Goal: Task Accomplishment & Management: Manage account settings

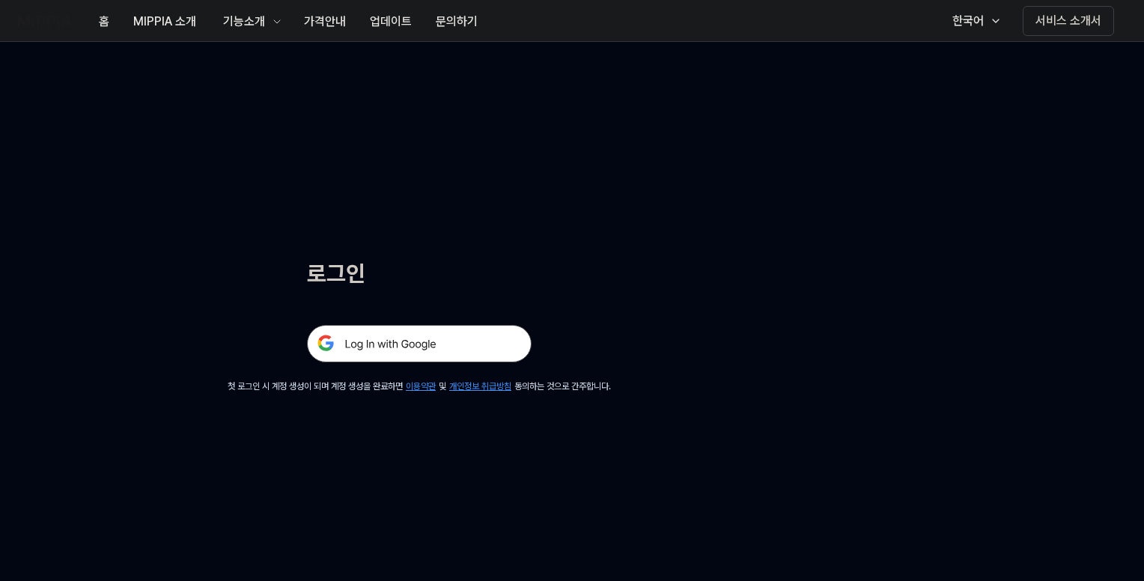
click at [419, 342] on img at bounding box center [419, 343] width 225 height 37
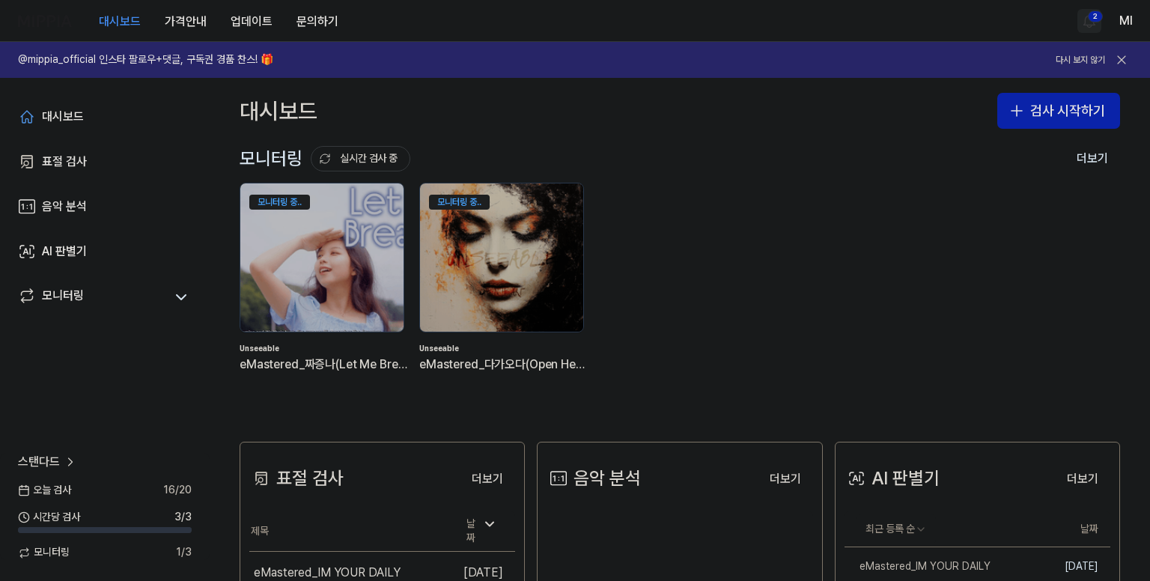
click at [1090, 16] on html "대시보드 가격안내 업데이트 문의하기 2 Ml @mippia_official 인스타 팔로우+댓글, 구독권 경품 찬스! 🎁 다시 보지 않기 대시보…" at bounding box center [575, 290] width 1150 height 581
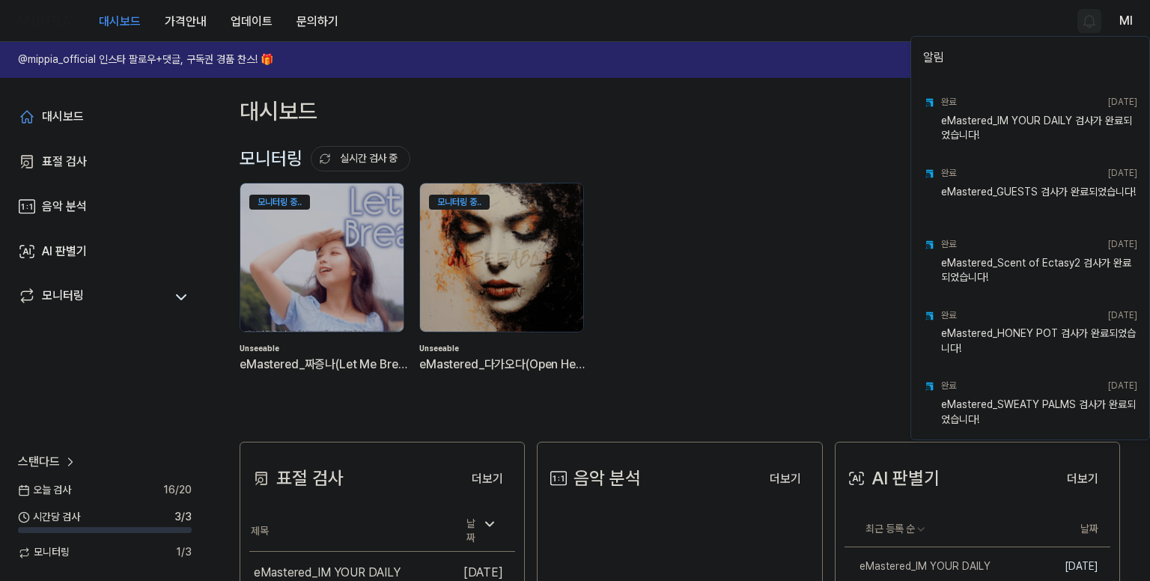
click at [849, 19] on html "대시보드 가격안내 업데이트 문의하기 Ml @mippia_official 인스타 팔로우+댓글, 구독권 경품 찬스! 🎁 다시 보지 않기 대시보드 …" at bounding box center [575, 290] width 1150 height 581
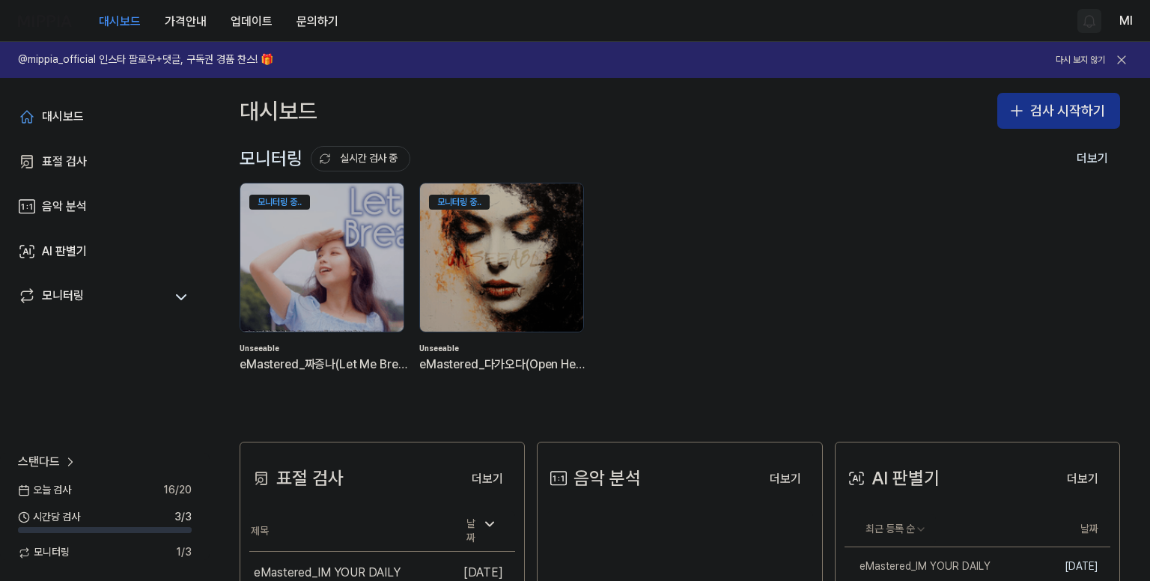
click at [1048, 112] on button "검사 시작하기" at bounding box center [1058, 111] width 123 height 36
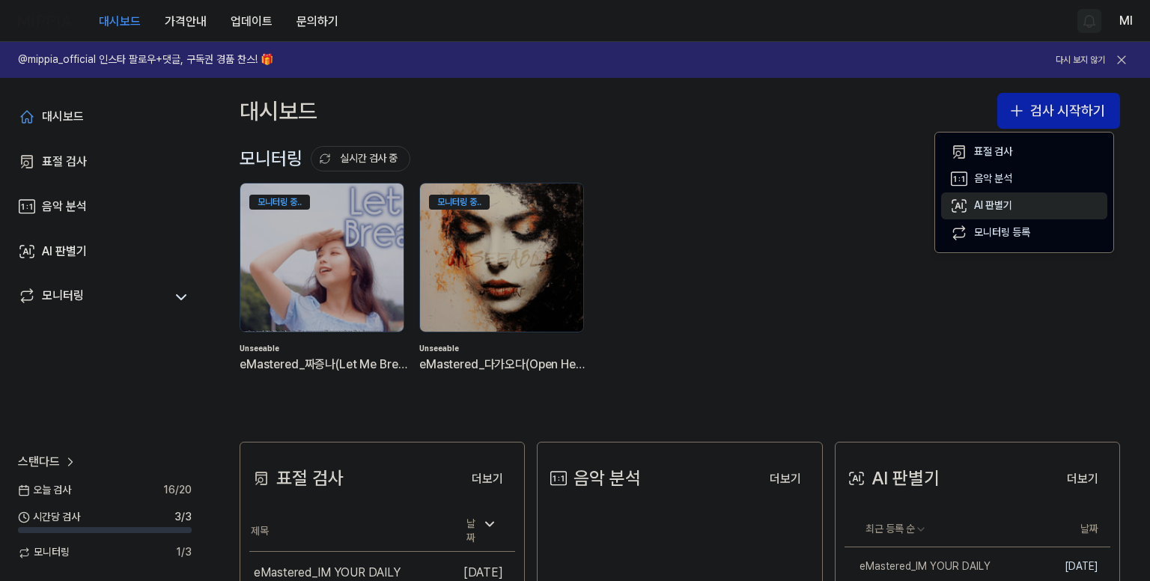
click at [985, 201] on div "AI 판별기" at bounding box center [993, 205] width 38 height 15
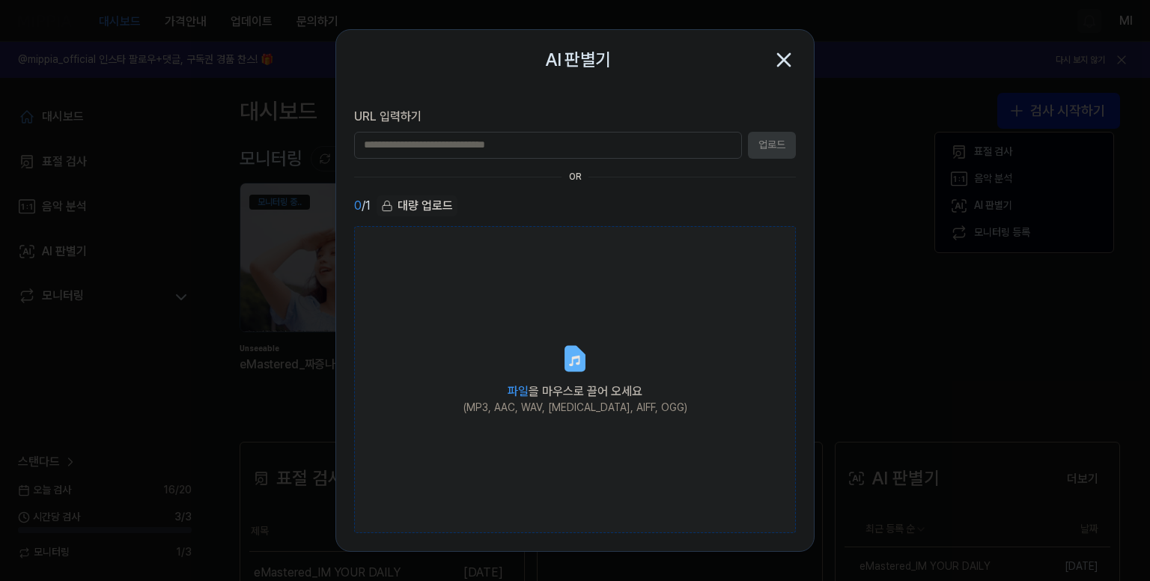
click at [551, 375] on label "파일 을 마우스로 끌어 오세요 (MP3, AAC, WAV, [MEDICAL_DATA], AIFF, OGG)" at bounding box center [575, 380] width 442 height 308
click at [0, 0] on input "파일 을 마우스로 끌어 오세요 (MP3, AAC, WAV, [MEDICAL_DATA], AIFF, OGG)" at bounding box center [0, 0] width 0 height 0
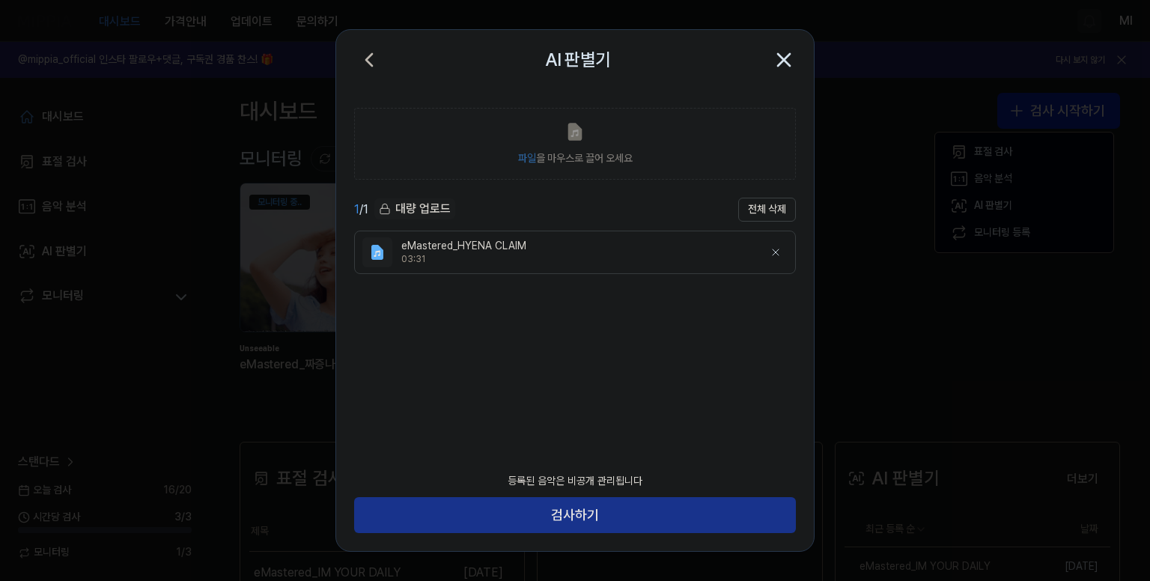
click at [594, 510] on button "검사하기" at bounding box center [575, 515] width 442 height 36
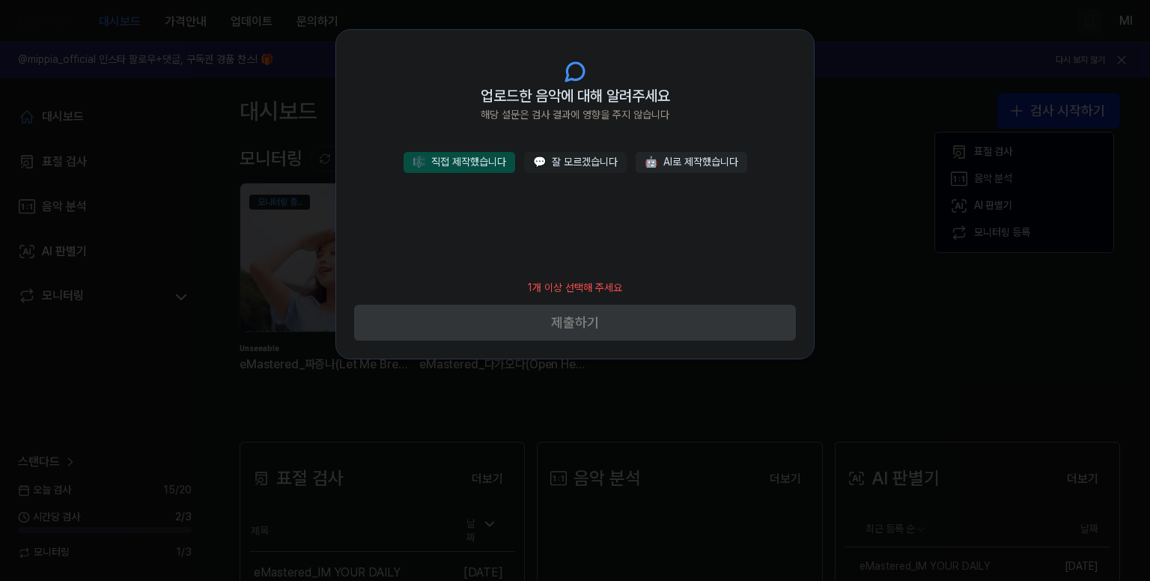
click at [476, 165] on button "🎼 직접 제작했습니다" at bounding box center [460, 162] width 112 height 21
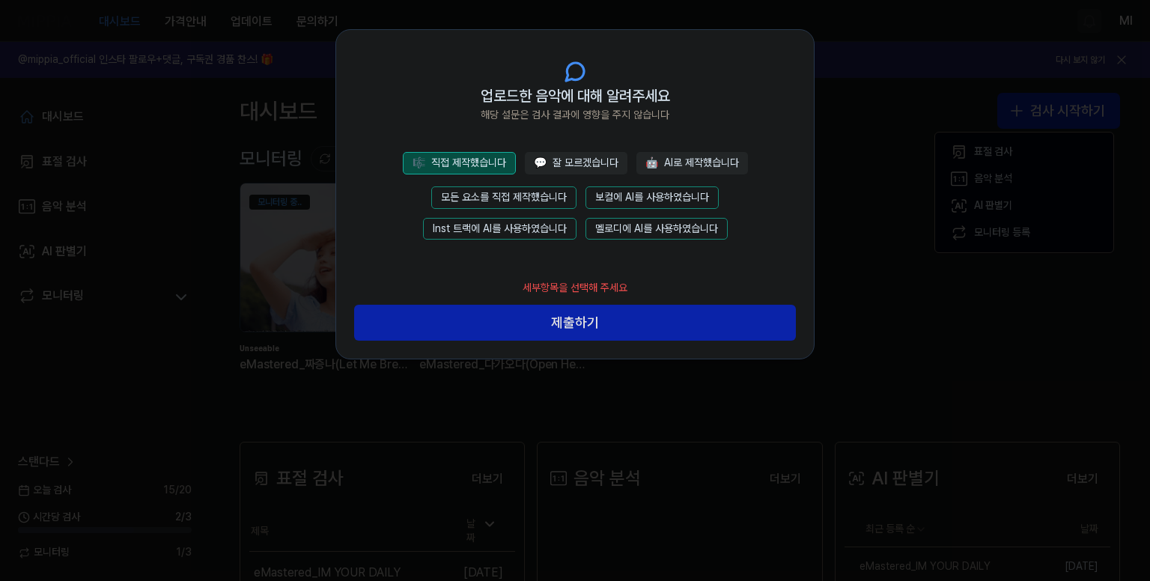
click at [517, 193] on button "모든 요소를 직접 제작했습니다" at bounding box center [503, 197] width 145 height 22
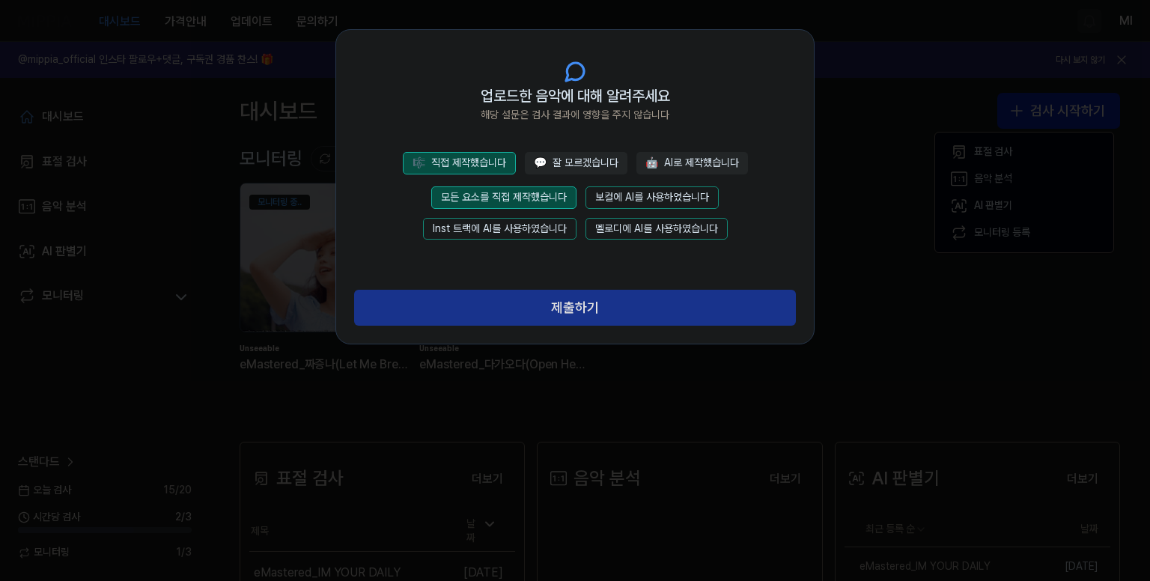
click at [559, 304] on button "제출하기" at bounding box center [575, 308] width 442 height 36
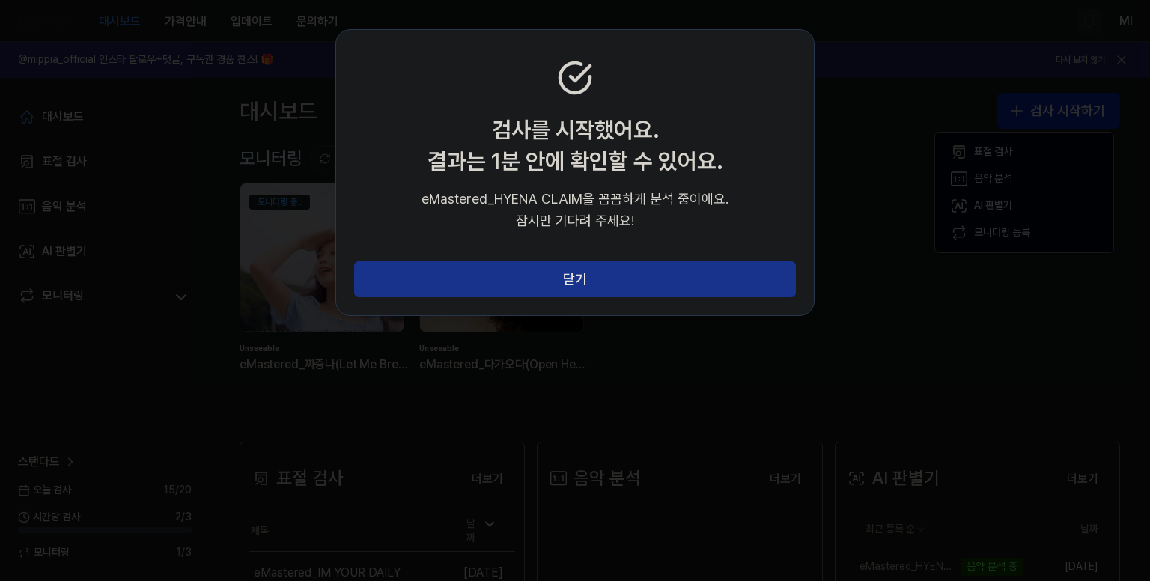
click at [563, 270] on button "닫기" at bounding box center [575, 279] width 442 height 36
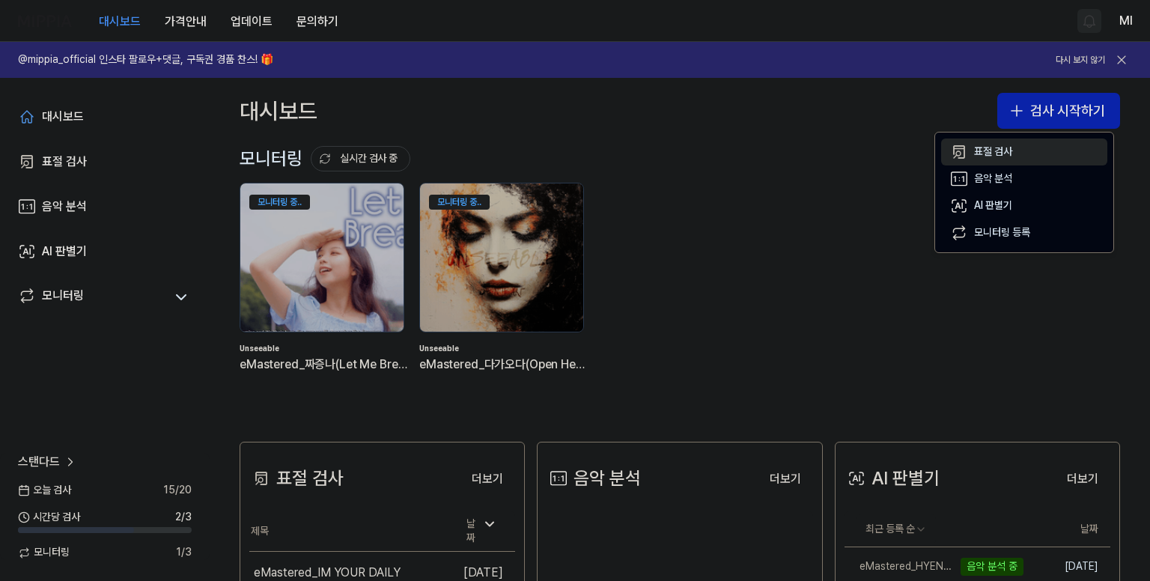
click at [1001, 147] on div "표절 검사" at bounding box center [993, 151] width 38 height 15
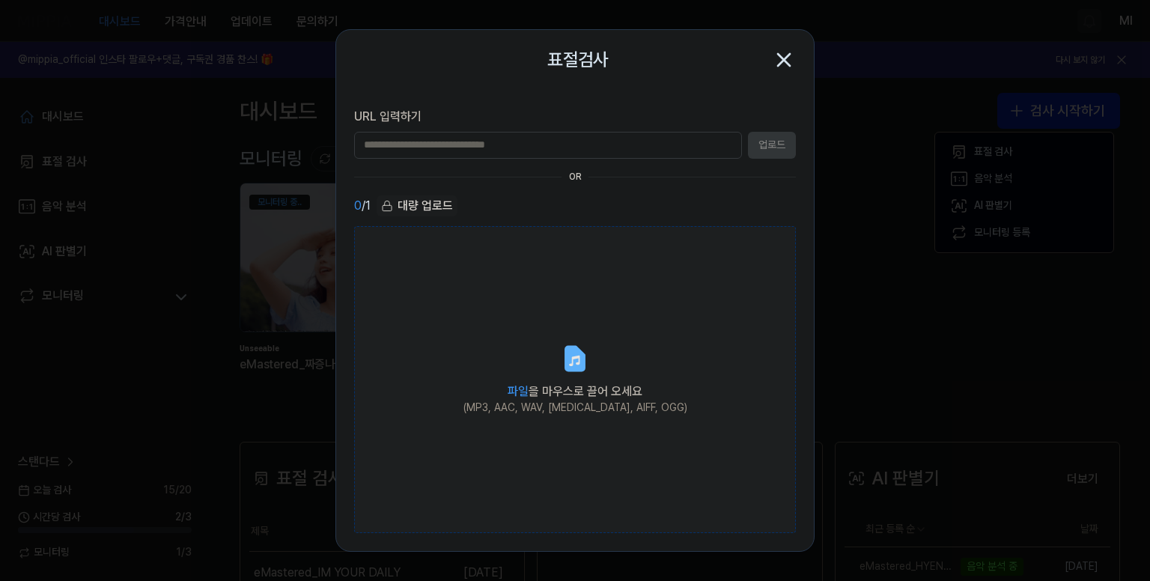
click at [572, 355] on icon at bounding box center [575, 358] width 18 height 23
click at [0, 0] on input "파일 을 마우스로 끌어 오세요 (MP3, AAC, WAV, [MEDICAL_DATA], AIFF, OGG)" at bounding box center [0, 0] width 0 height 0
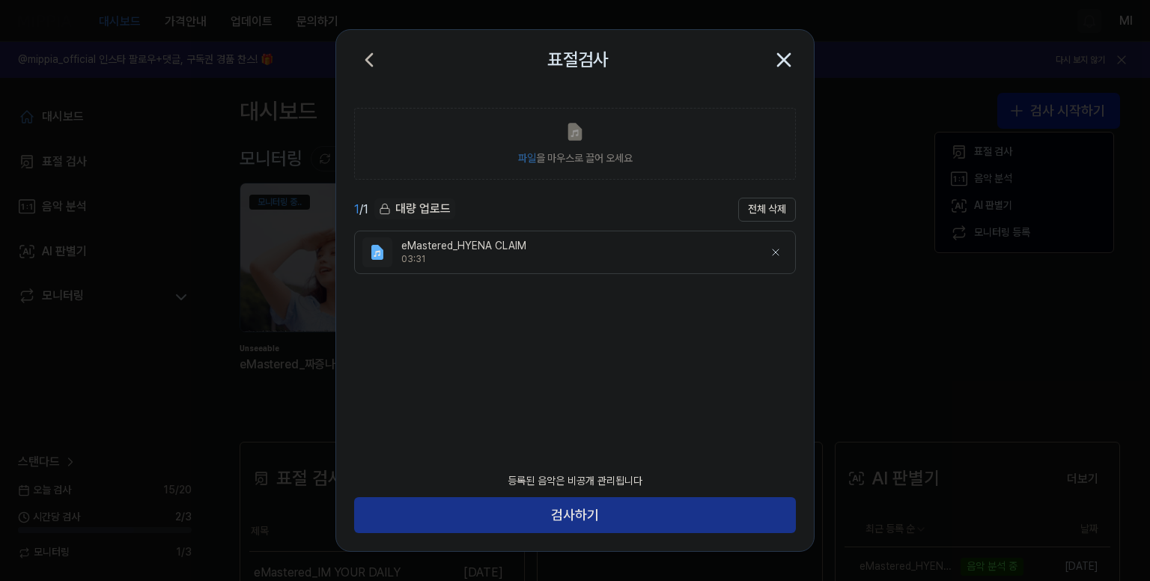
click at [605, 516] on button "검사하기" at bounding box center [575, 515] width 442 height 36
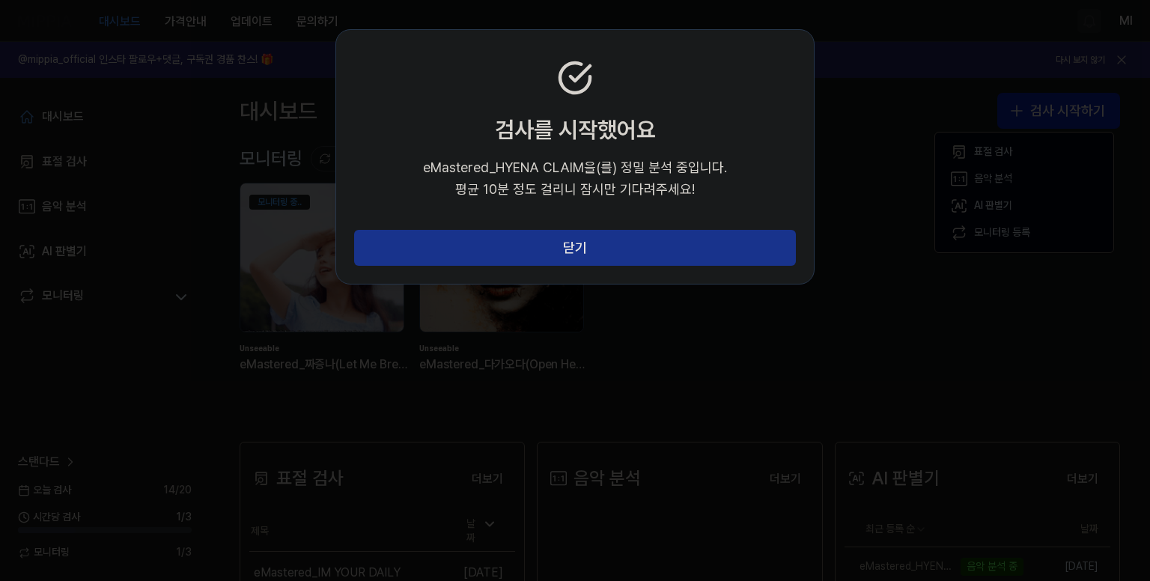
click at [585, 252] on button "닫기" at bounding box center [575, 248] width 442 height 36
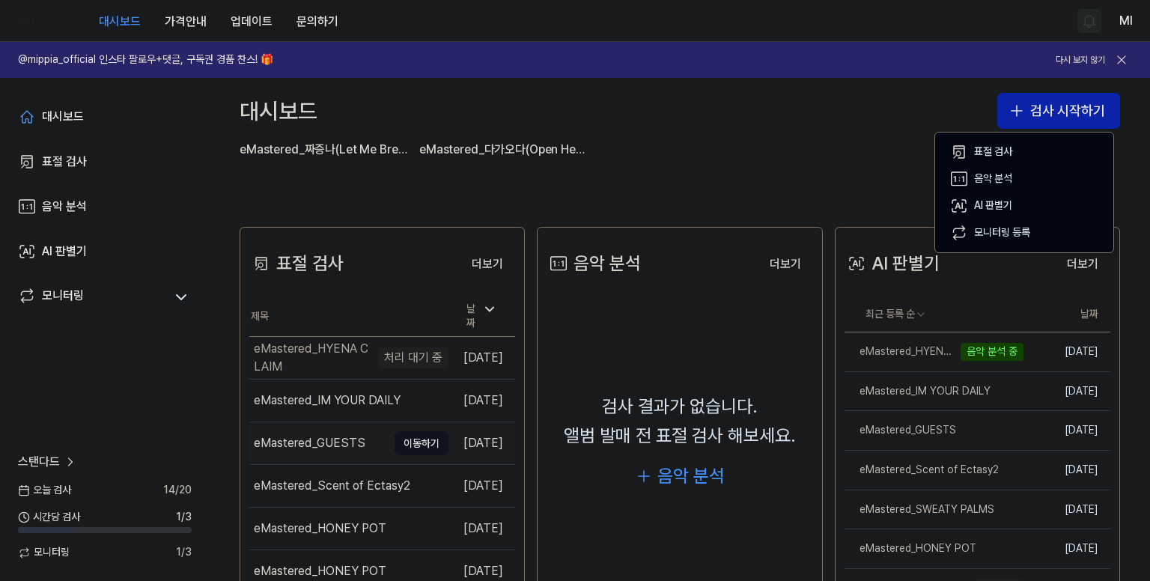
scroll to position [225, 0]
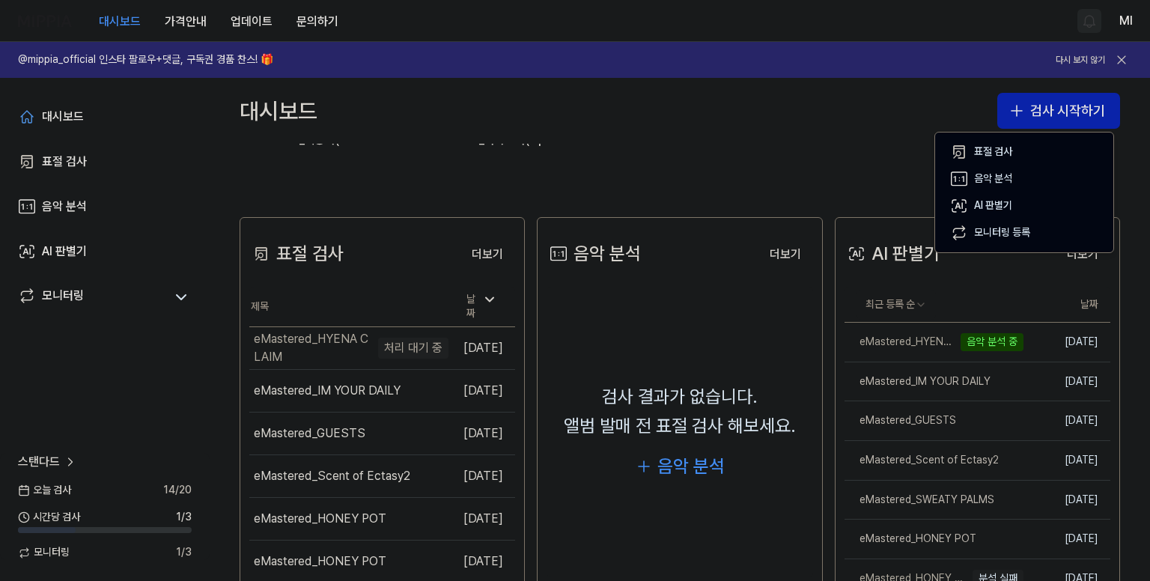
click at [773, 129] on div "대시보드 검사 시작하기" at bounding box center [680, 111] width 940 height 66
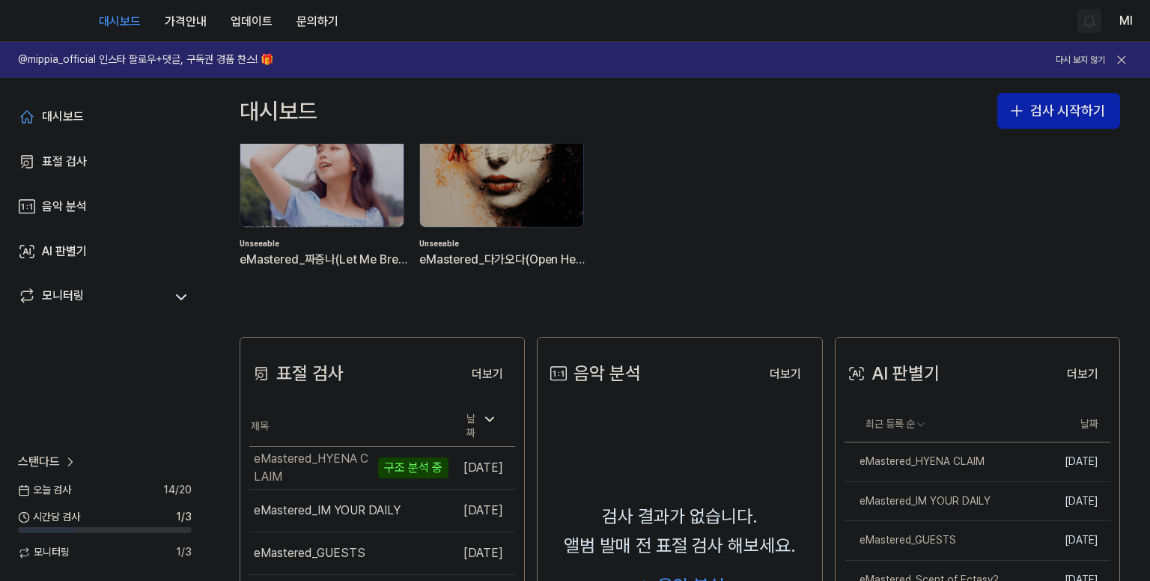
scroll to position [150, 0]
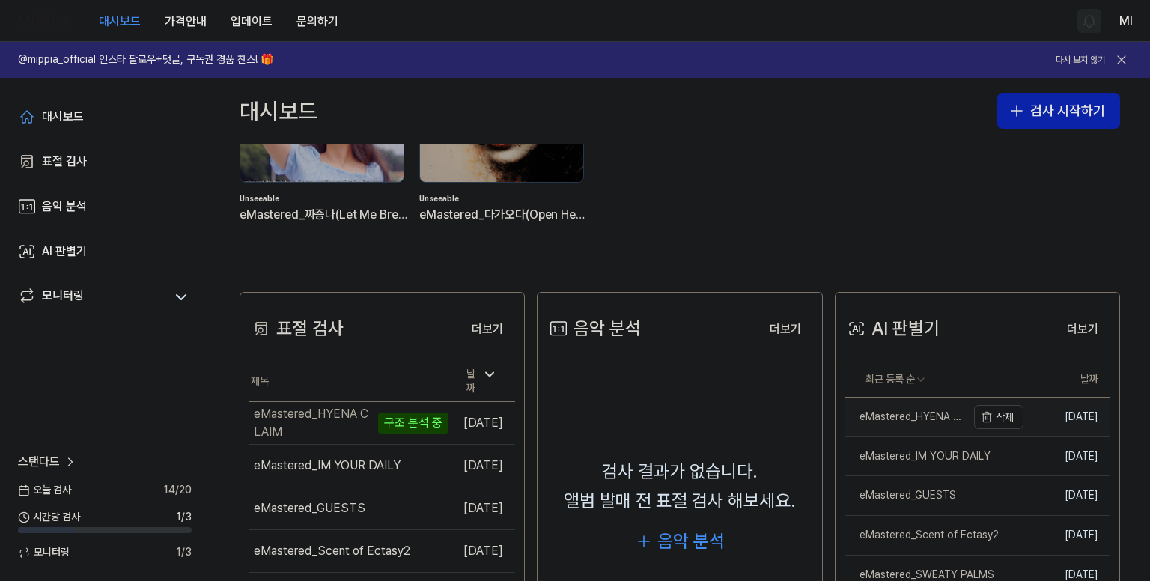
click at [891, 413] on div "eMastered_HYENA CLAIM" at bounding box center [906, 417] width 122 height 15
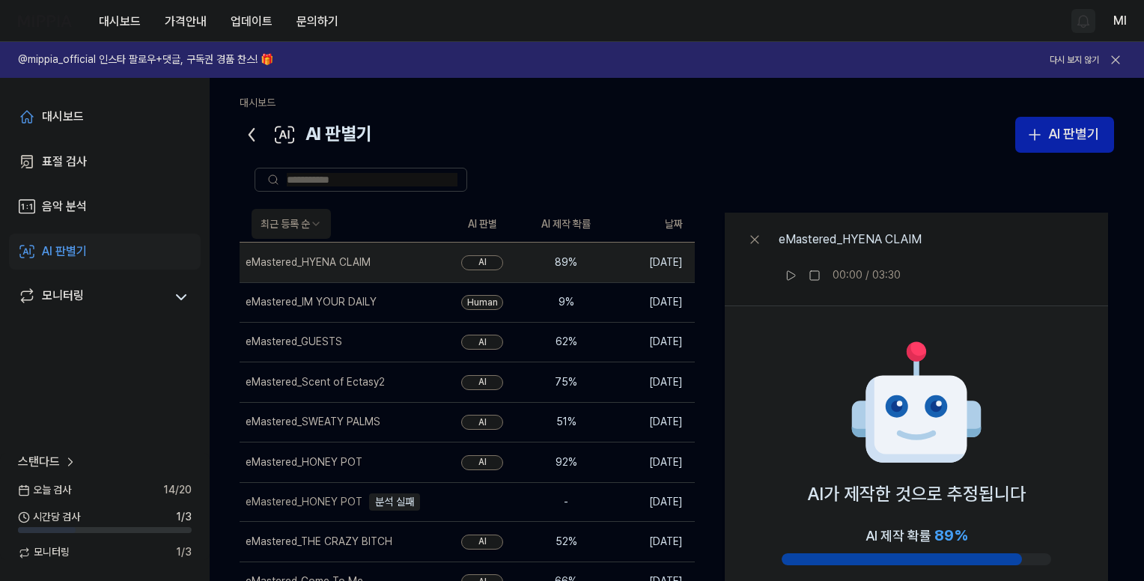
click at [252, 135] on icon at bounding box center [252, 135] width 24 height 24
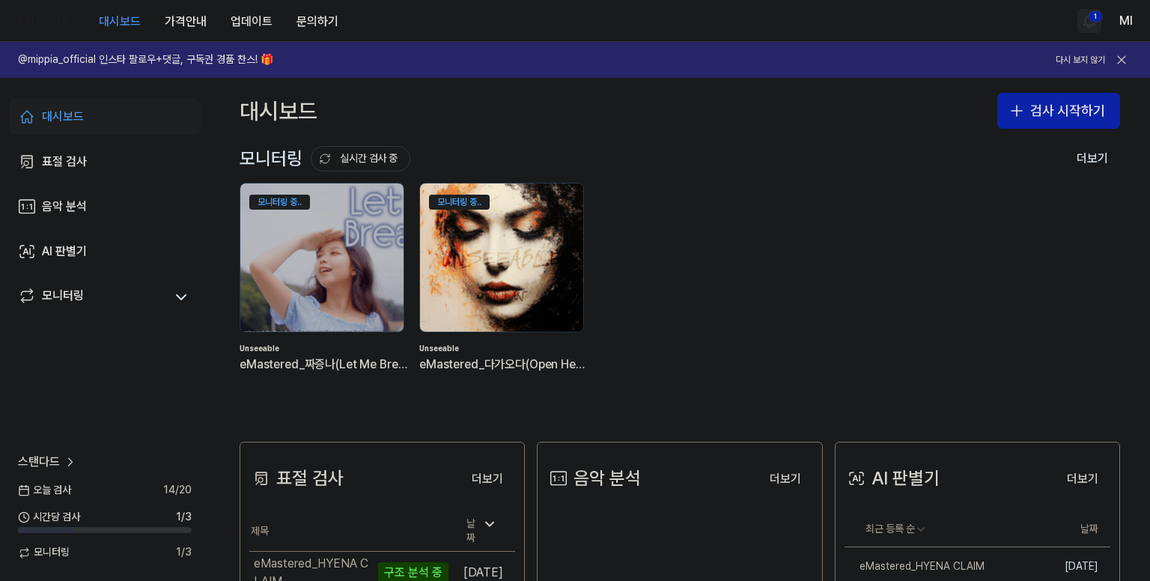
click at [515, 246] on img at bounding box center [502, 257] width 180 height 163
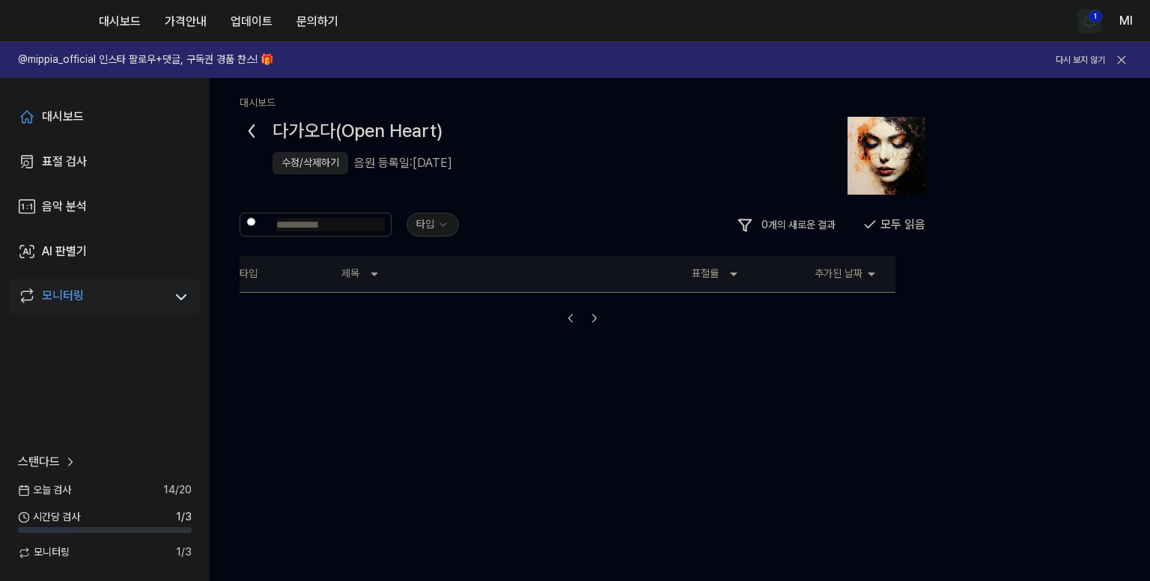
drag, startPoint x: 716, startPoint y: 275, endPoint x: 735, endPoint y: 272, distance: 19.7
click at [716, 274] on th "표절률" at bounding box center [740, 274] width 120 height 36
click at [735, 272] on icon at bounding box center [734, 274] width 18 height 18
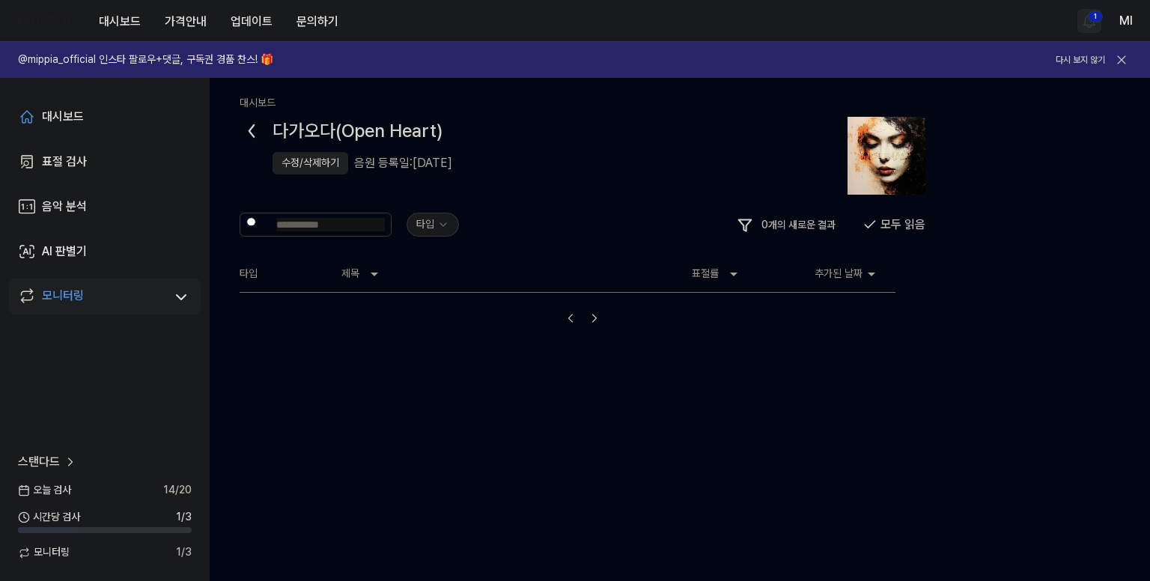
click at [310, 168] on div "수정/삭제하기" at bounding box center [311, 163] width 58 height 15
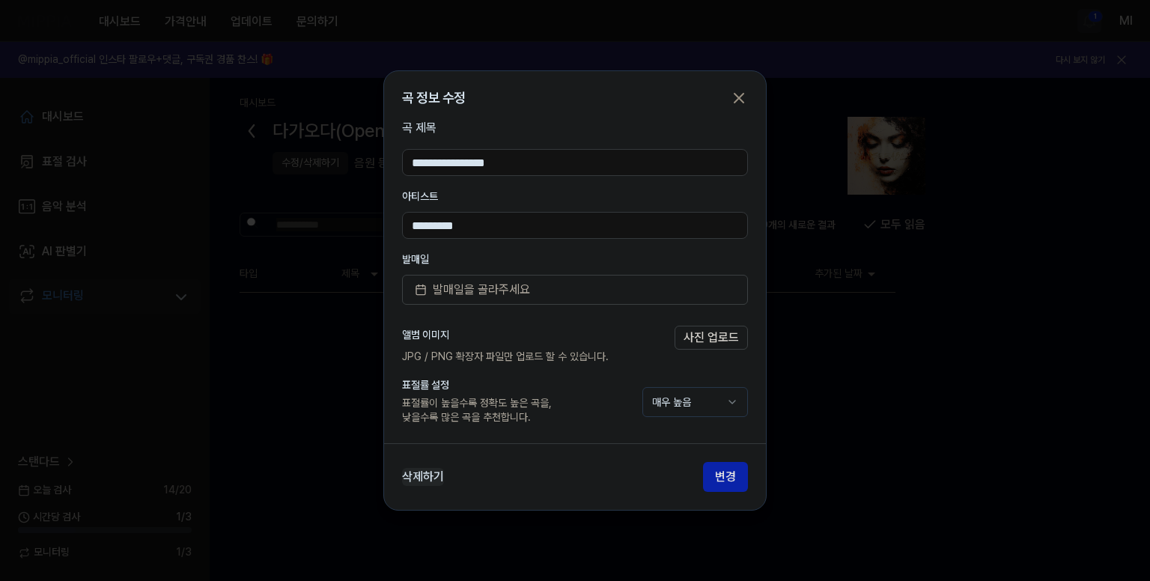
click at [416, 481] on button "삭제하기" at bounding box center [423, 477] width 42 height 18
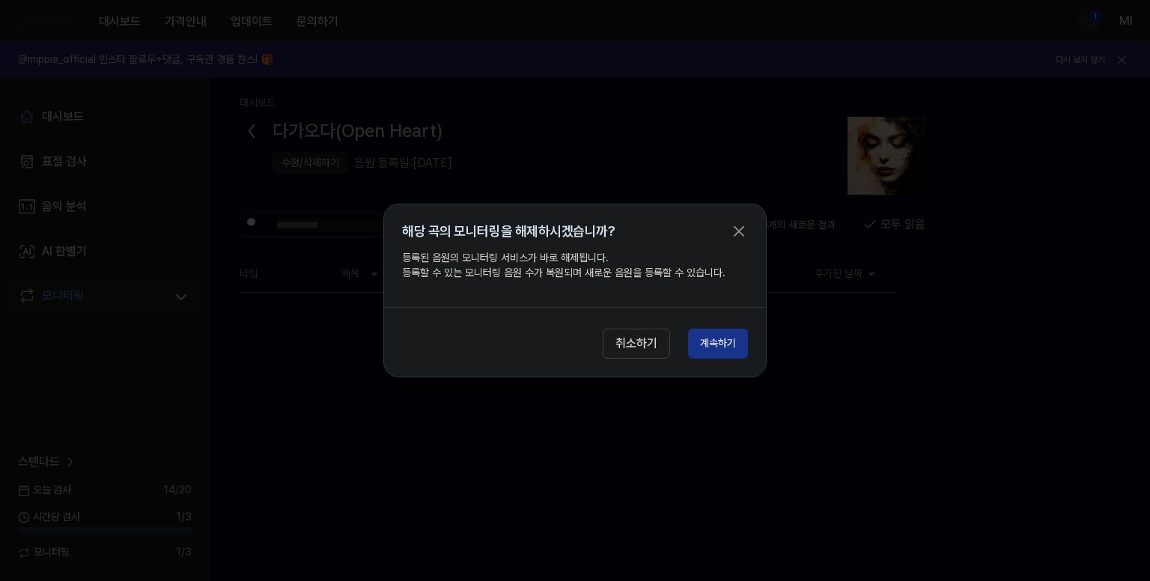
click at [725, 344] on button "계속하기" at bounding box center [718, 344] width 60 height 30
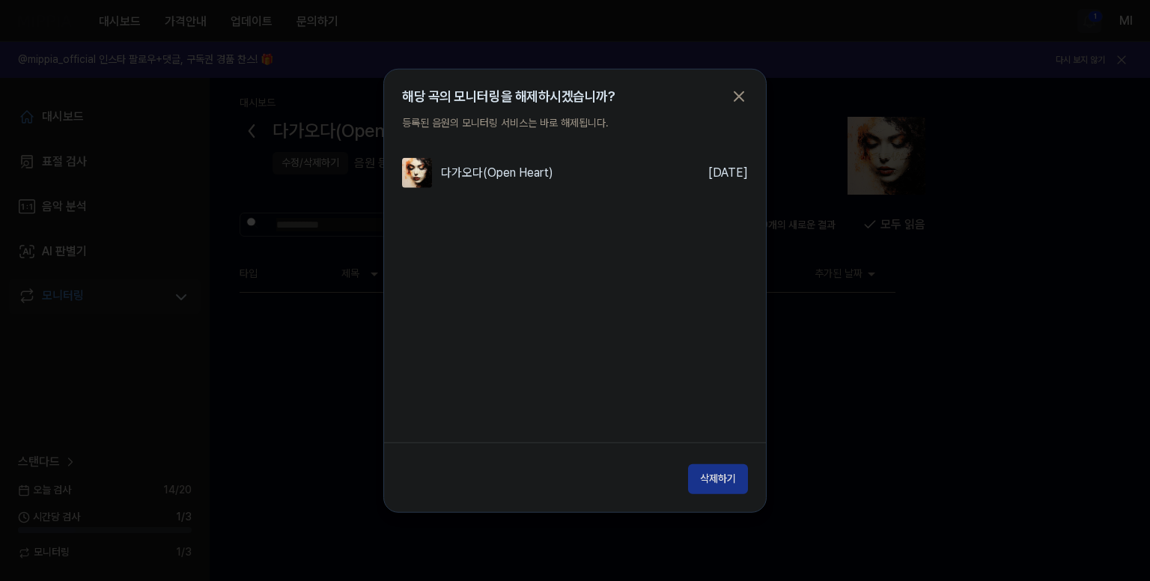
click at [719, 481] on button "삭제하기" at bounding box center [718, 478] width 60 height 30
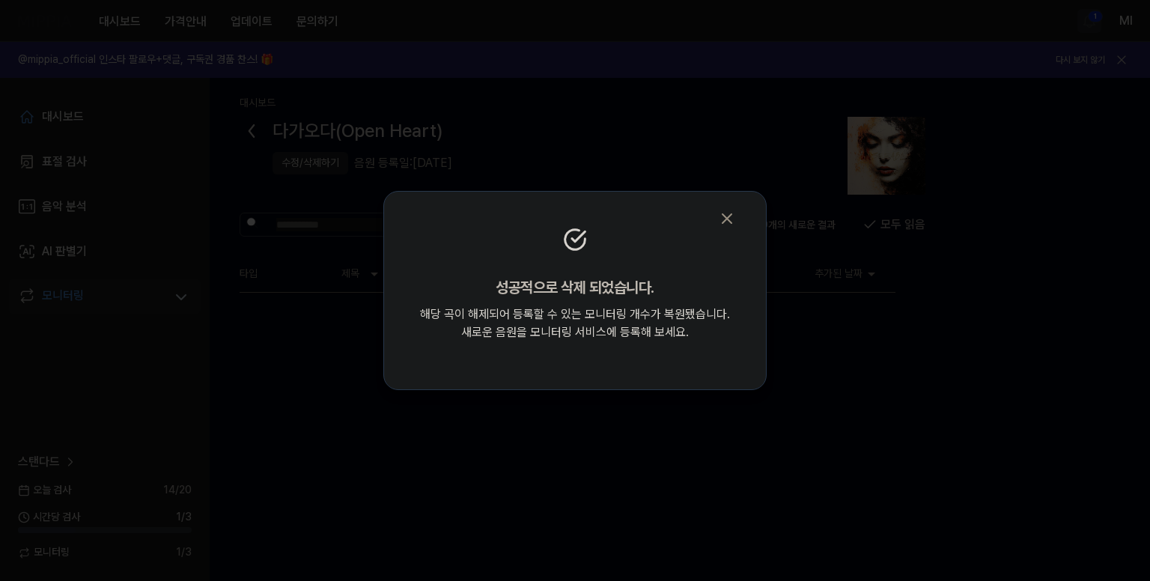
click at [732, 219] on icon "button" at bounding box center [727, 219] width 18 height 18
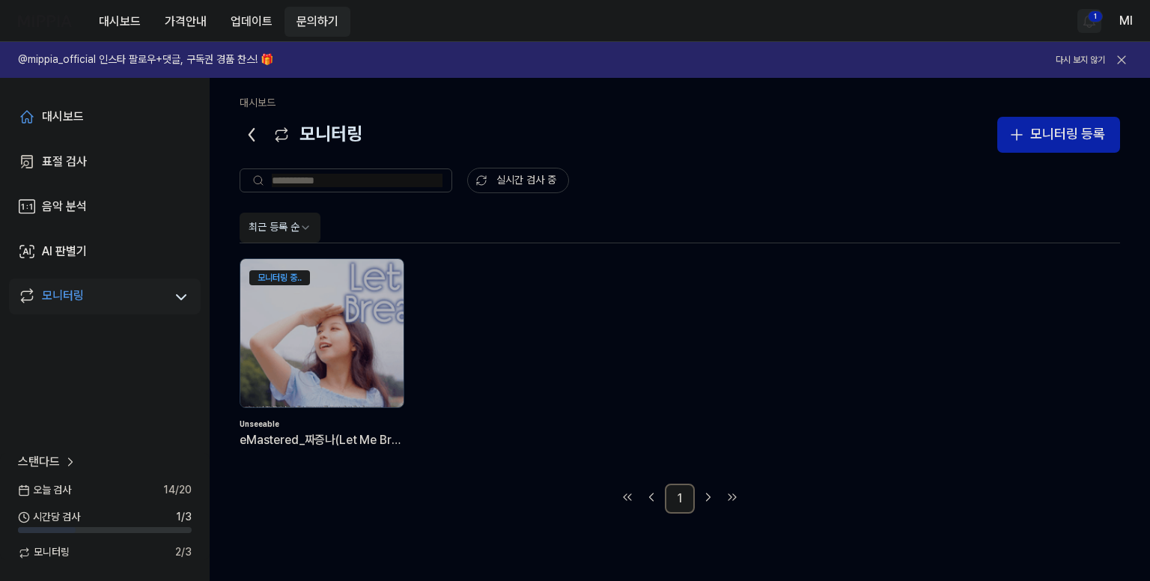
click at [326, 13] on button "문의하기" at bounding box center [317, 22] width 66 height 30
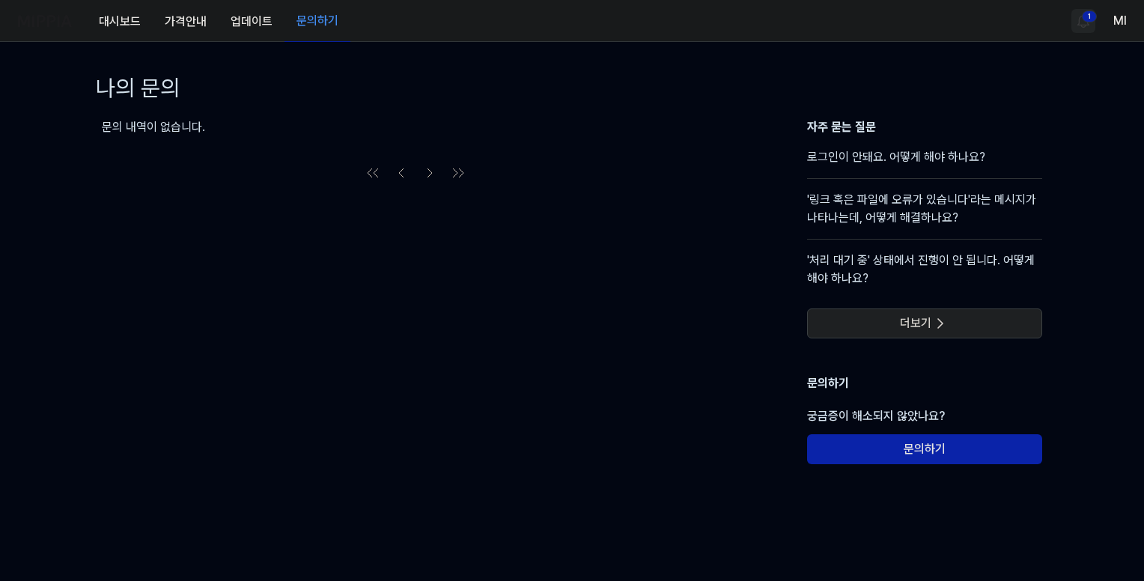
click at [936, 319] on icon at bounding box center [940, 323] width 18 height 18
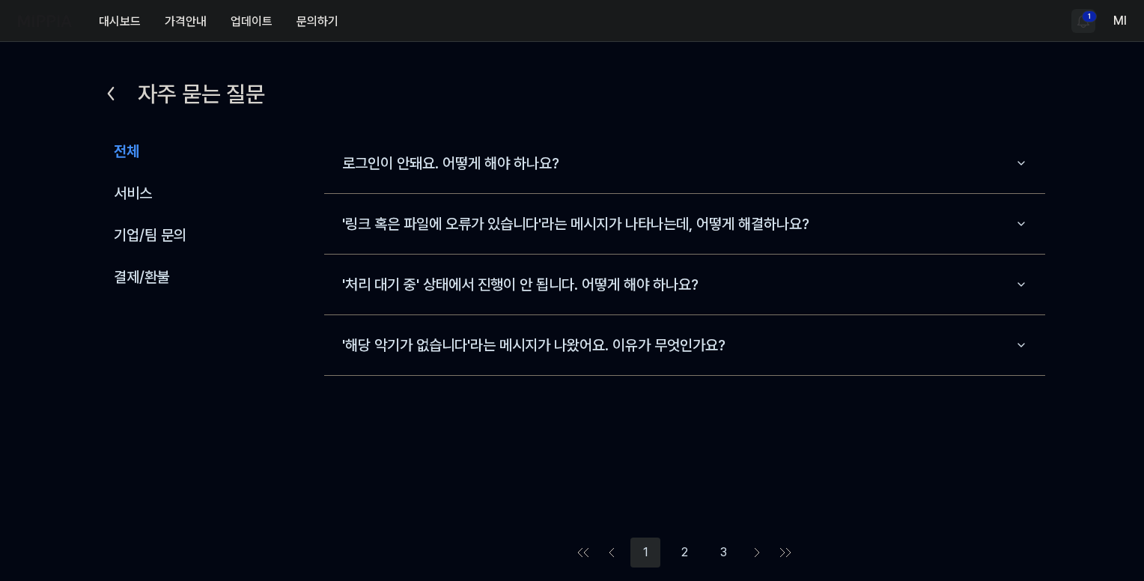
click at [687, 550] on button "2" at bounding box center [684, 553] width 30 height 30
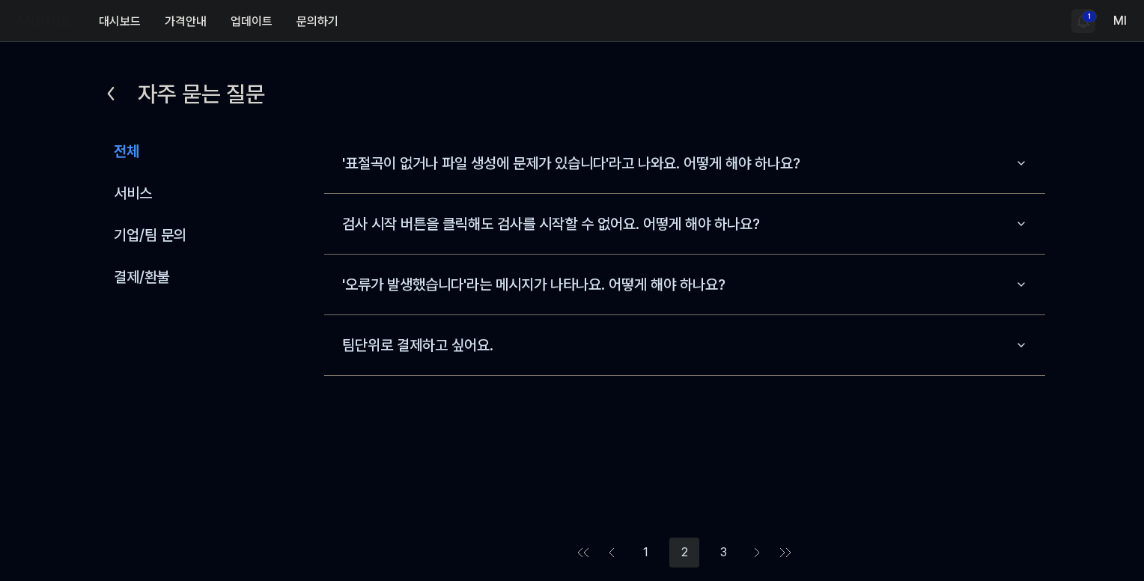
click at [722, 550] on button "3" at bounding box center [723, 553] width 30 height 30
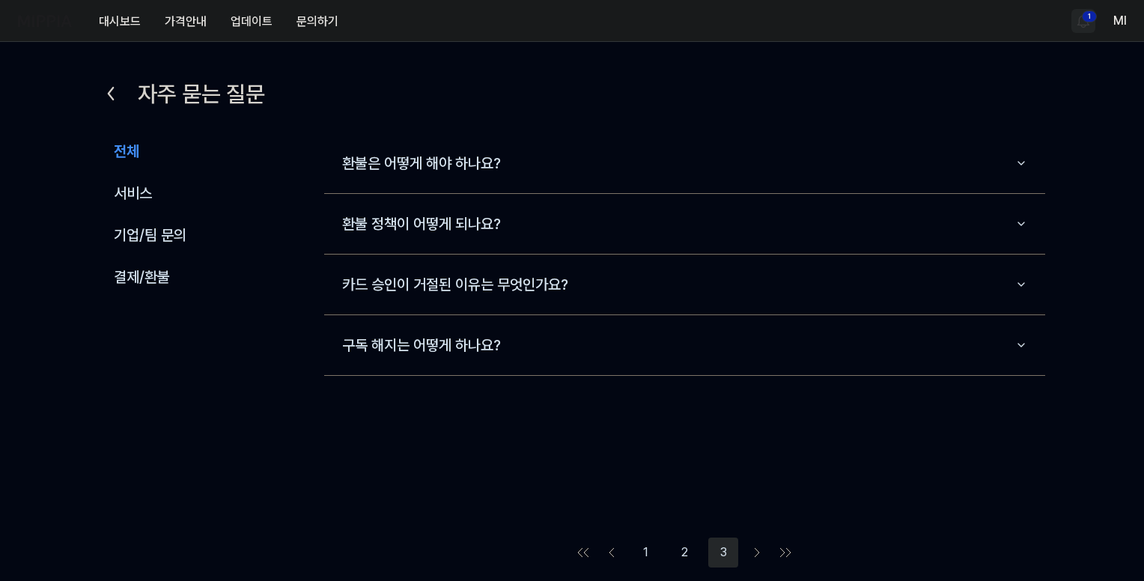
click at [114, 85] on icon at bounding box center [111, 94] width 24 height 24
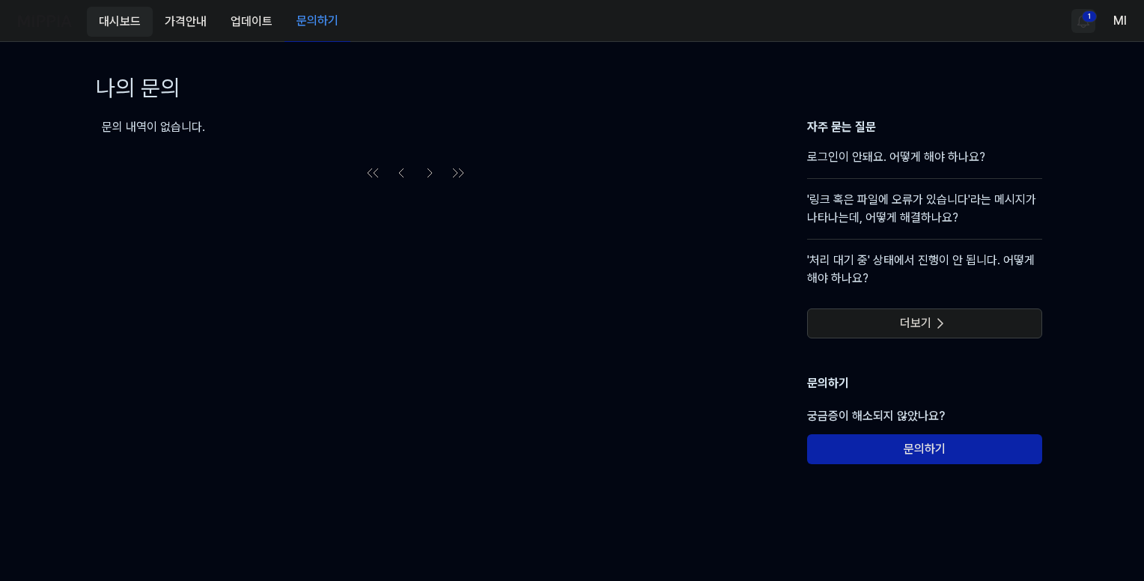
click at [115, 22] on button "대시보드" at bounding box center [120, 22] width 66 height 30
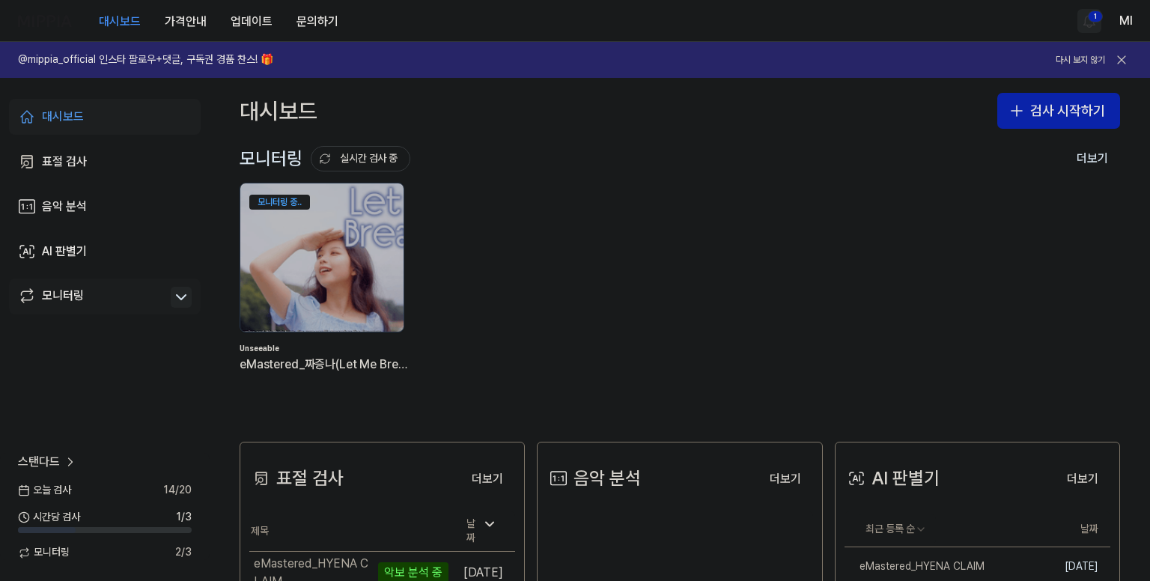
click at [180, 291] on icon at bounding box center [181, 297] width 18 height 18
click at [1069, 118] on button "검사 시작하기" at bounding box center [1058, 111] width 123 height 36
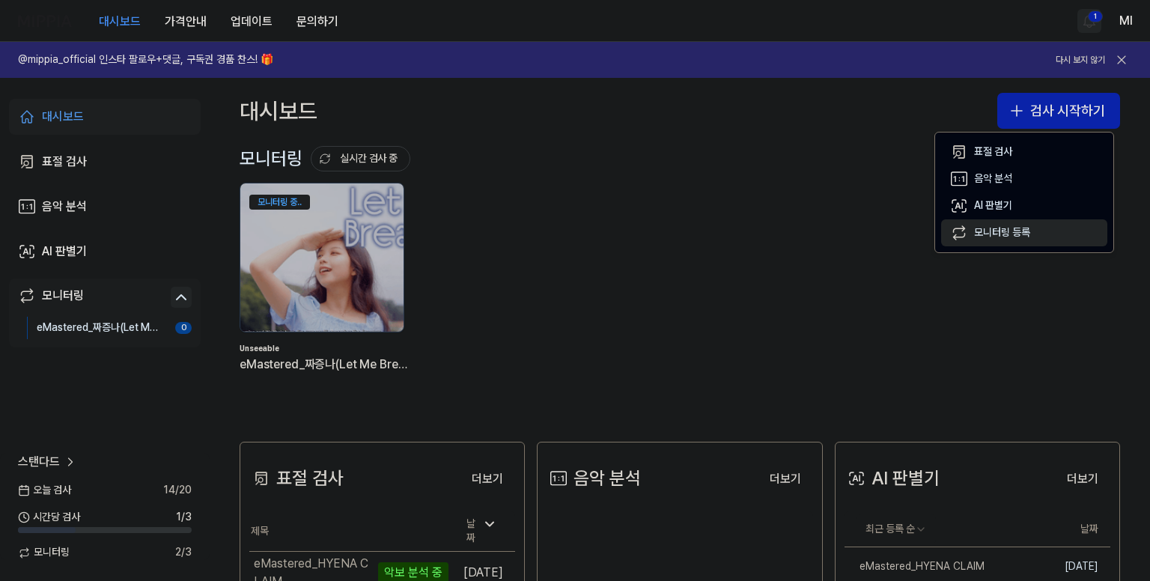
click at [1025, 235] on div "모니터링 등록" at bounding box center [1002, 232] width 56 height 15
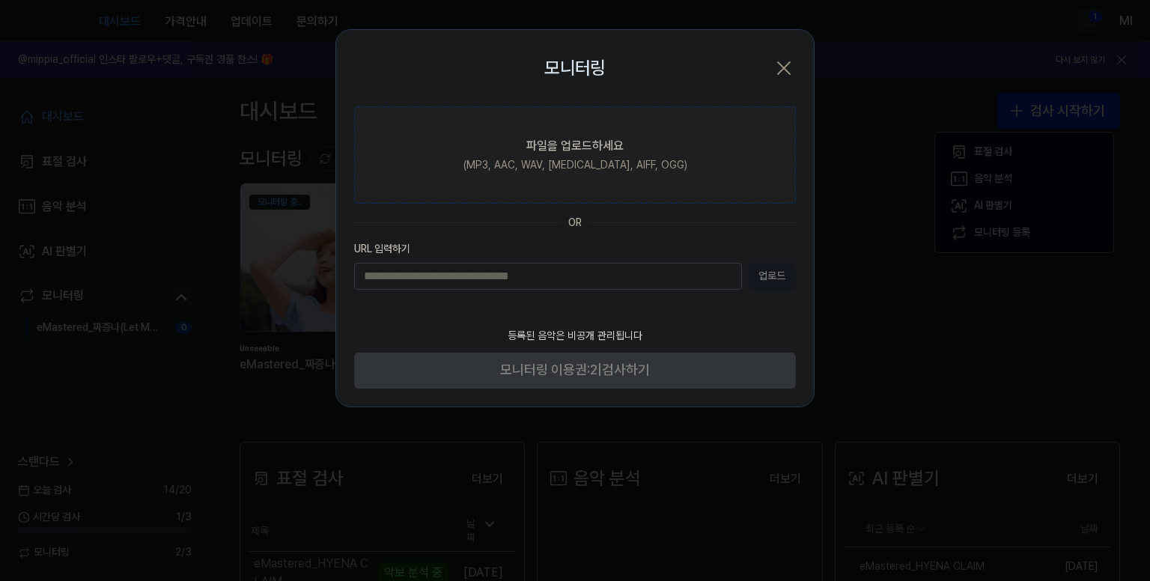
click at [560, 144] on div "파일을 업로드하세요" at bounding box center [574, 146] width 97 height 18
click at [0, 0] on input "파일을 업로드하세요 (MP3, AAC, WAV, [MEDICAL_DATA], AIFF, OGG)" at bounding box center [0, 0] width 0 height 0
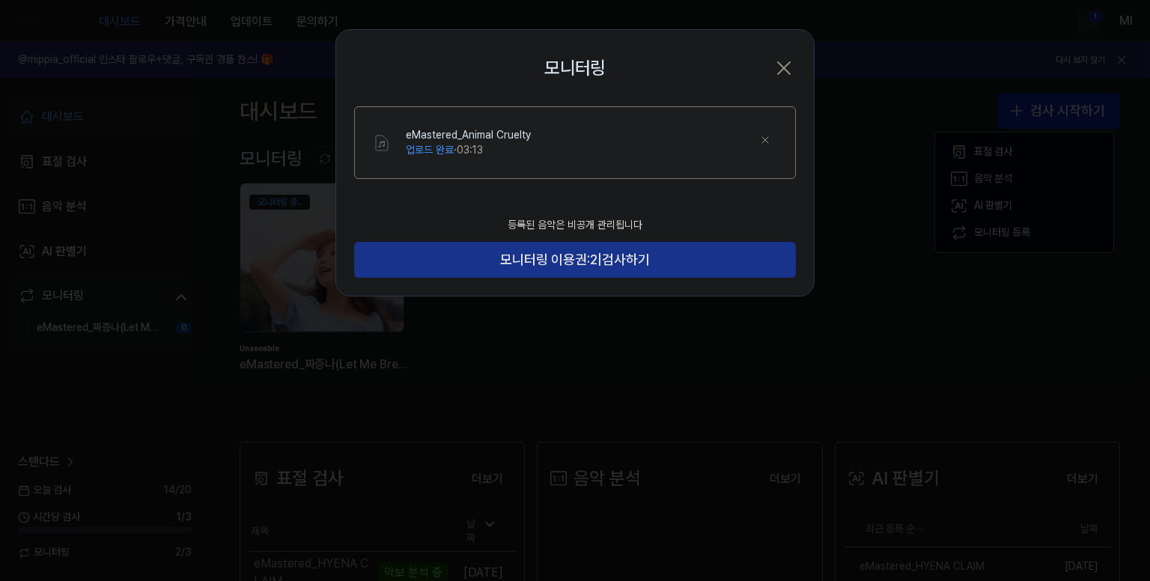
click at [566, 264] on span "모니터링 이용권:" at bounding box center [545, 260] width 90 height 22
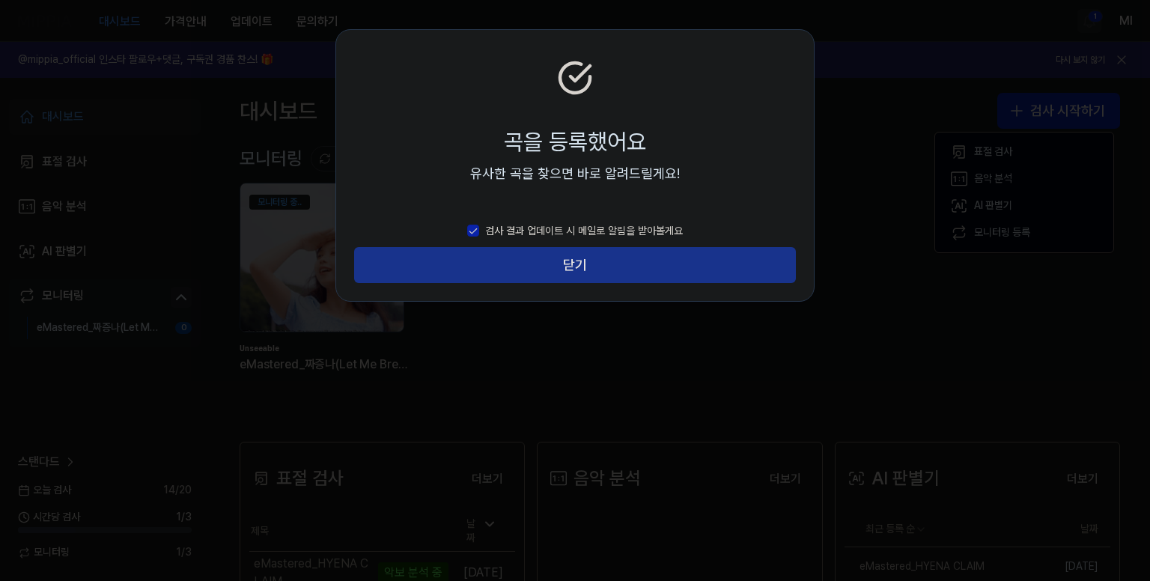
click at [572, 267] on button "닫기" at bounding box center [575, 265] width 442 height 36
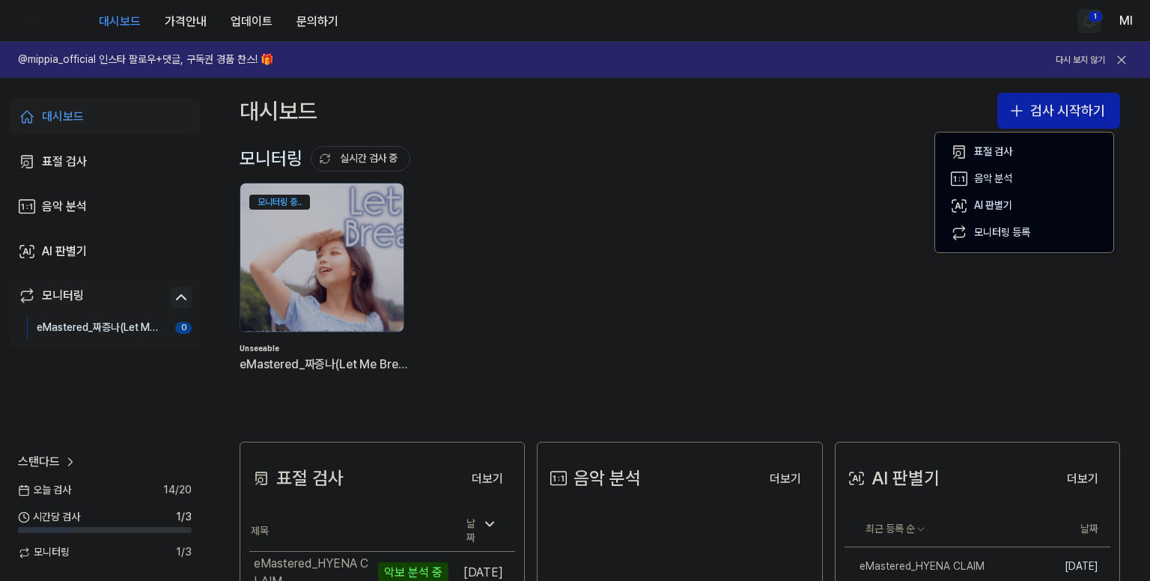
click at [874, 119] on div "대시보드 검사 시작하기" at bounding box center [680, 111] width 940 height 66
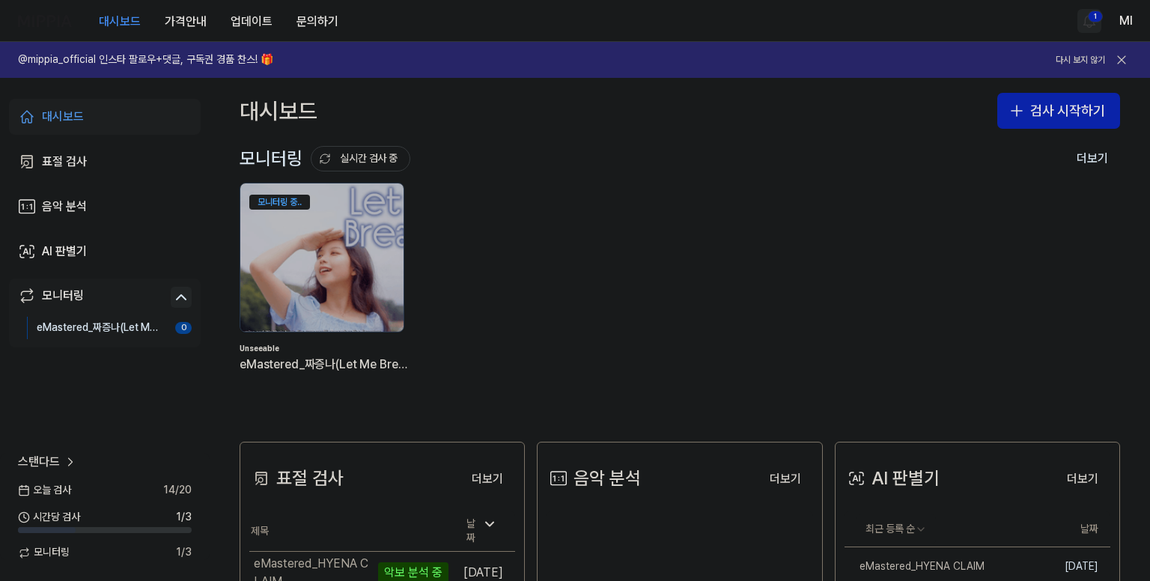
click at [1091, 21] on html "대시보드 가격안내 업데이트 문의하기 1 Ml @mippia_official 인스타 팔로우+댓글, 구독권 경품 찬스! 🎁 다시 보지 않기 대시보…" at bounding box center [575, 290] width 1150 height 581
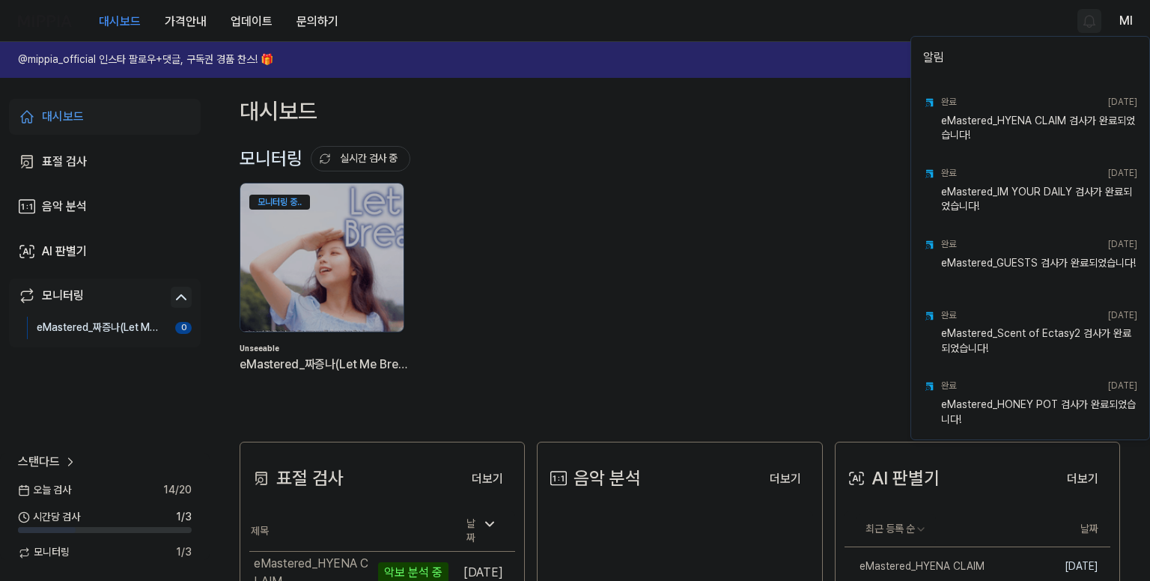
click at [827, 31] on html "대시보드 가격안내 업데이트 문의하기 Ml @mippia_official 인스타 팔로우+댓글, 구독권 경품 찬스! 🎁 다시 보지 않기 대시보드 …" at bounding box center [575, 290] width 1150 height 581
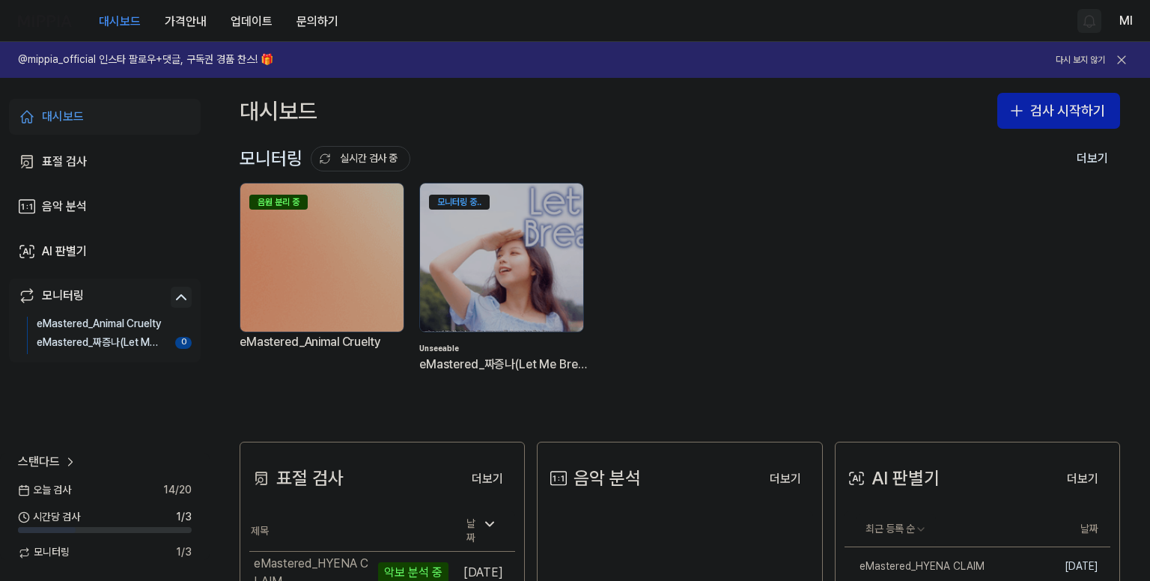
click at [329, 229] on img at bounding box center [321, 257] width 163 height 148
click at [332, 189] on div "음원 분리 중" at bounding box center [321, 199] width 163 height 33
click at [344, 306] on img at bounding box center [321, 257] width 163 height 148
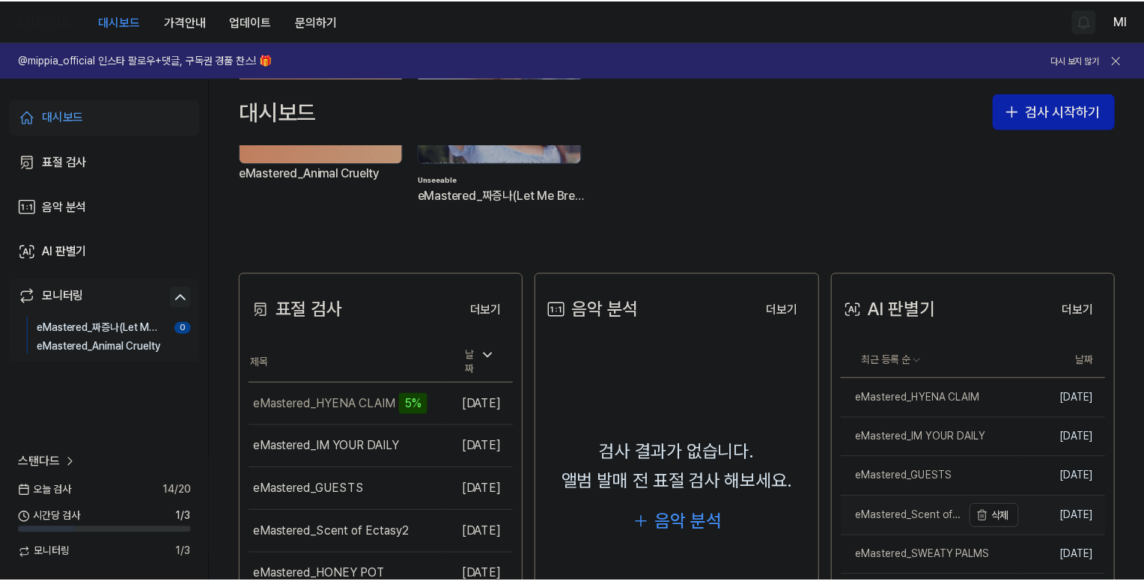
scroll to position [248, 0]
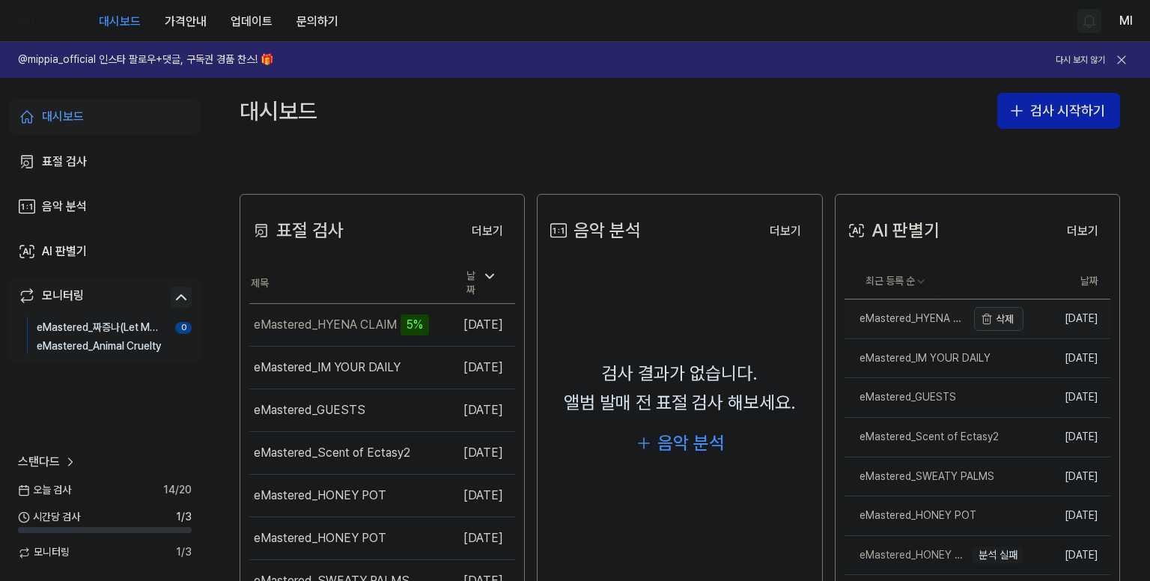
click at [988, 322] on button "삭제" at bounding box center [998, 319] width 49 height 24
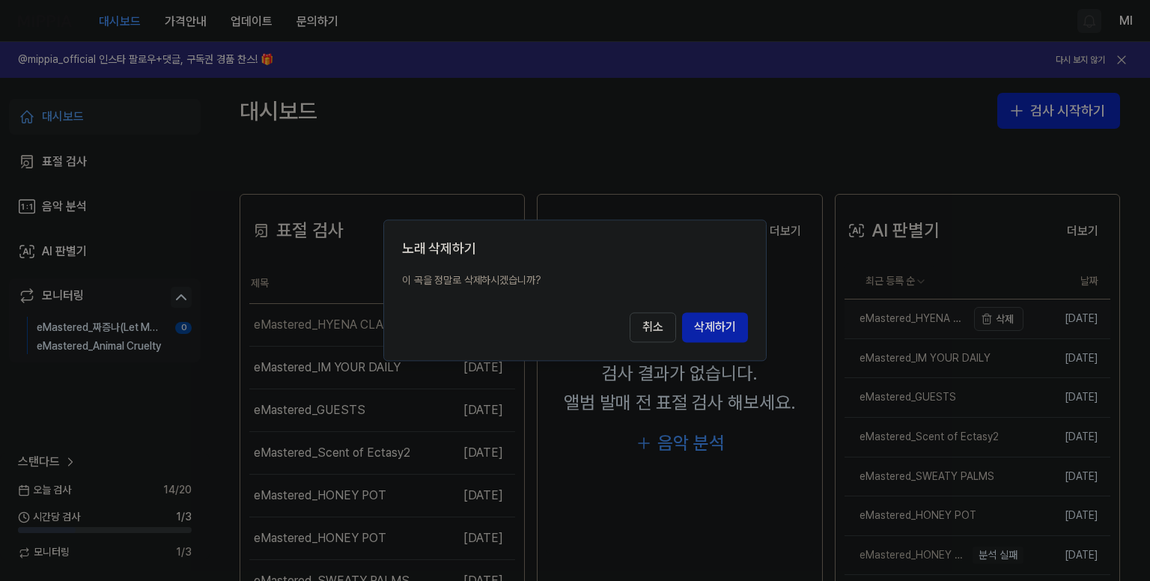
click at [630, 313] on button "취소" at bounding box center [653, 328] width 46 height 30
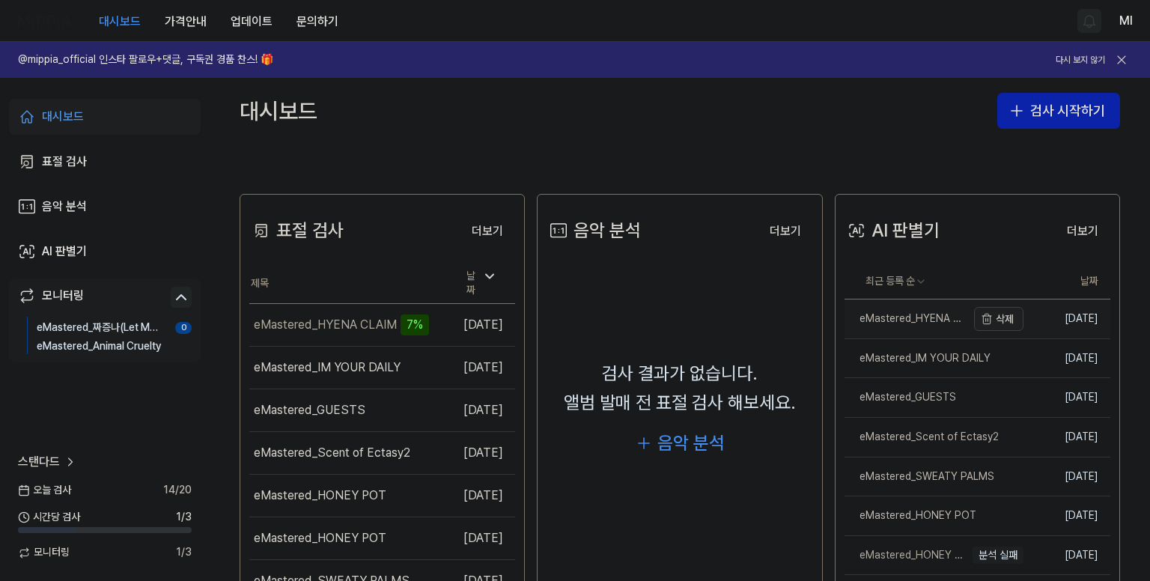
click at [1002, 318] on button "삭제" at bounding box center [998, 319] width 49 height 24
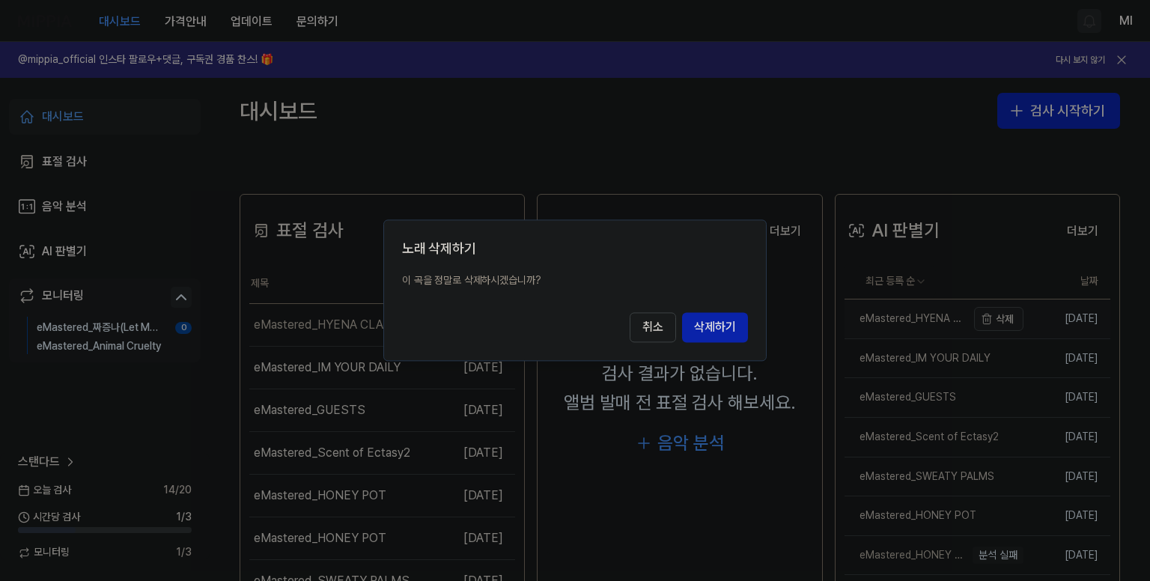
click at [630, 313] on button "취소" at bounding box center [653, 328] width 46 height 30
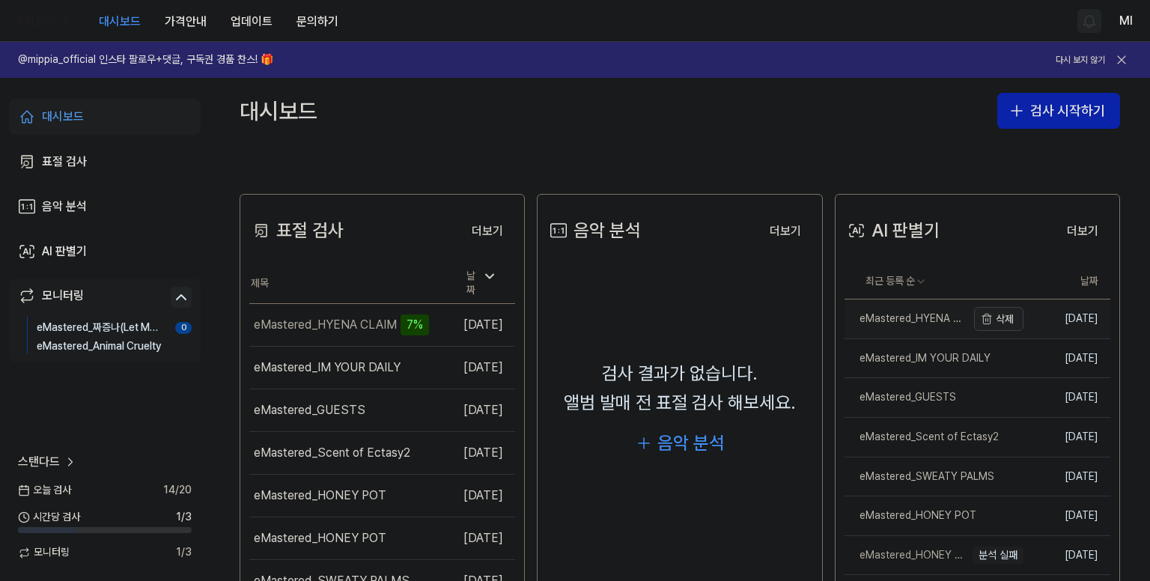
click at [1002, 318] on button "삭제" at bounding box center [998, 319] width 49 height 24
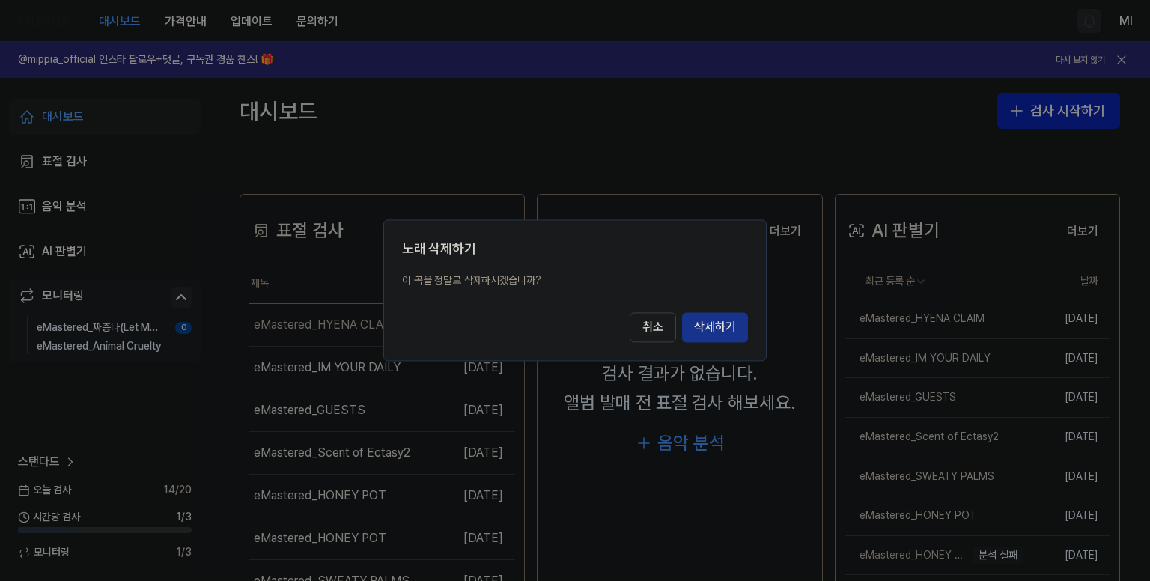
click at [722, 326] on button "삭제하기" at bounding box center [715, 328] width 66 height 30
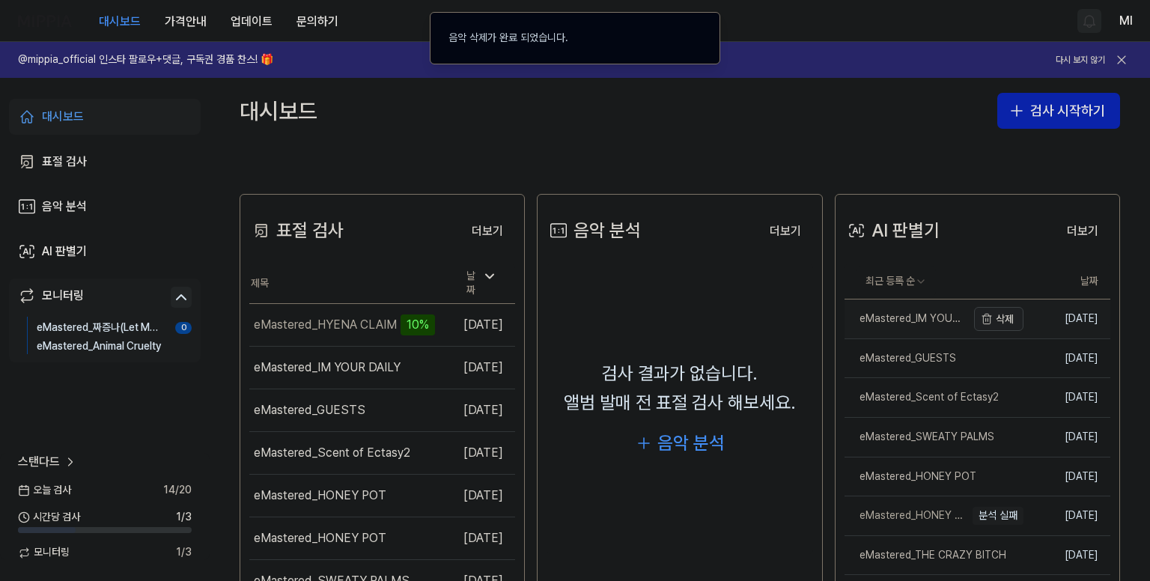
click at [1005, 319] on button "삭제" at bounding box center [998, 319] width 49 height 24
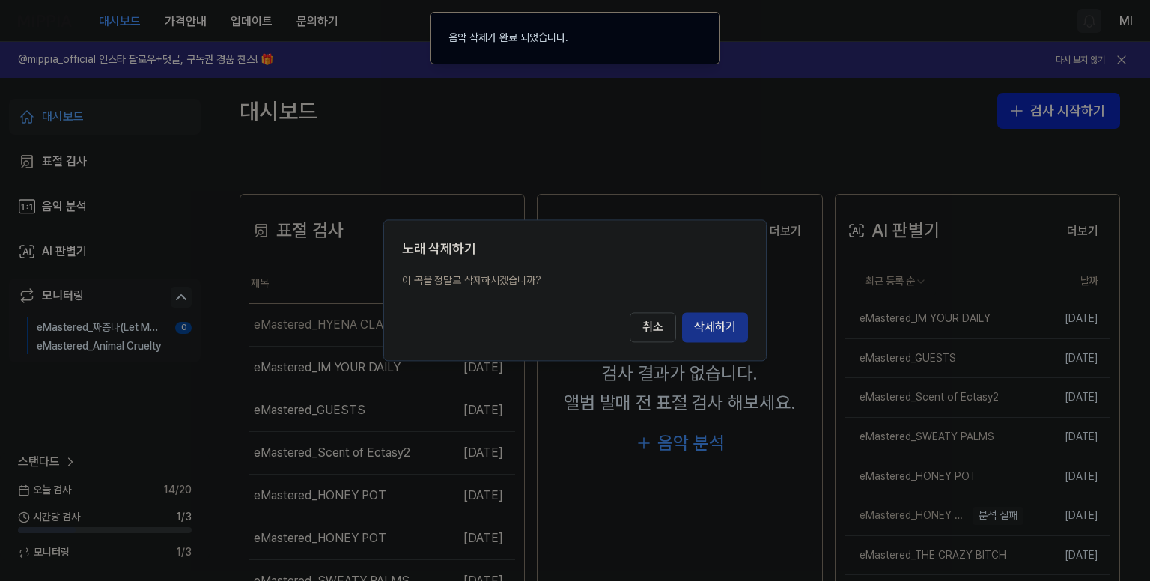
click at [725, 335] on button "삭제하기" at bounding box center [715, 328] width 66 height 30
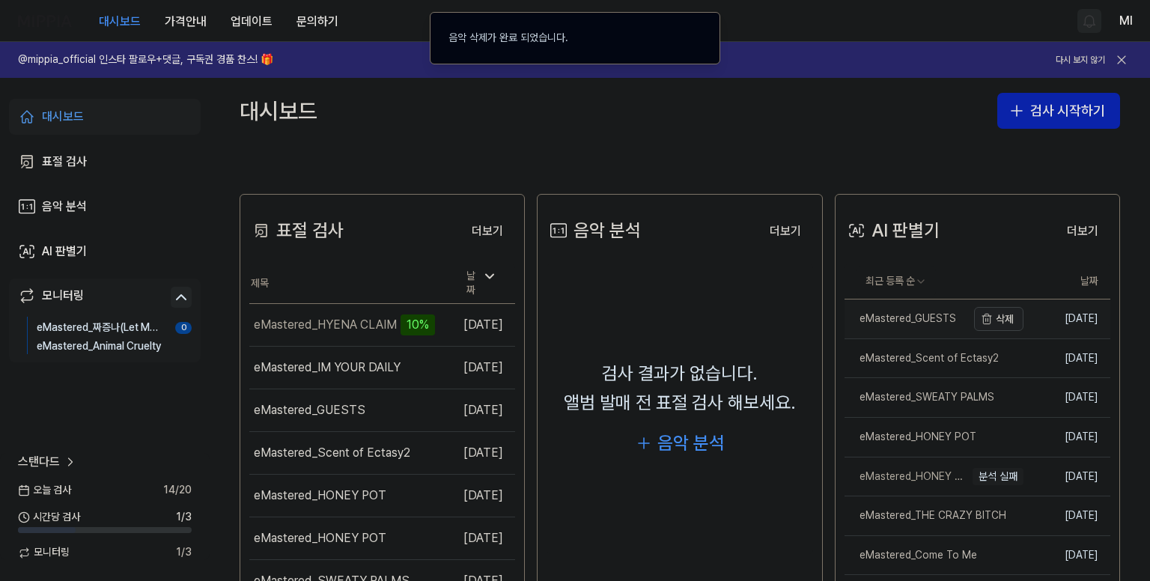
click at [994, 321] on button "삭제" at bounding box center [998, 319] width 49 height 24
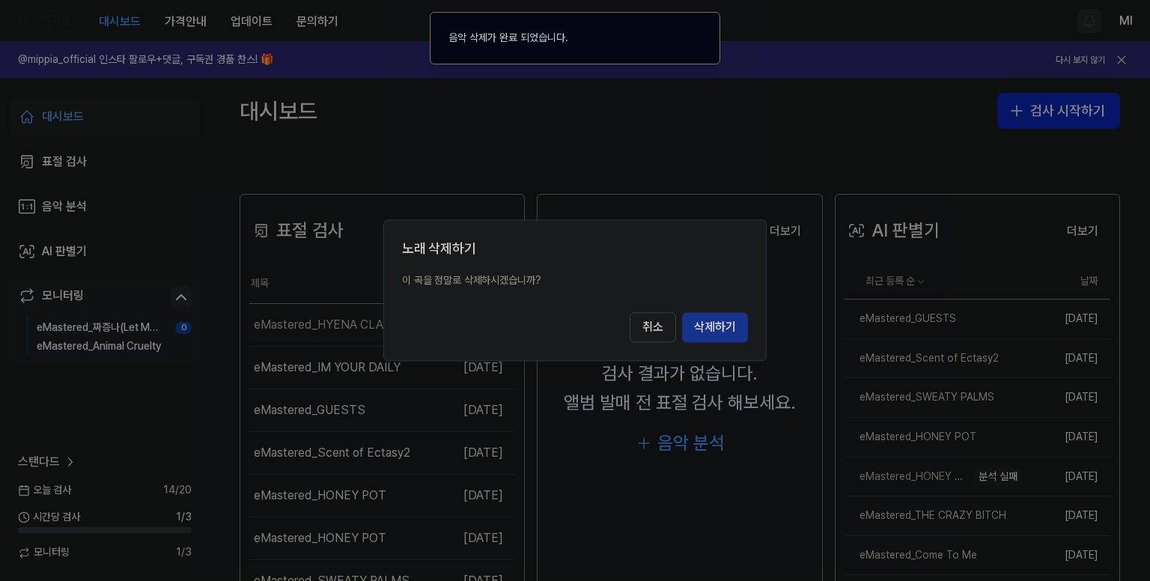
click at [731, 329] on button "삭제하기" at bounding box center [715, 328] width 66 height 30
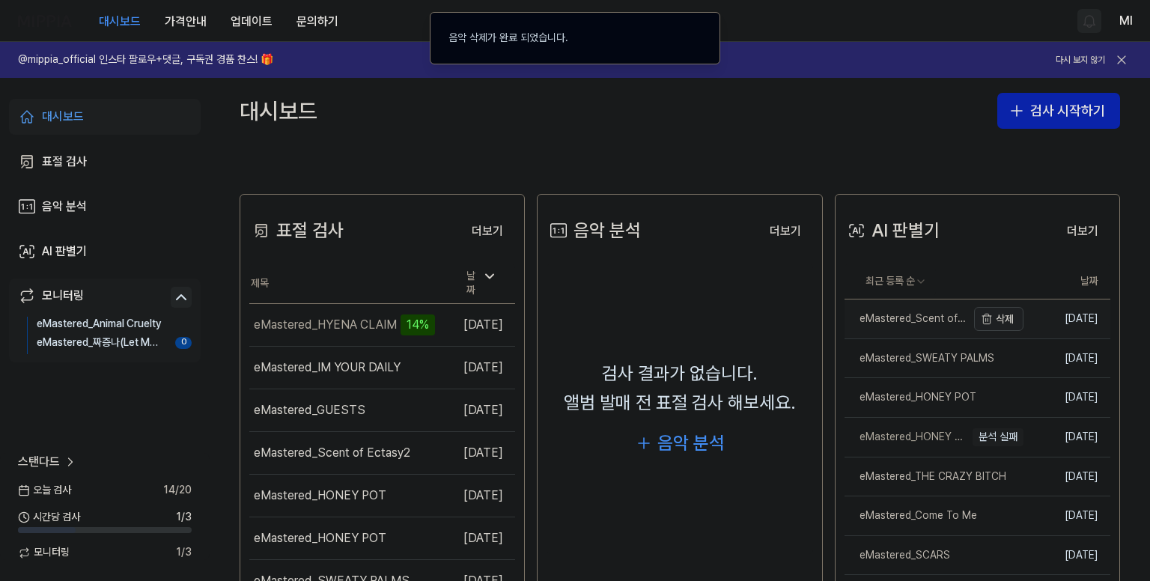
click at [1006, 324] on button "삭제" at bounding box center [998, 319] width 49 height 24
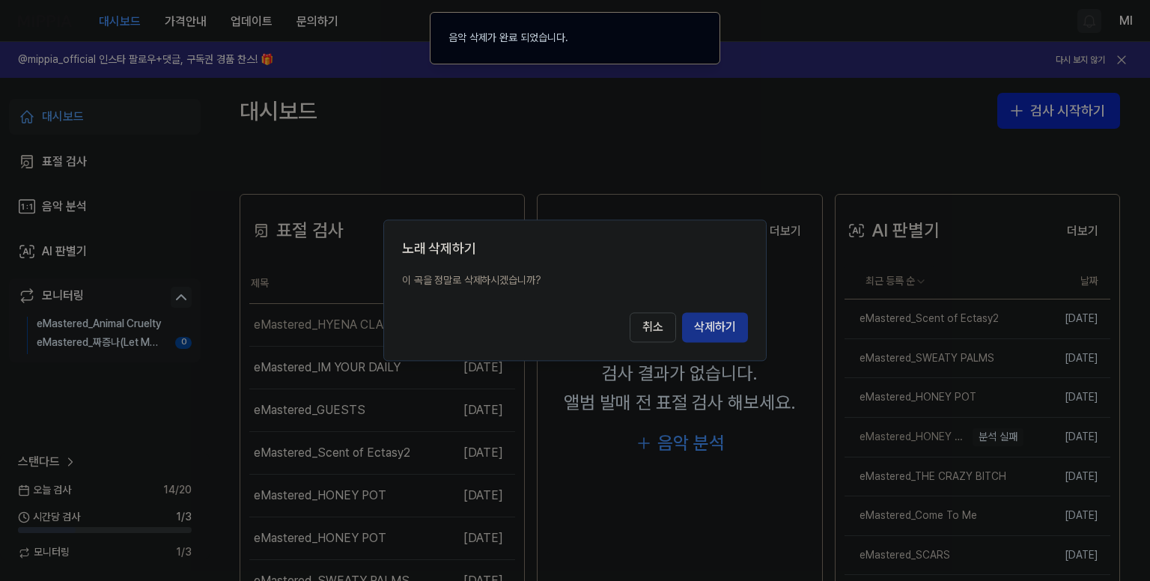
click at [718, 339] on button "삭제하기" at bounding box center [715, 328] width 66 height 30
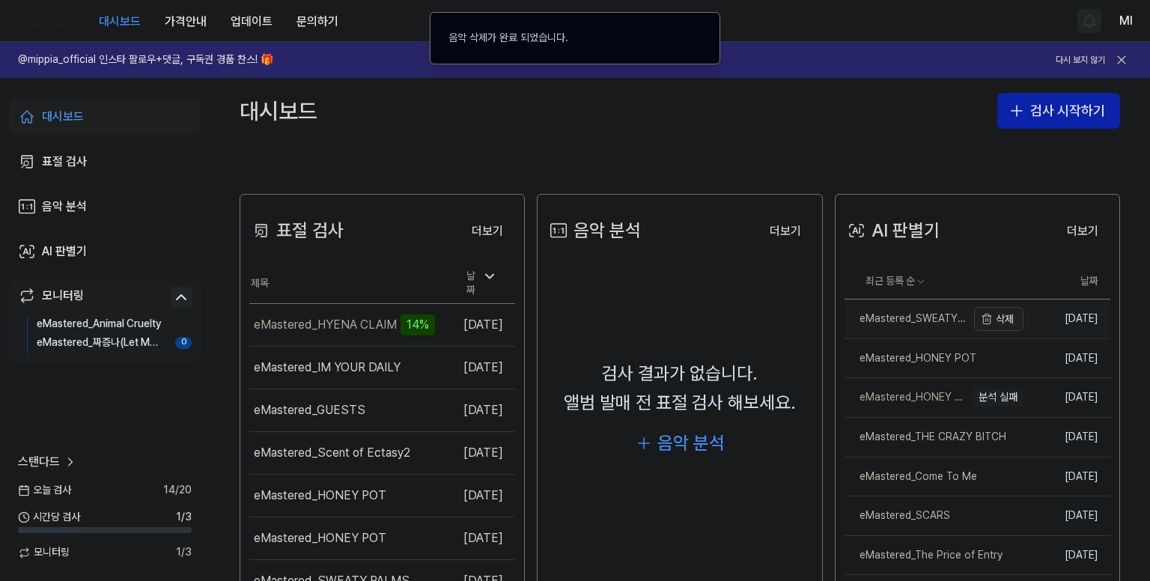
click at [1003, 319] on button "삭제" at bounding box center [998, 319] width 49 height 24
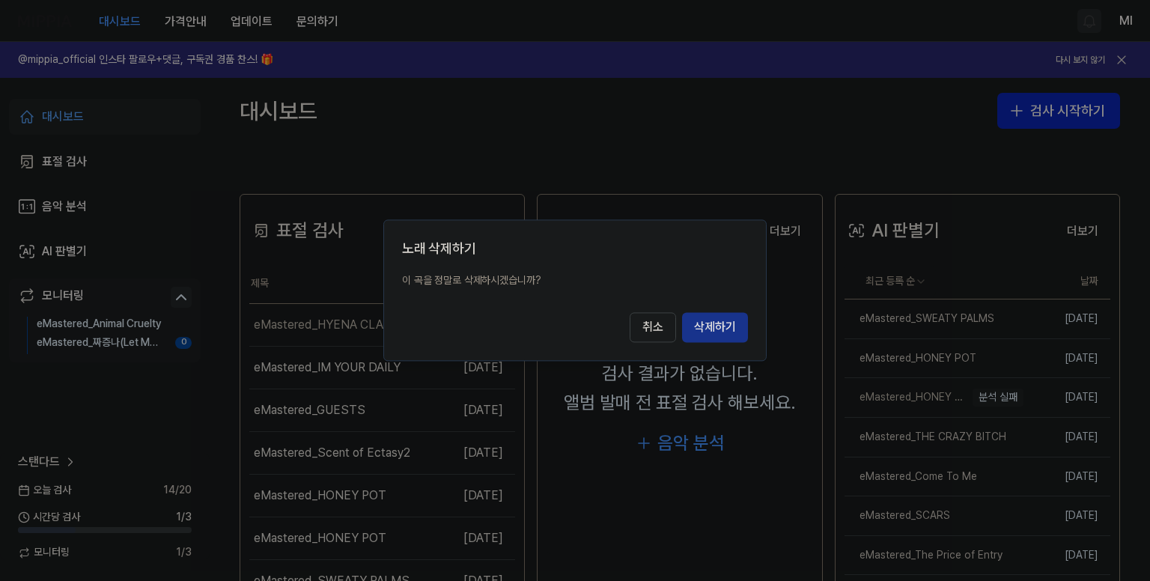
click at [715, 331] on button "삭제하기" at bounding box center [715, 328] width 66 height 30
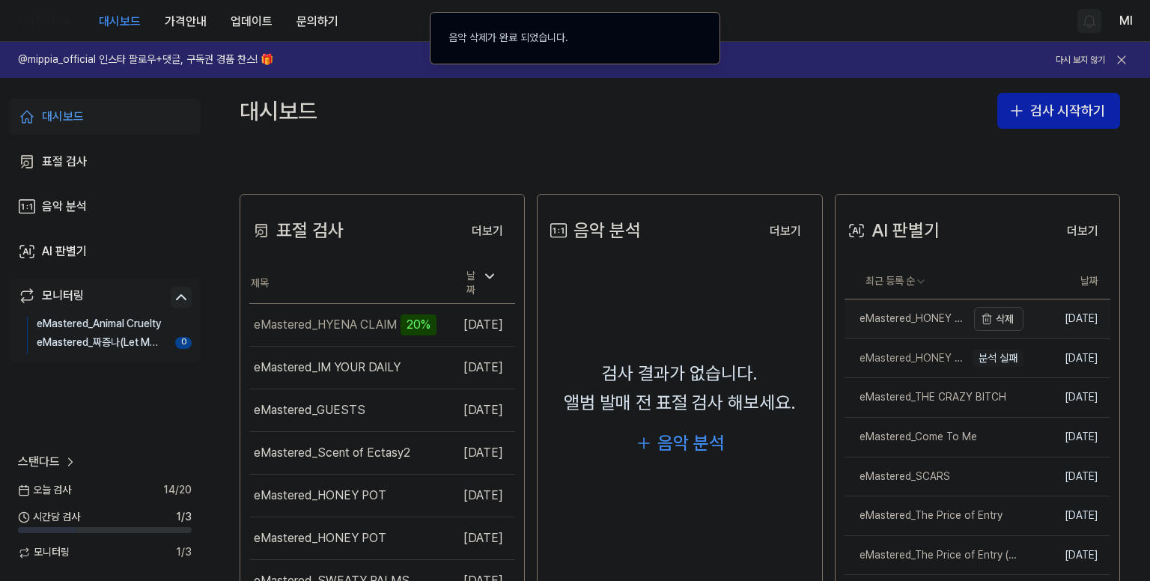
click at [997, 314] on button "삭제" at bounding box center [998, 319] width 49 height 24
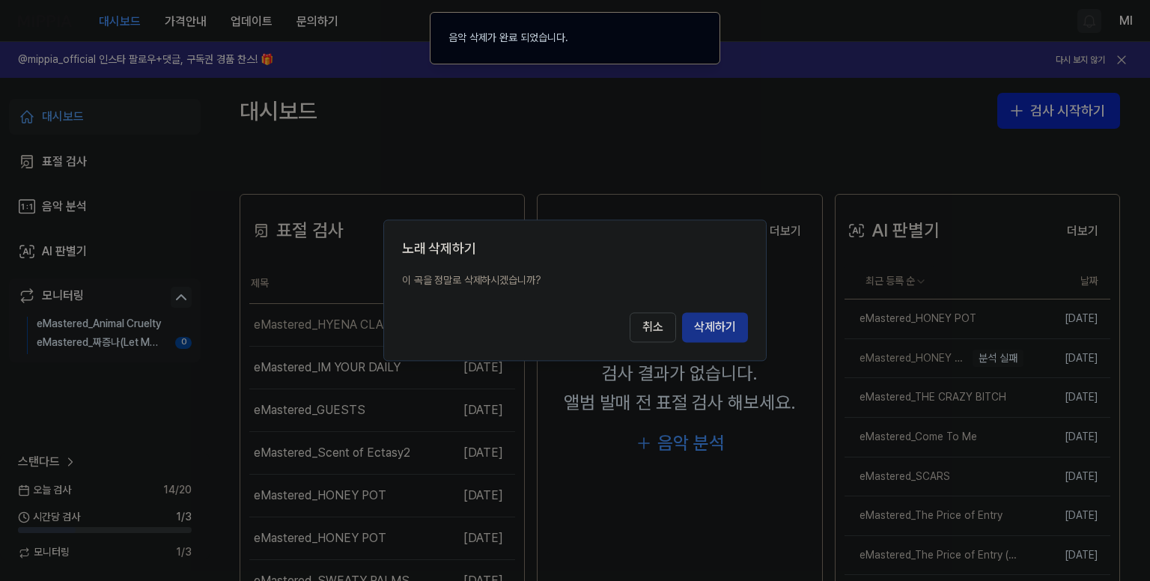
click at [725, 333] on button "삭제하기" at bounding box center [715, 328] width 66 height 30
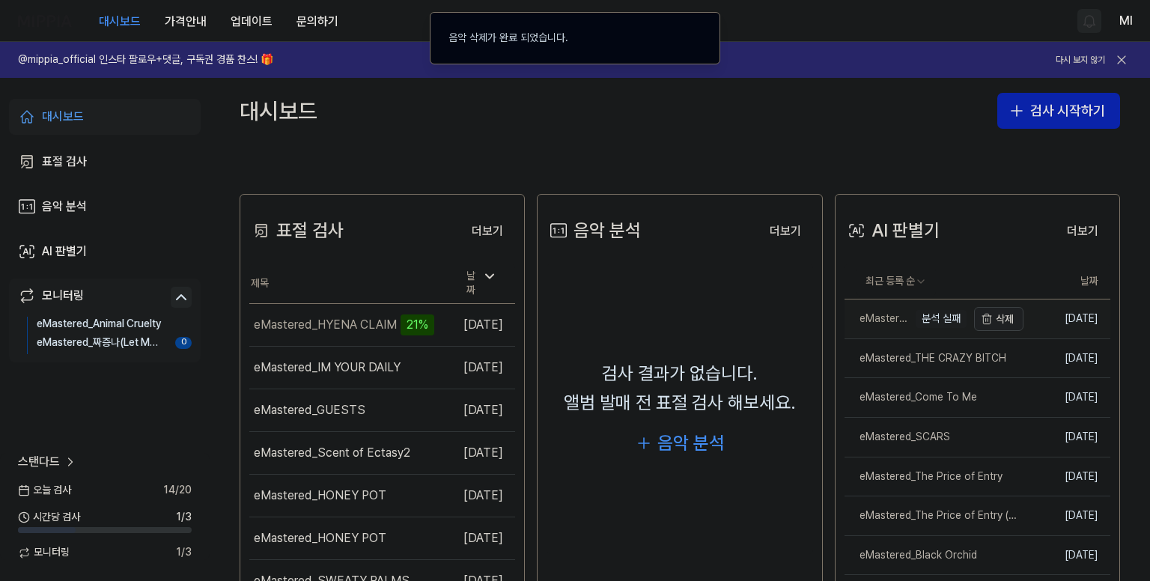
click at [1003, 320] on button "삭제" at bounding box center [998, 319] width 49 height 24
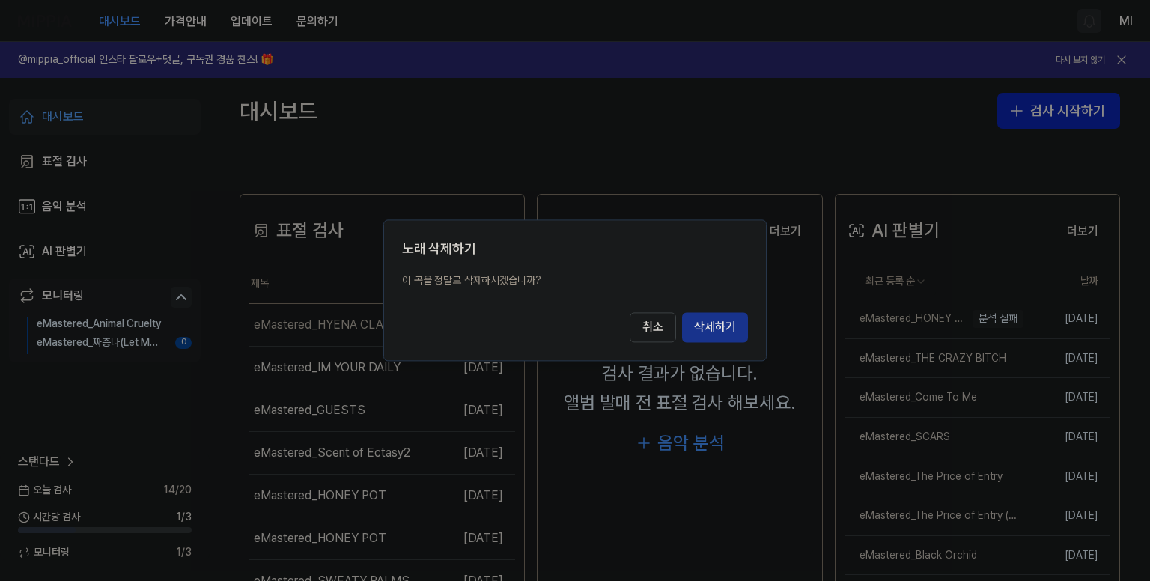
click at [721, 338] on button "삭제하기" at bounding box center [715, 328] width 66 height 30
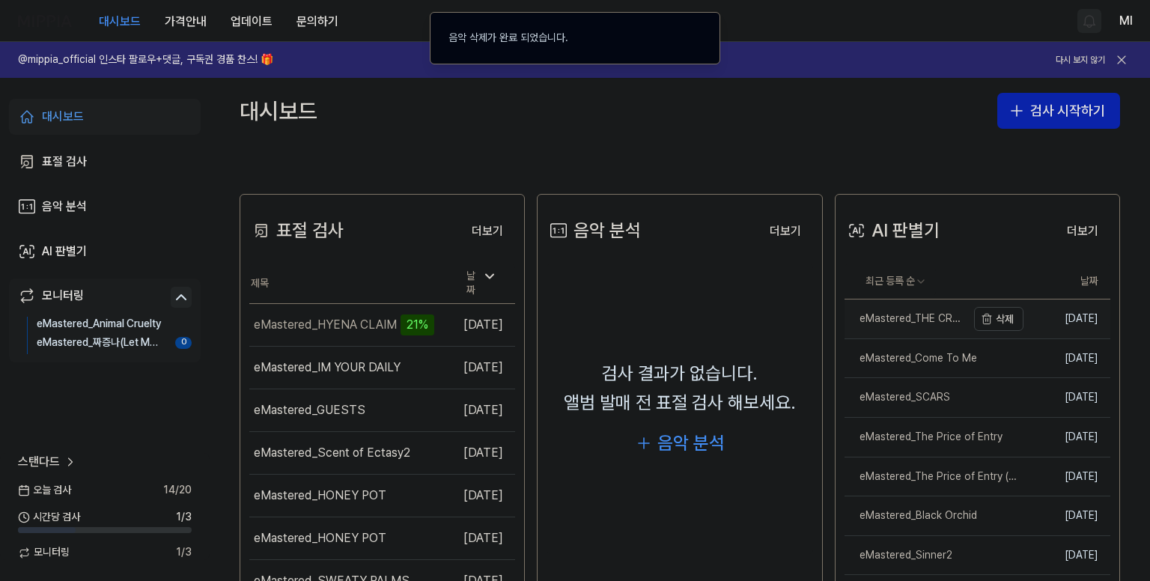
click at [919, 321] on div "eMastered_THE CRAZY BITCH" at bounding box center [906, 318] width 122 height 15
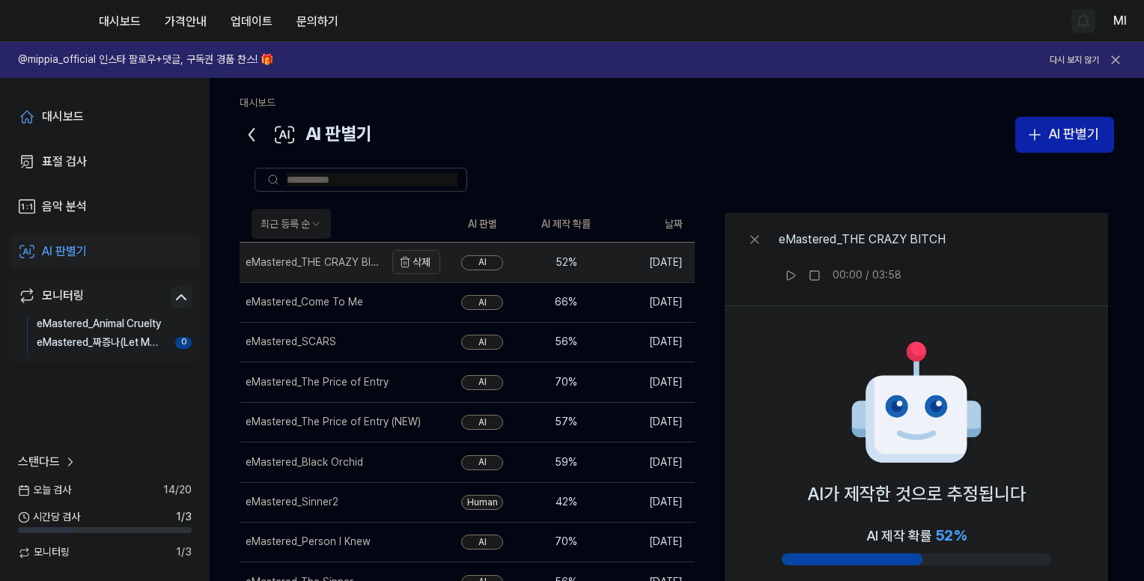
click at [413, 257] on button "삭제" at bounding box center [416, 262] width 48 height 24
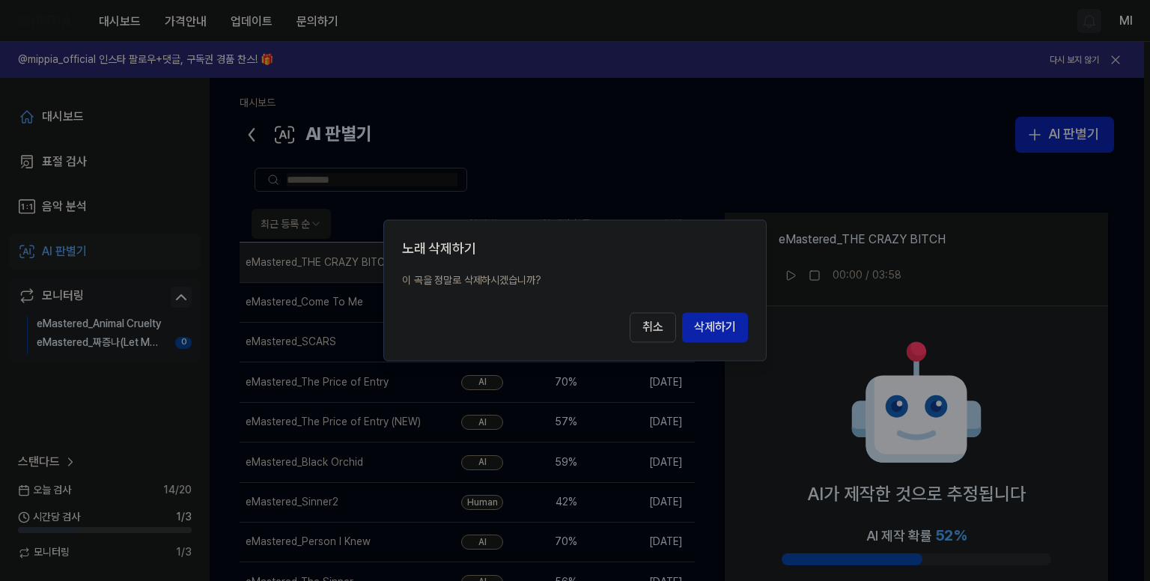
click at [630, 313] on button "취소" at bounding box center [653, 328] width 46 height 30
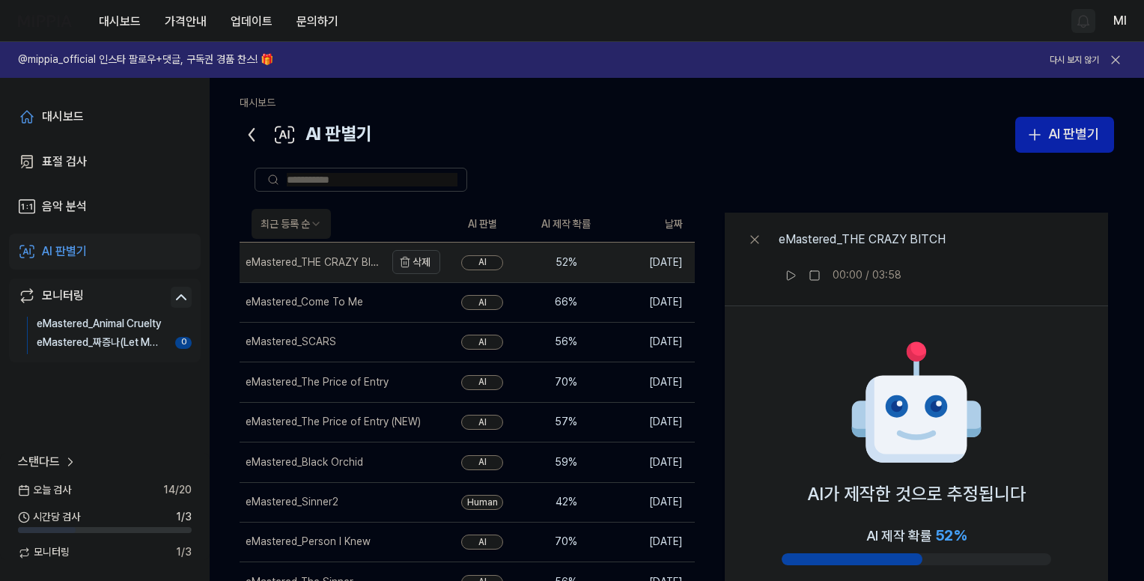
click at [416, 263] on button "삭제" at bounding box center [416, 262] width 48 height 24
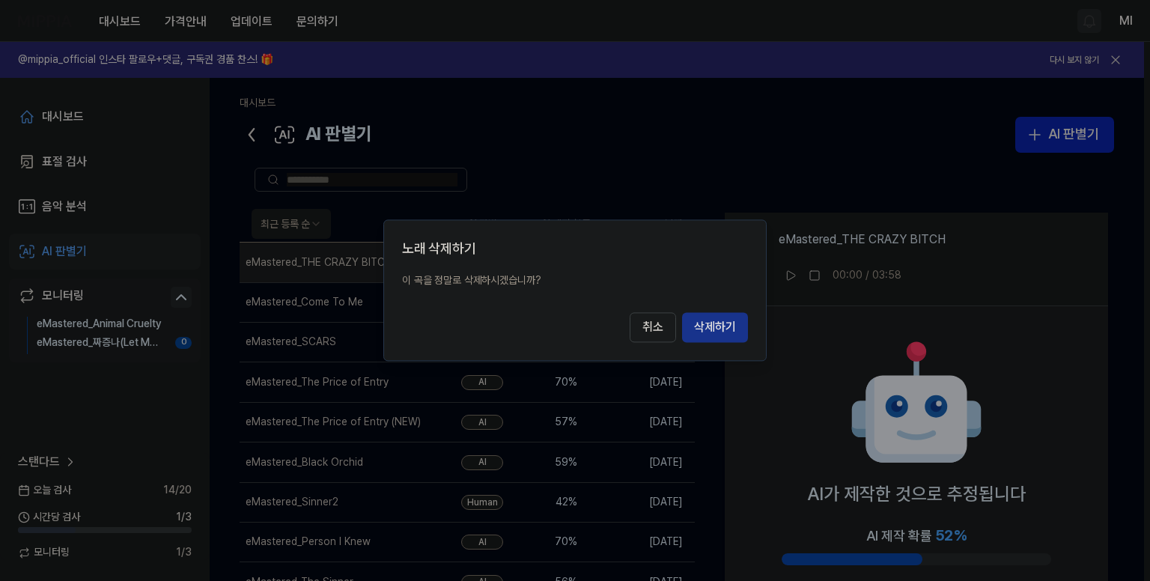
click at [709, 320] on button "삭제하기" at bounding box center [715, 328] width 66 height 30
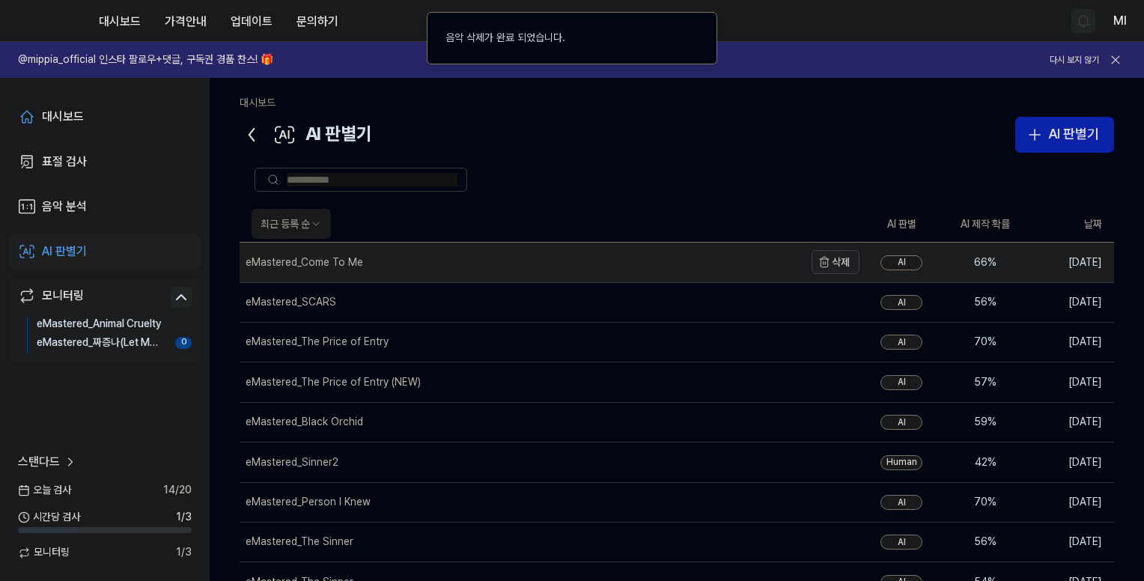
click at [837, 261] on button "삭제" at bounding box center [836, 262] width 48 height 24
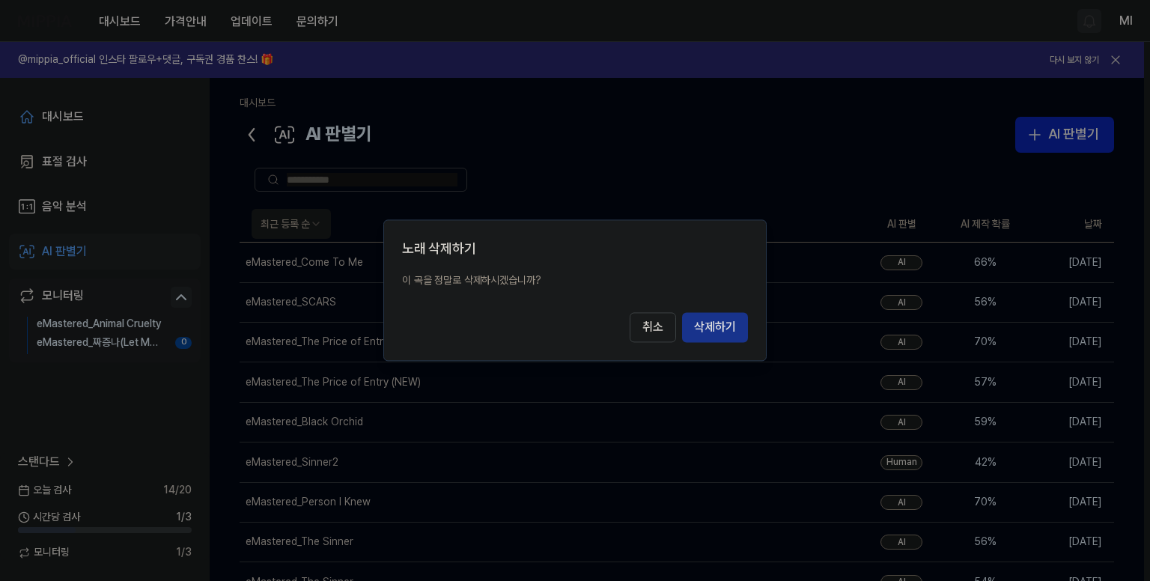
click at [715, 326] on button "삭제하기" at bounding box center [715, 328] width 66 height 30
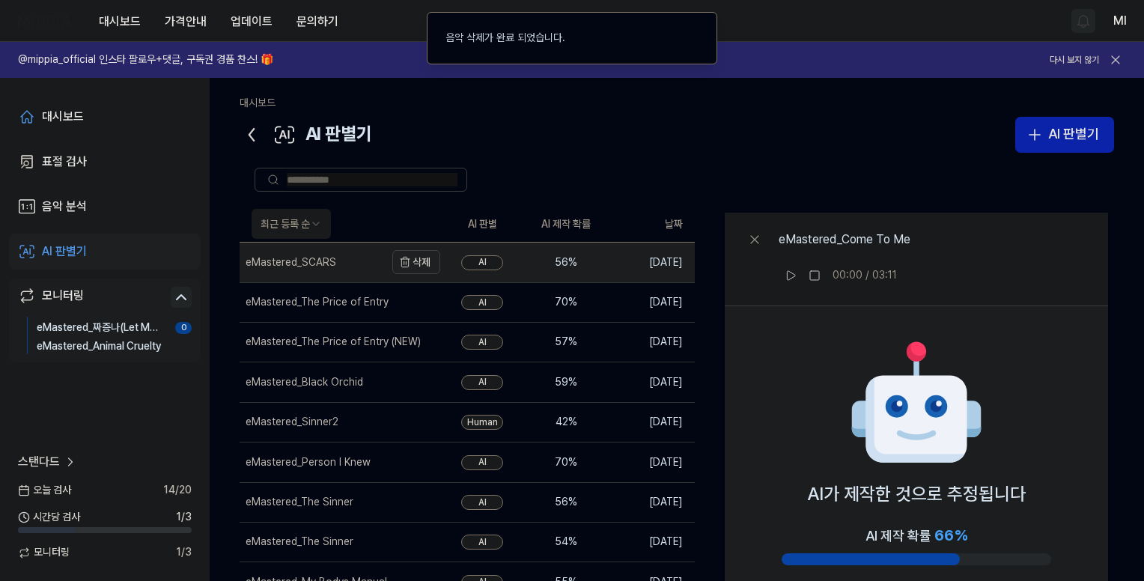
click at [430, 264] on button "삭제" at bounding box center [416, 262] width 48 height 24
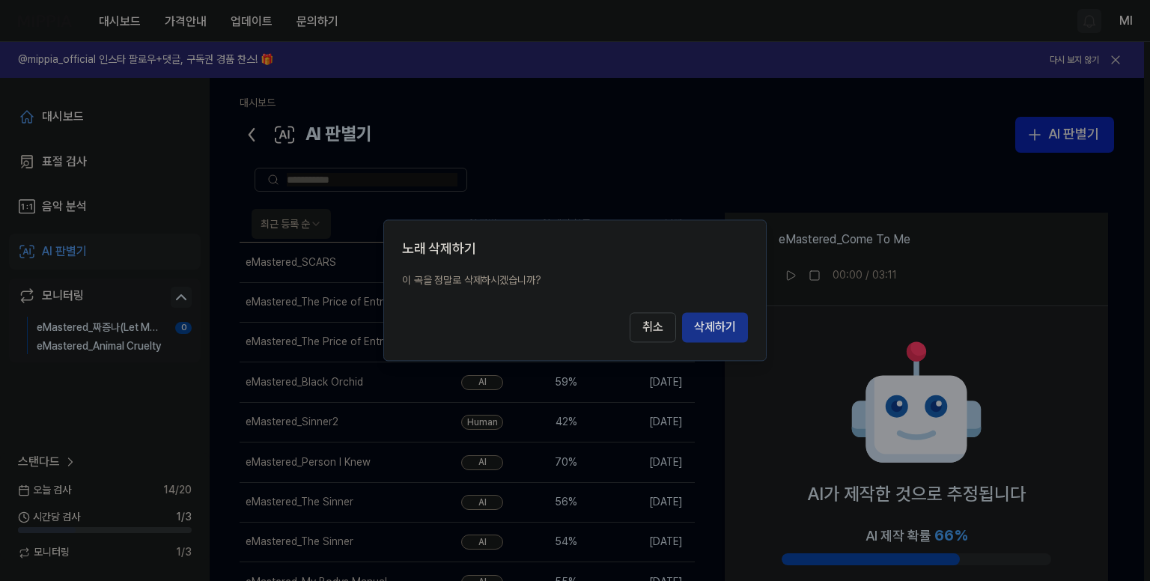
click at [715, 323] on button "삭제하기" at bounding box center [715, 328] width 66 height 30
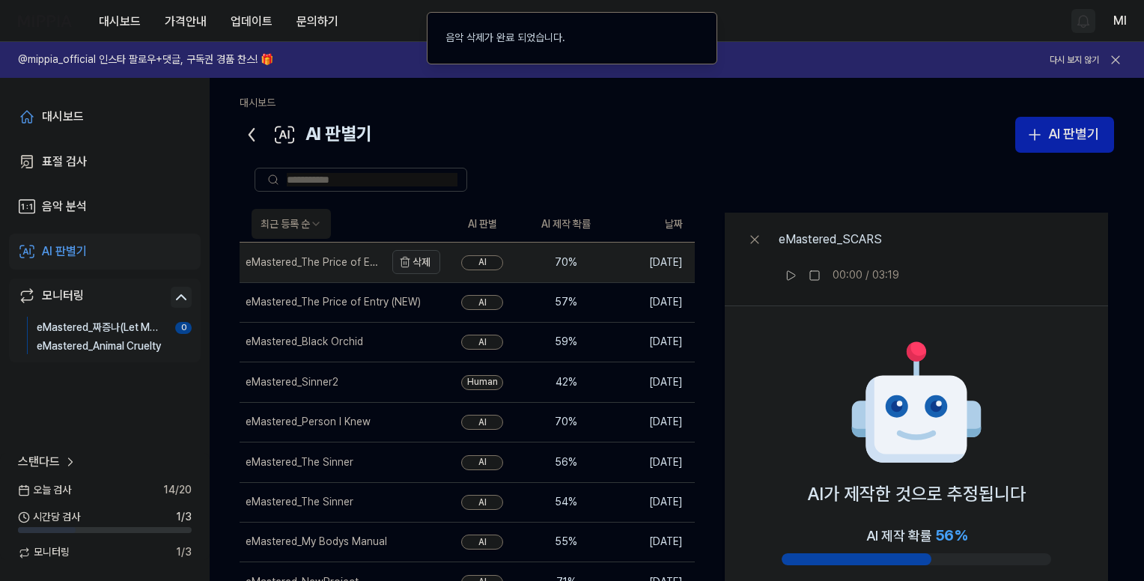
click at [428, 265] on button "삭제" at bounding box center [416, 262] width 48 height 24
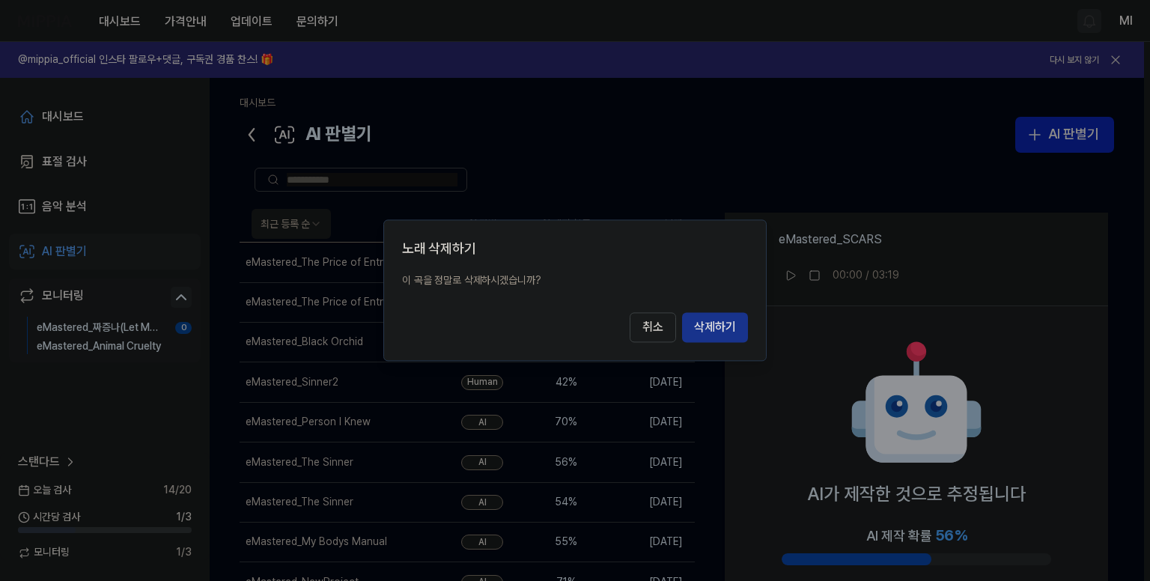
click at [713, 322] on button "삭제하기" at bounding box center [715, 328] width 66 height 30
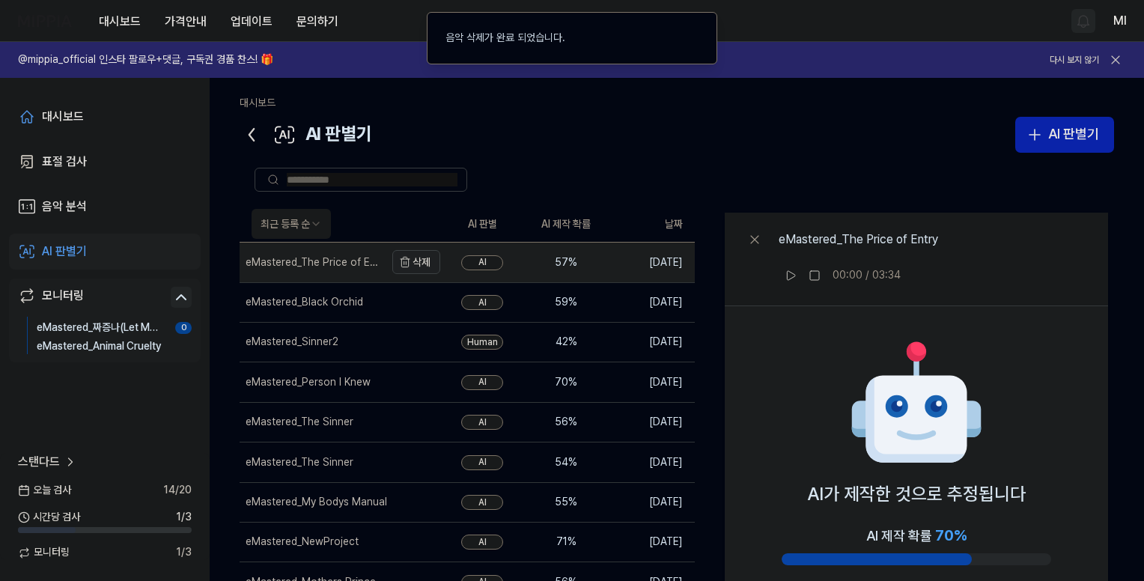
click at [430, 262] on button "삭제" at bounding box center [416, 262] width 48 height 24
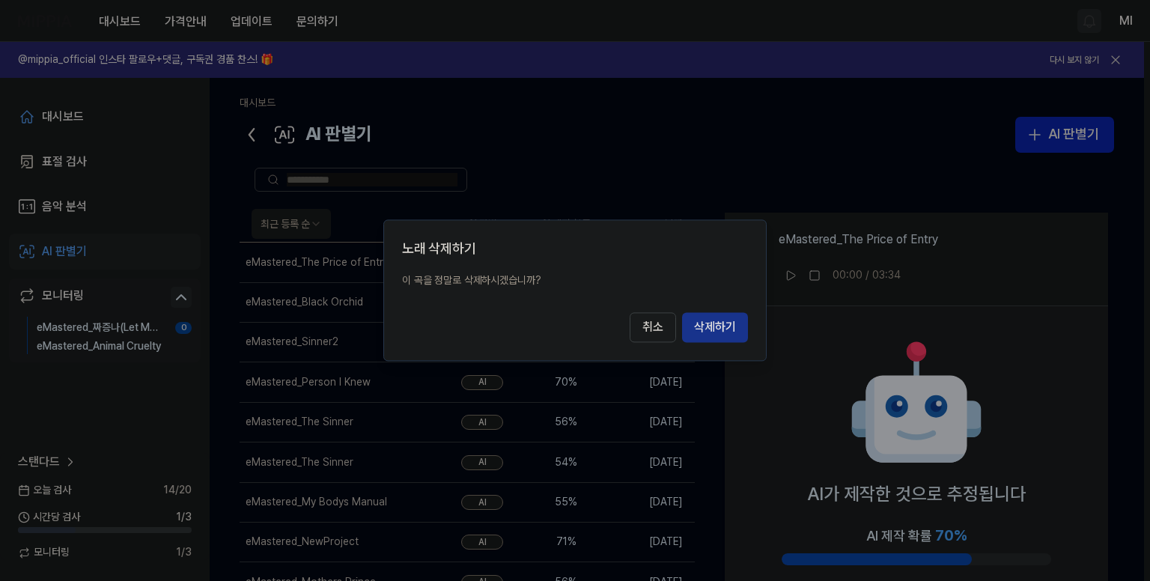
click at [705, 326] on button "삭제하기" at bounding box center [715, 328] width 66 height 30
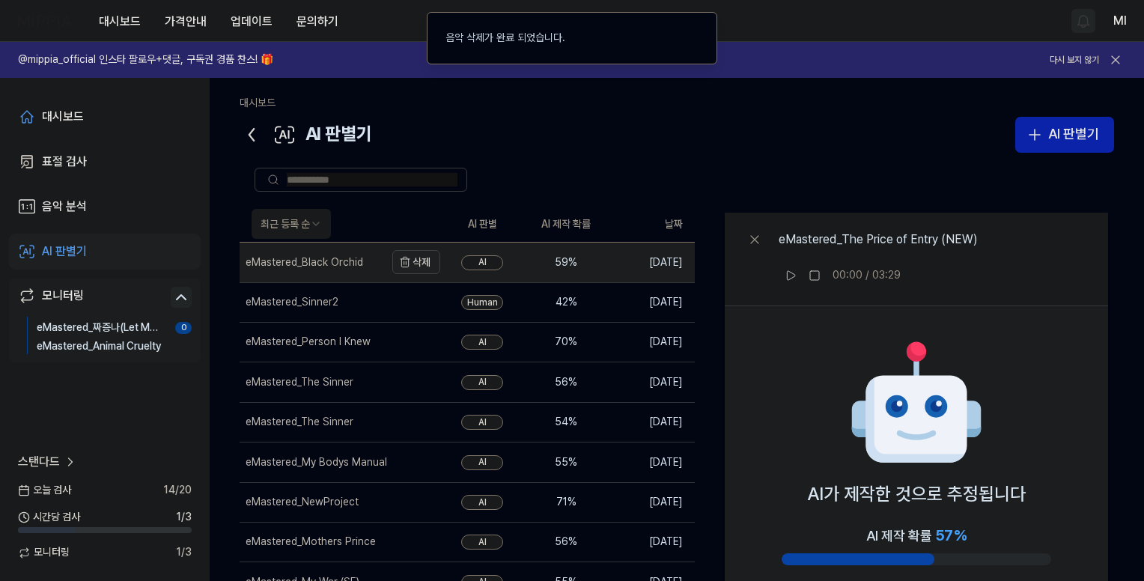
click at [424, 264] on button "삭제" at bounding box center [416, 262] width 48 height 24
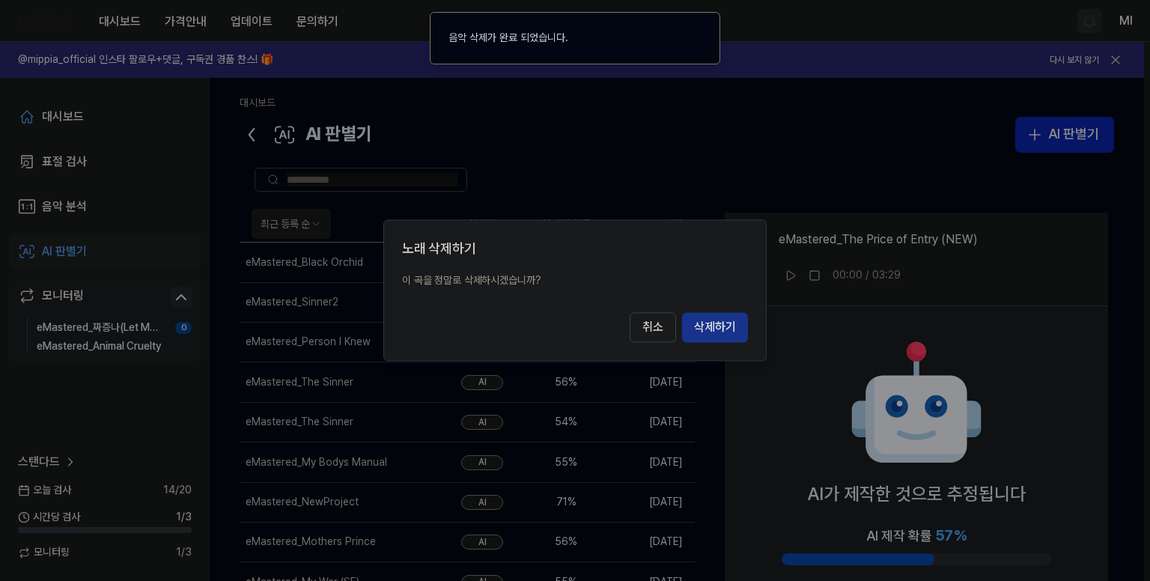
click at [713, 326] on button "삭제하기" at bounding box center [715, 328] width 66 height 30
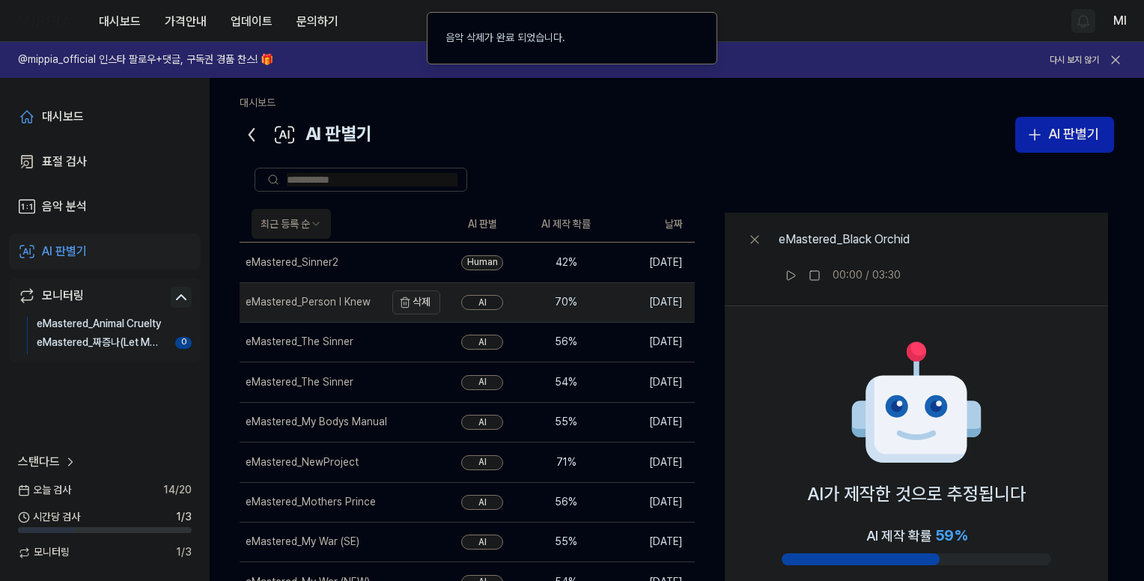
click at [422, 304] on button "삭제" at bounding box center [416, 302] width 48 height 24
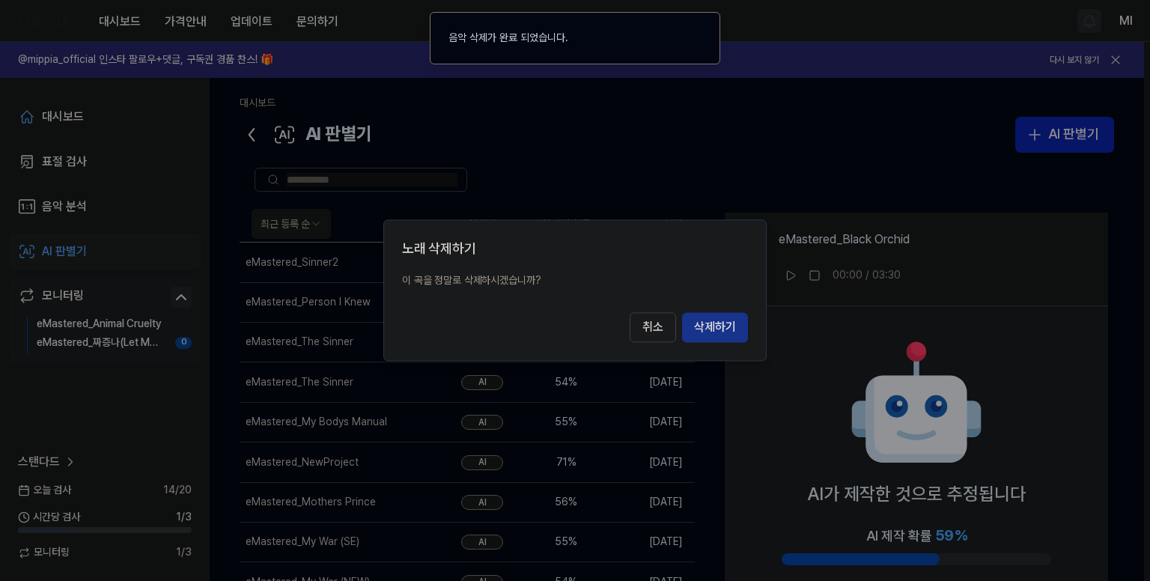
click at [719, 329] on button "삭제하기" at bounding box center [715, 328] width 66 height 30
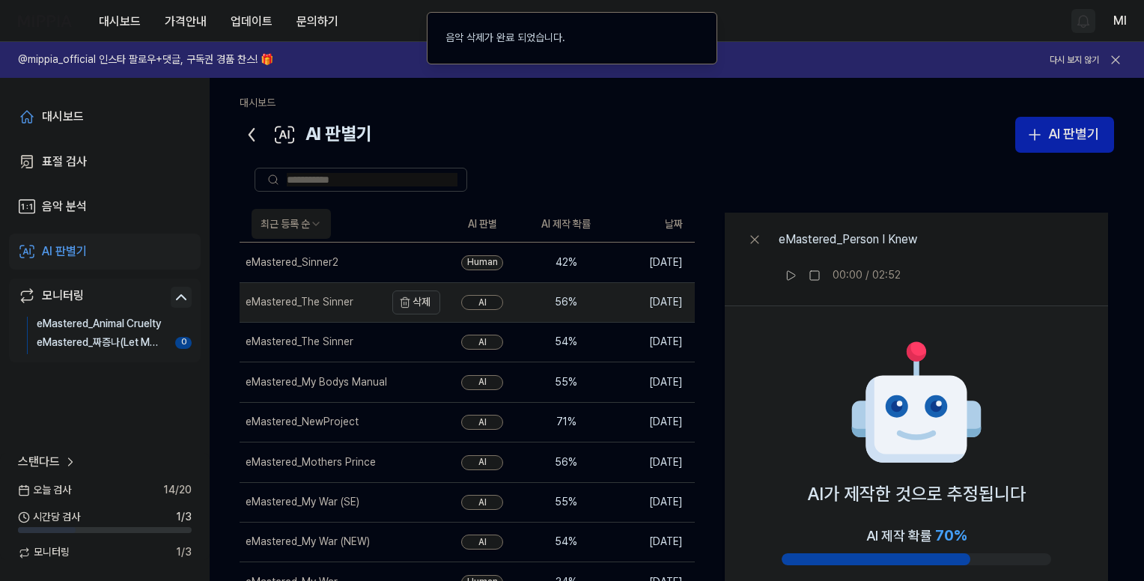
click at [409, 305] on icon "button" at bounding box center [405, 302] width 12 height 12
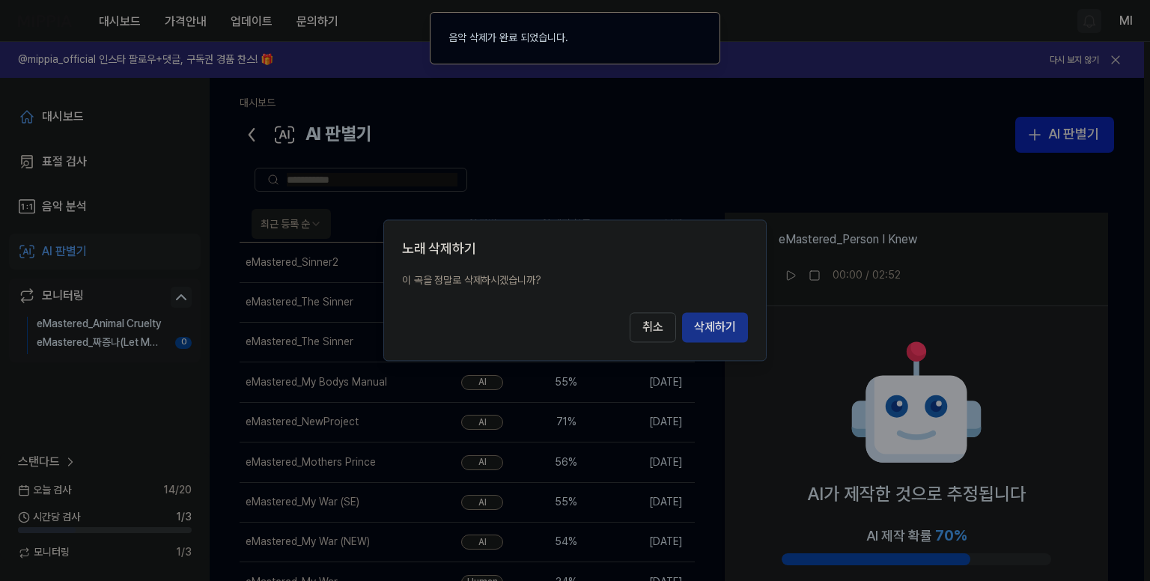
click at [731, 318] on button "삭제하기" at bounding box center [715, 328] width 66 height 30
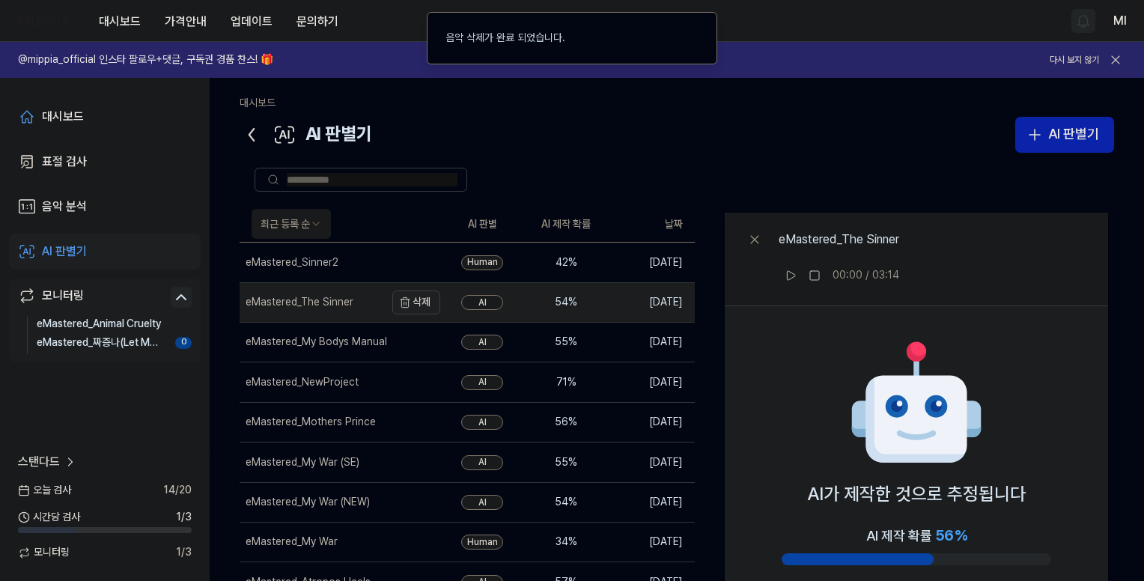
click at [425, 300] on button "삭제" at bounding box center [416, 302] width 48 height 24
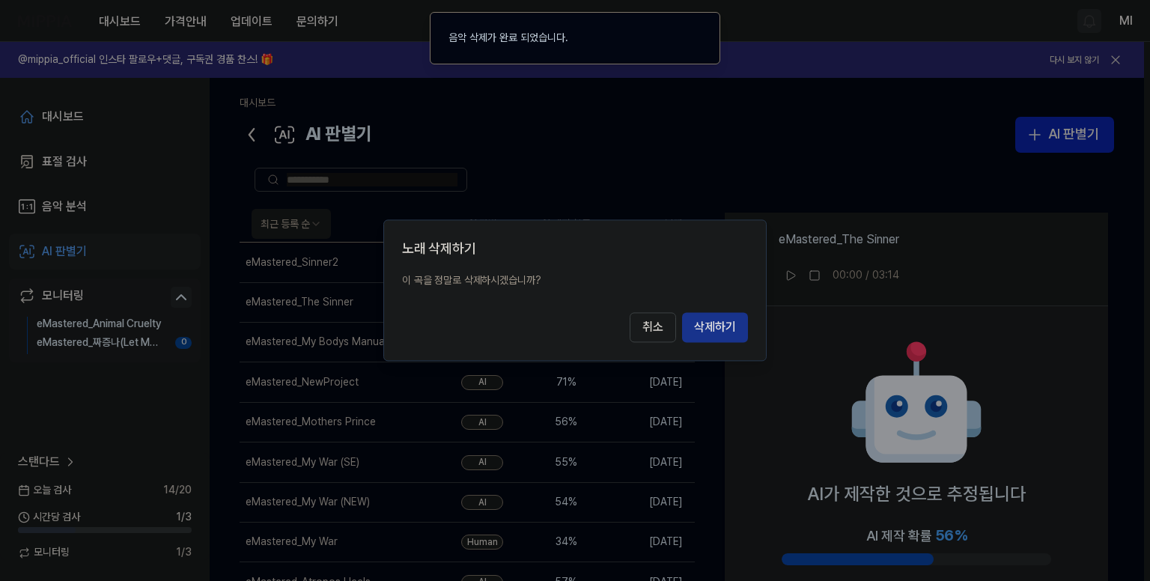
click at [715, 335] on button "삭제하기" at bounding box center [715, 328] width 66 height 30
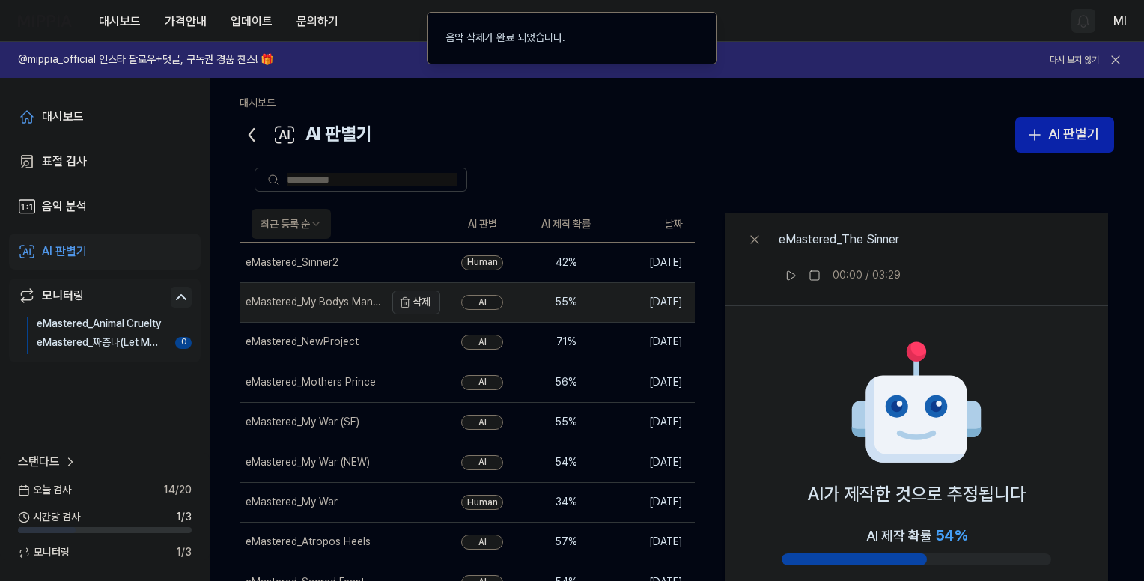
click at [419, 300] on button "삭제" at bounding box center [416, 302] width 48 height 24
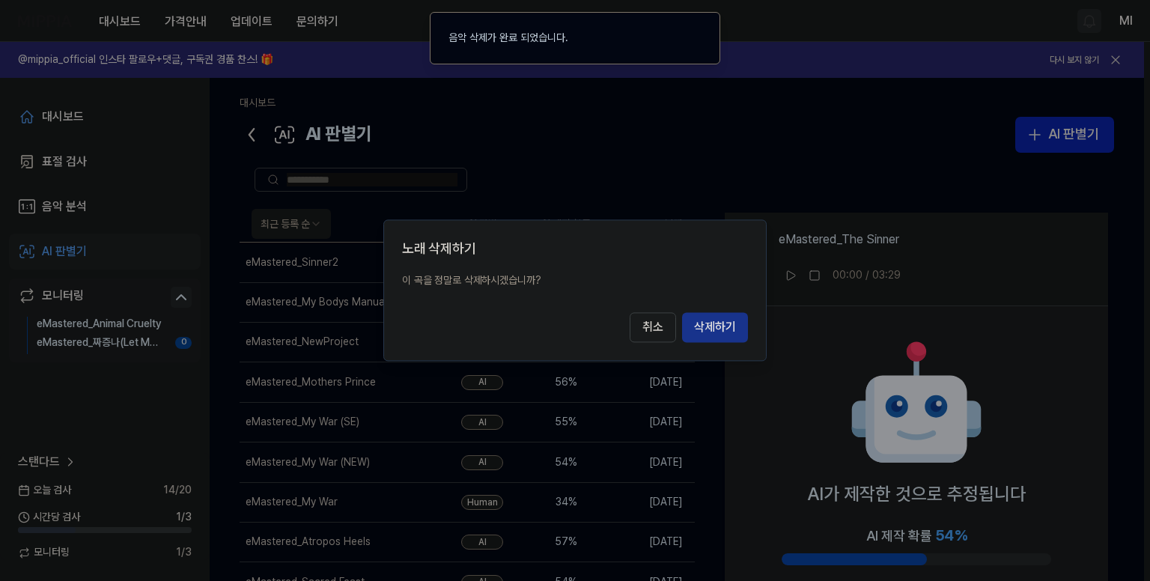
click at [712, 325] on button "삭제하기" at bounding box center [715, 328] width 66 height 30
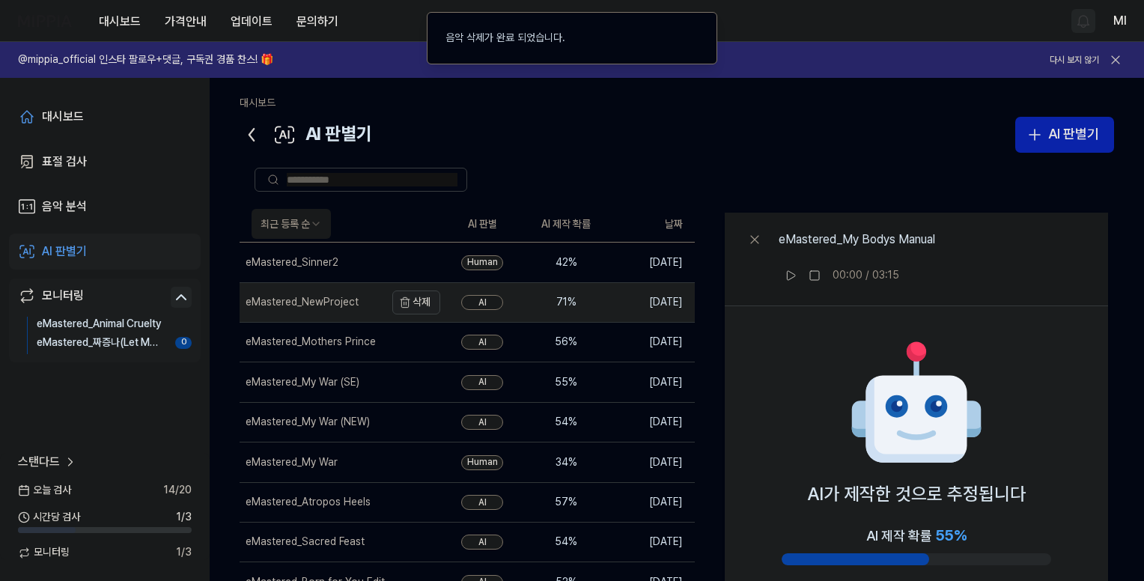
click at [422, 303] on button "삭제" at bounding box center [416, 302] width 48 height 24
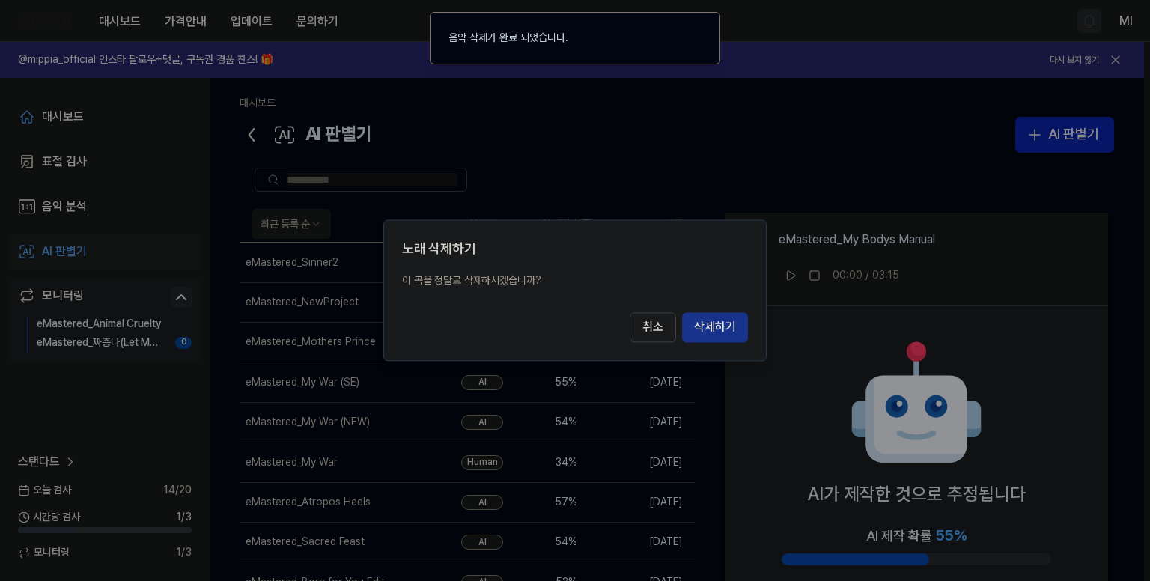
click at [743, 322] on button "삭제하기" at bounding box center [715, 328] width 66 height 30
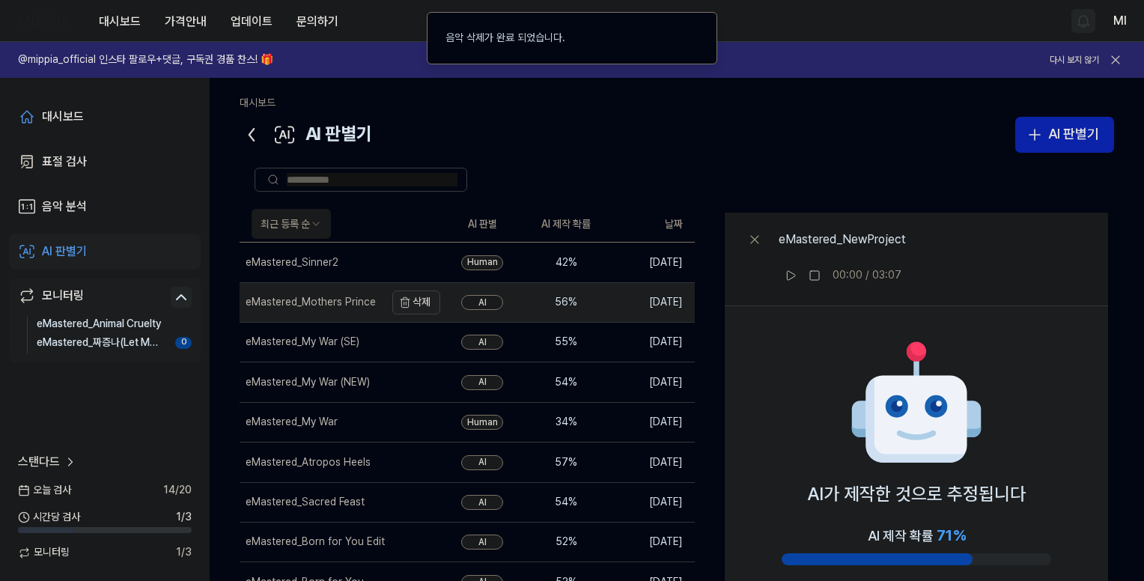
click at [419, 297] on button "삭제" at bounding box center [416, 302] width 48 height 24
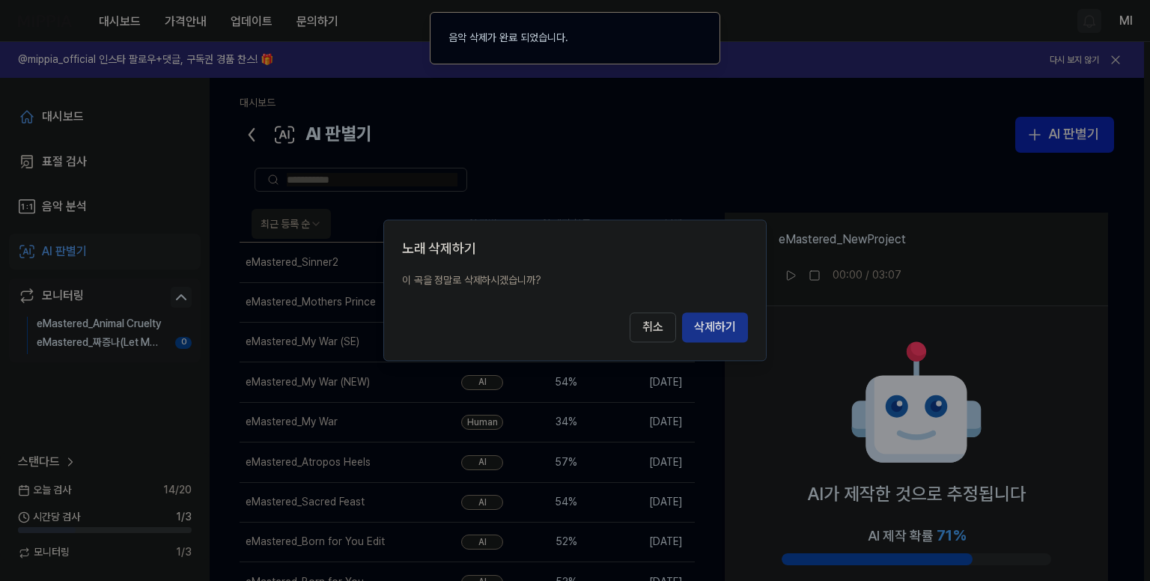
click at [713, 328] on button "삭제하기" at bounding box center [715, 328] width 66 height 30
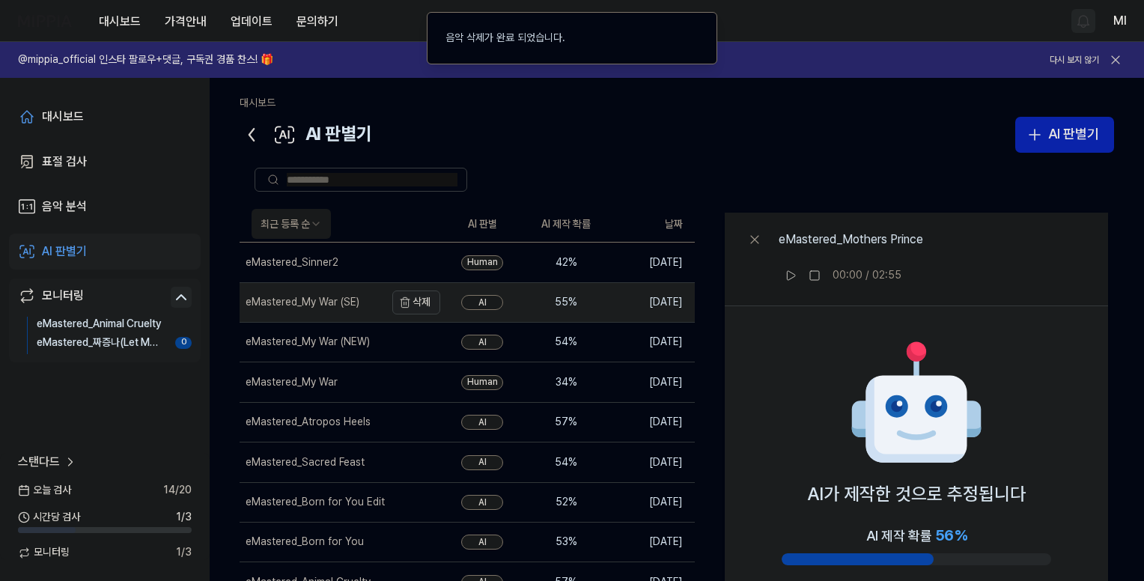
click at [433, 302] on button "삭제" at bounding box center [416, 302] width 48 height 24
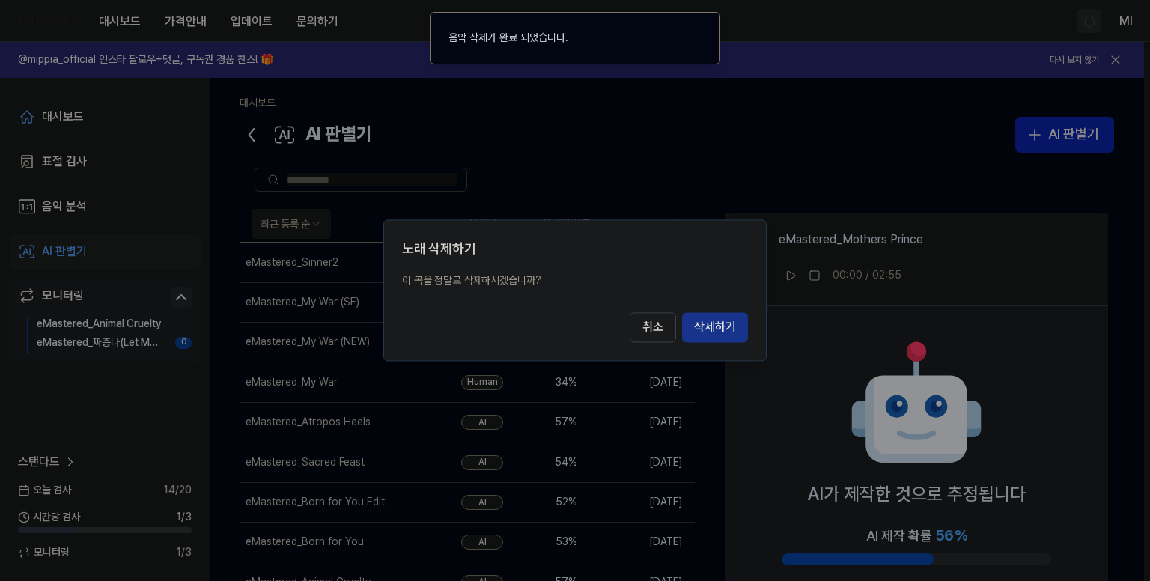
click at [705, 330] on button "삭제하기" at bounding box center [715, 328] width 66 height 30
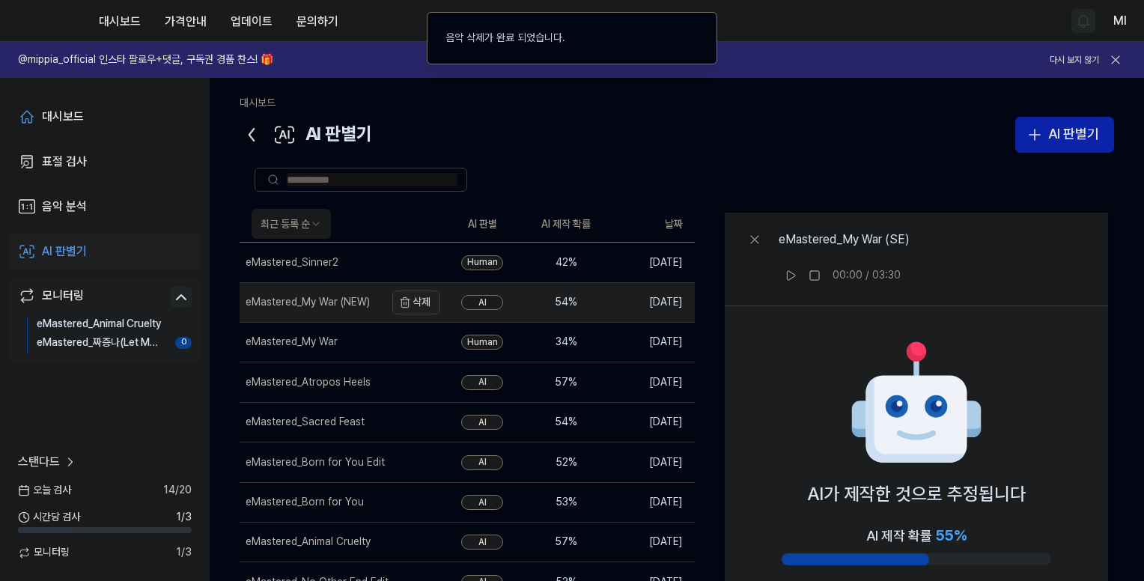
click at [430, 301] on button "삭제" at bounding box center [416, 302] width 48 height 24
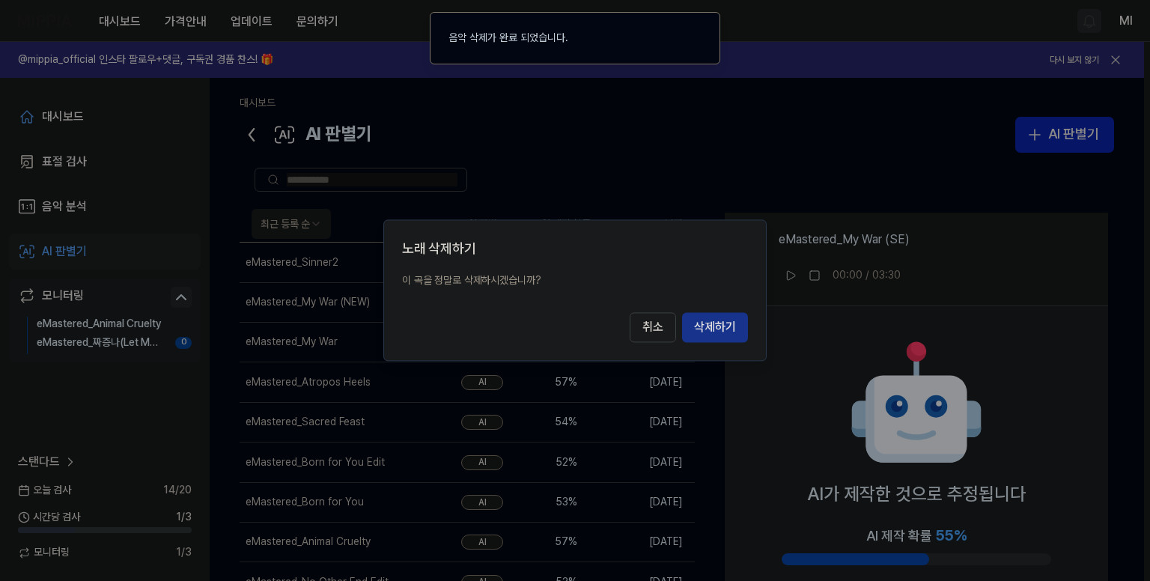
click at [708, 328] on button "삭제하기" at bounding box center [715, 328] width 66 height 30
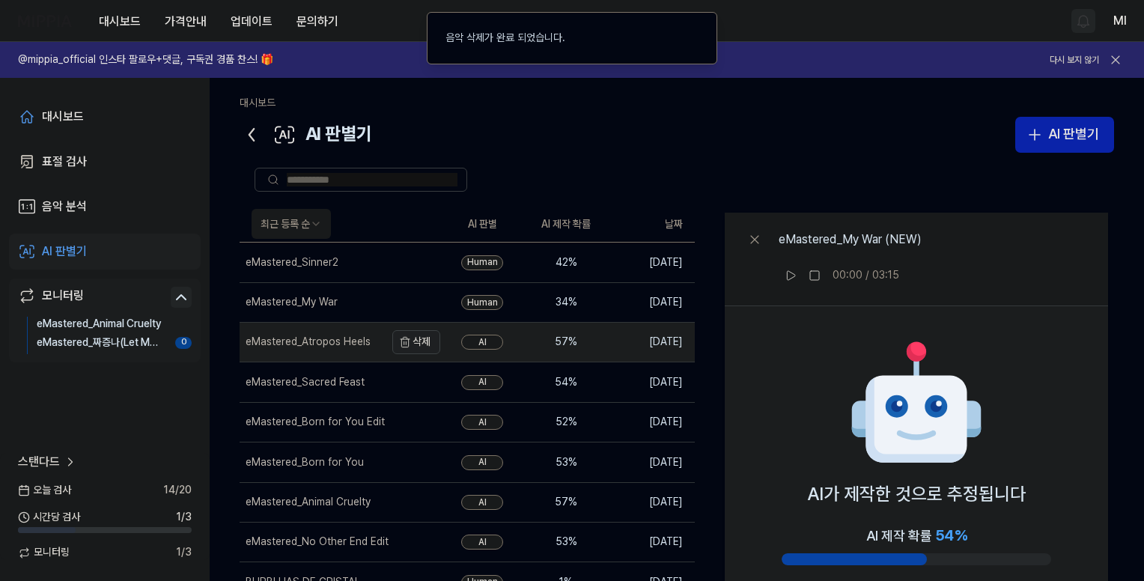
click at [431, 338] on button "삭제" at bounding box center [416, 342] width 48 height 24
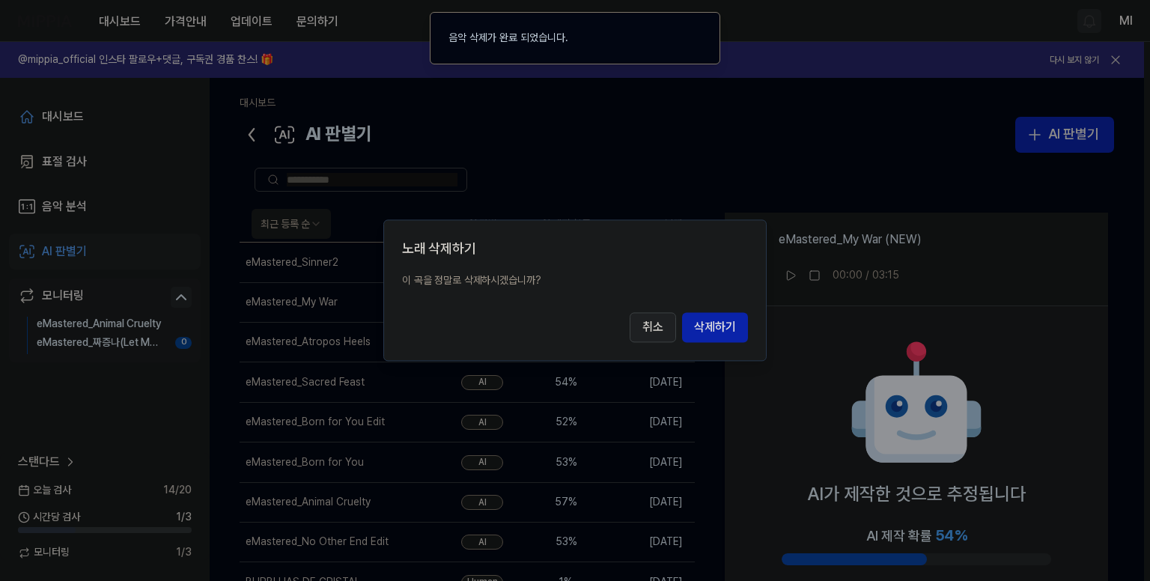
drag, startPoint x: 716, startPoint y: 332, endPoint x: 656, endPoint y: 338, distance: 60.2
click at [710, 332] on button "삭제하기" at bounding box center [715, 328] width 66 height 30
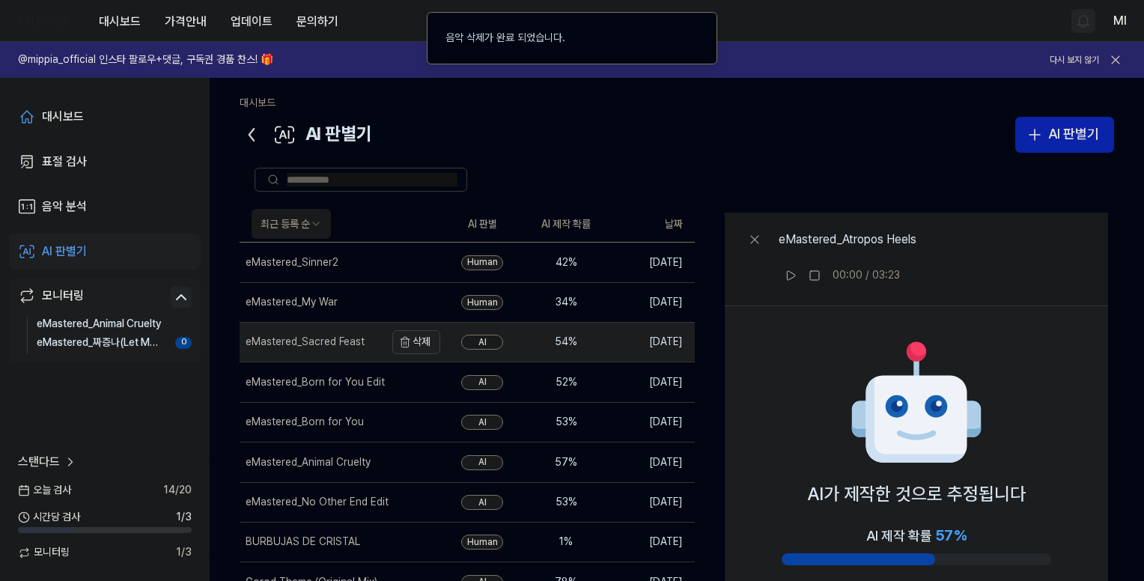
click at [431, 345] on button "삭제" at bounding box center [416, 342] width 48 height 24
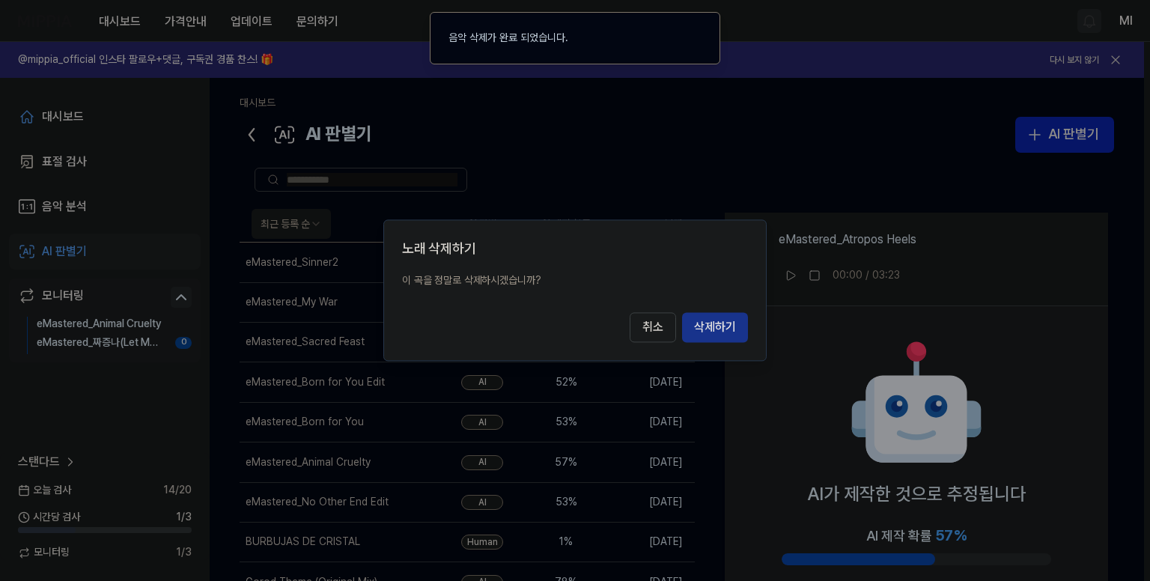
click at [702, 330] on button "삭제하기" at bounding box center [715, 328] width 66 height 30
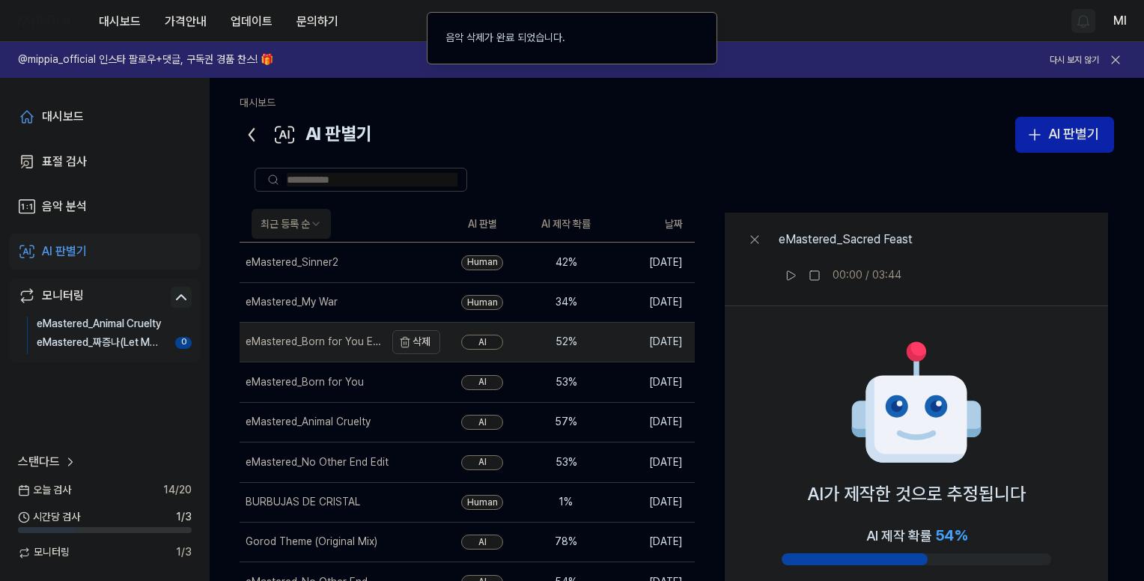
click at [425, 340] on button "삭제" at bounding box center [416, 342] width 48 height 24
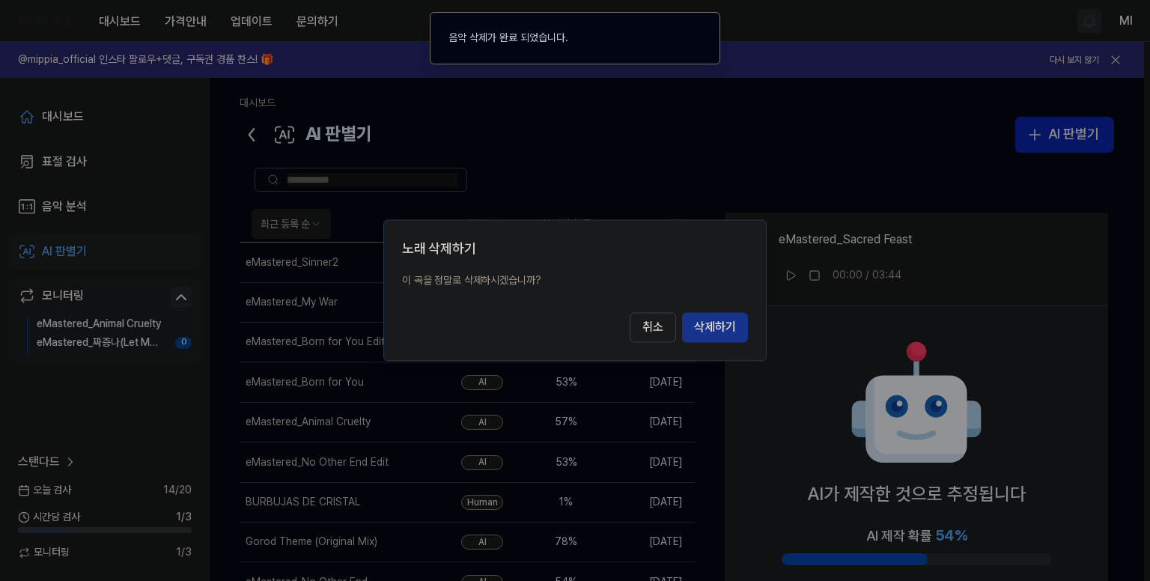
click at [708, 329] on button "삭제하기" at bounding box center [715, 328] width 66 height 30
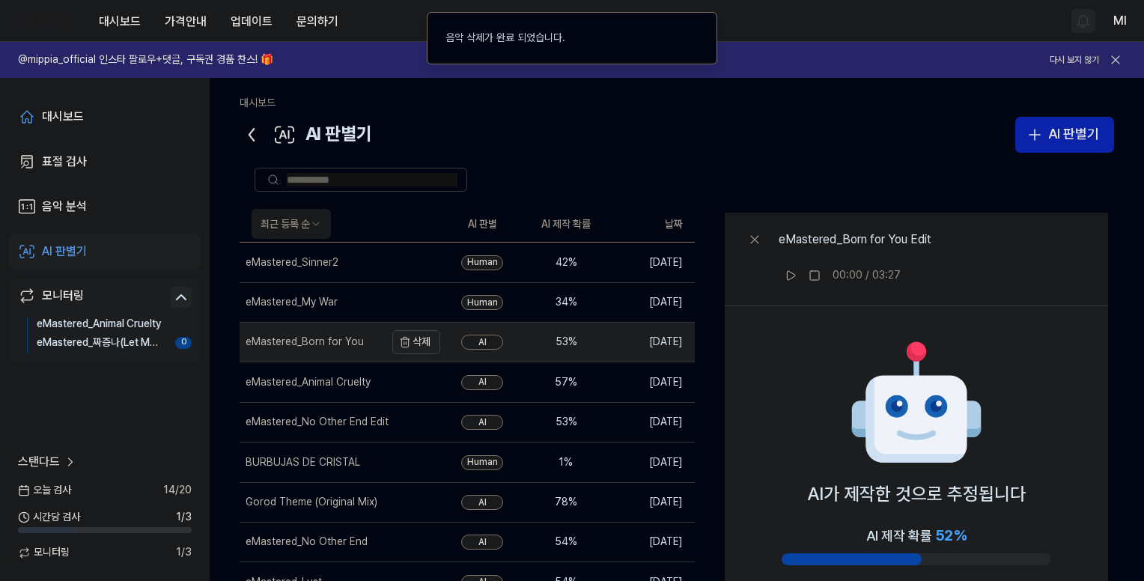
click at [421, 345] on button "삭제" at bounding box center [416, 342] width 48 height 24
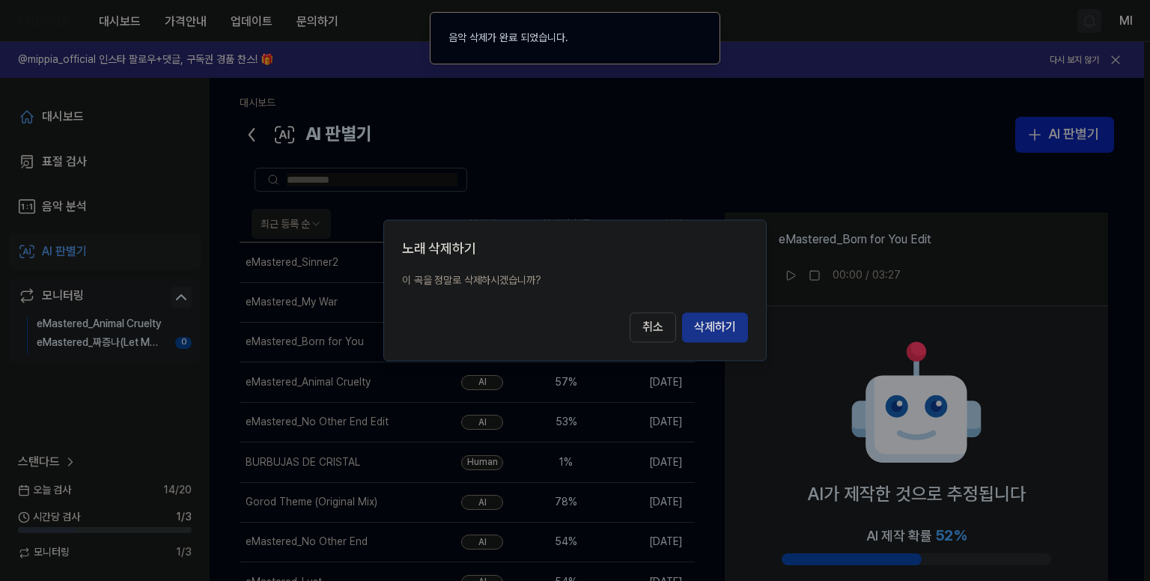
click at [719, 338] on button "삭제하기" at bounding box center [715, 328] width 66 height 30
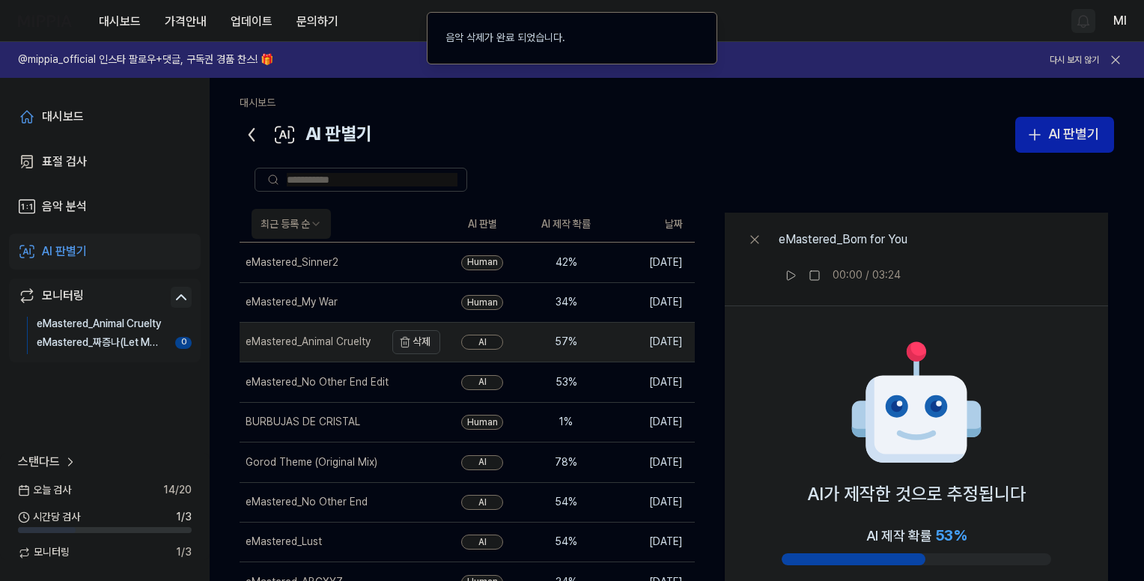
click at [422, 338] on button "삭제" at bounding box center [416, 342] width 48 height 24
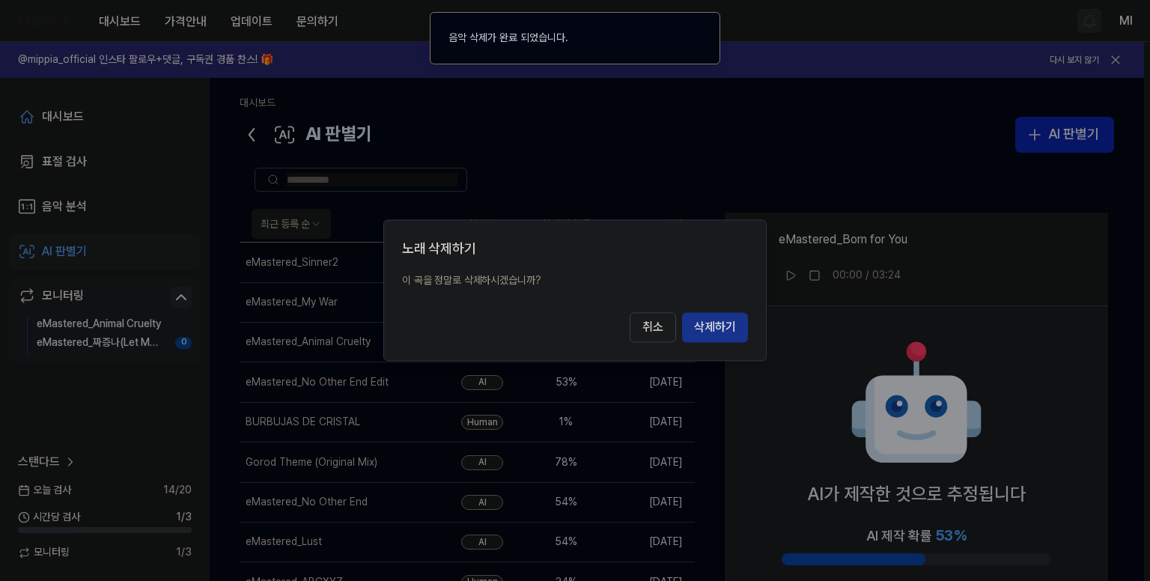
click at [705, 325] on button "삭제하기" at bounding box center [715, 328] width 66 height 30
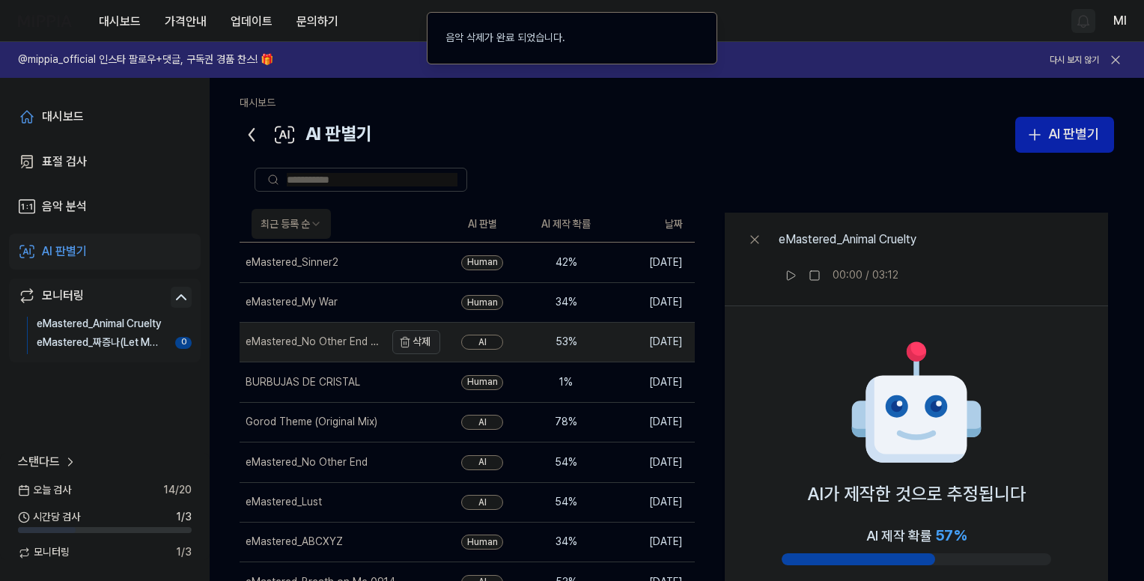
click at [424, 338] on button "삭제" at bounding box center [416, 342] width 48 height 24
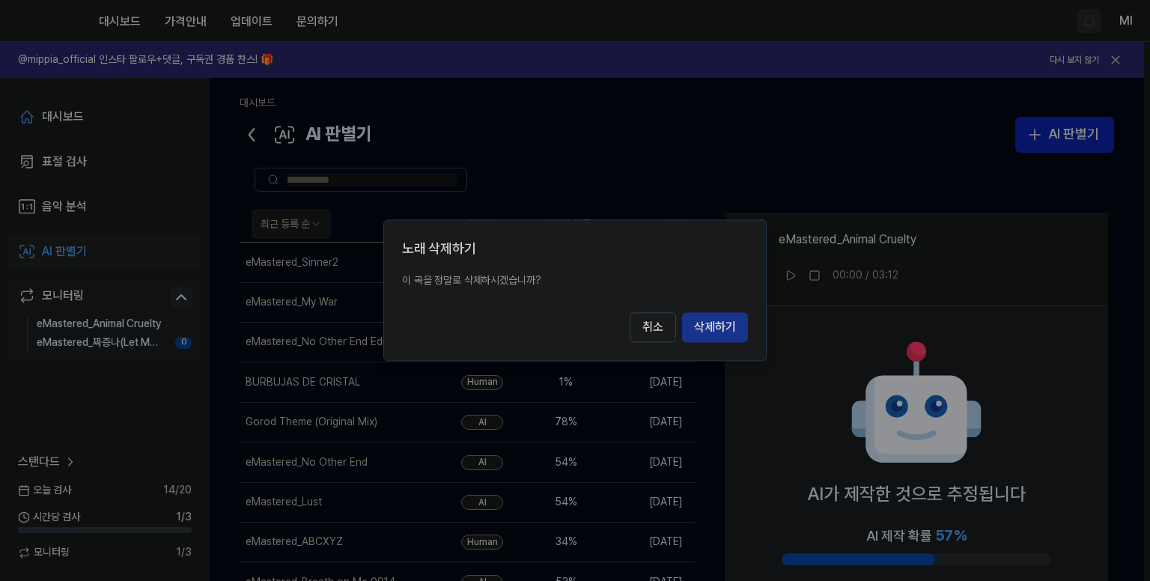
click at [733, 328] on button "삭제하기" at bounding box center [715, 328] width 66 height 30
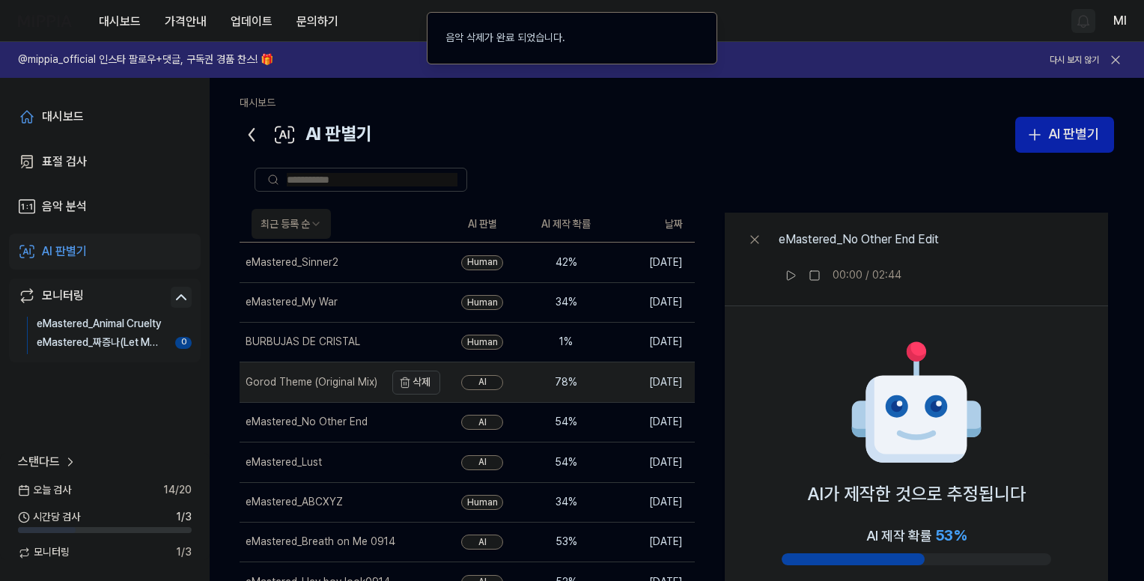
click at [428, 383] on button "삭제" at bounding box center [416, 383] width 48 height 24
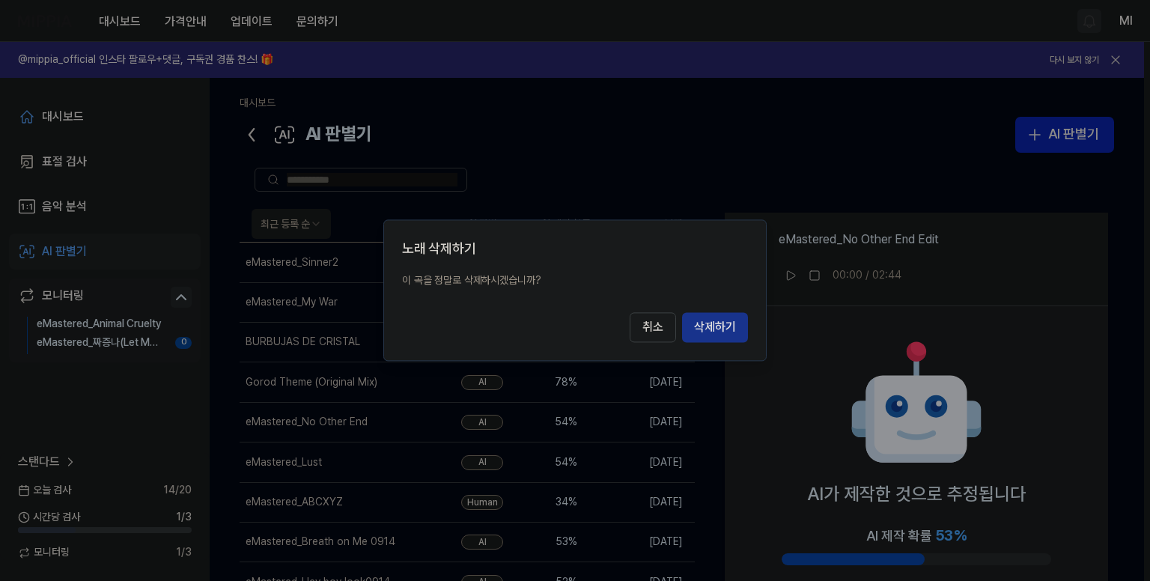
click at [697, 330] on button "삭제하기" at bounding box center [715, 328] width 66 height 30
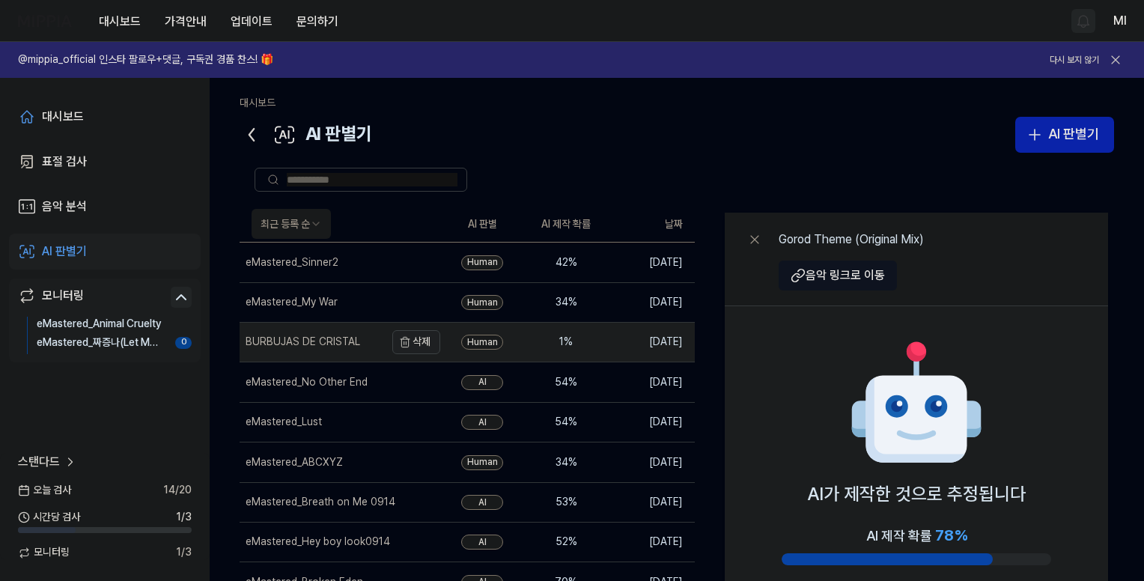
click at [418, 342] on button "삭제" at bounding box center [416, 342] width 48 height 24
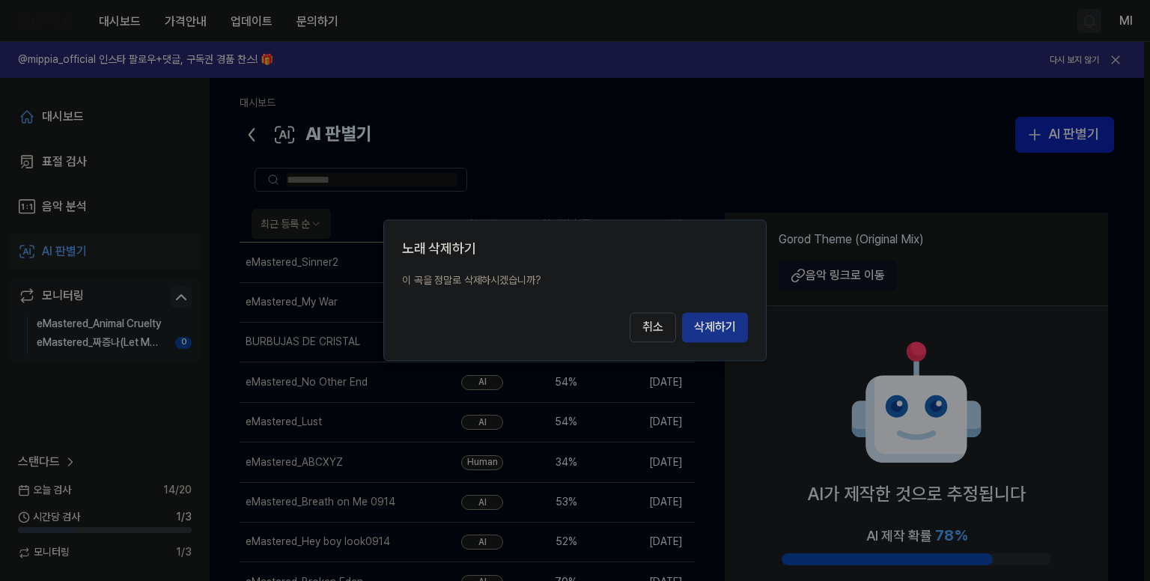
click at [728, 327] on button "삭제하기" at bounding box center [715, 328] width 66 height 30
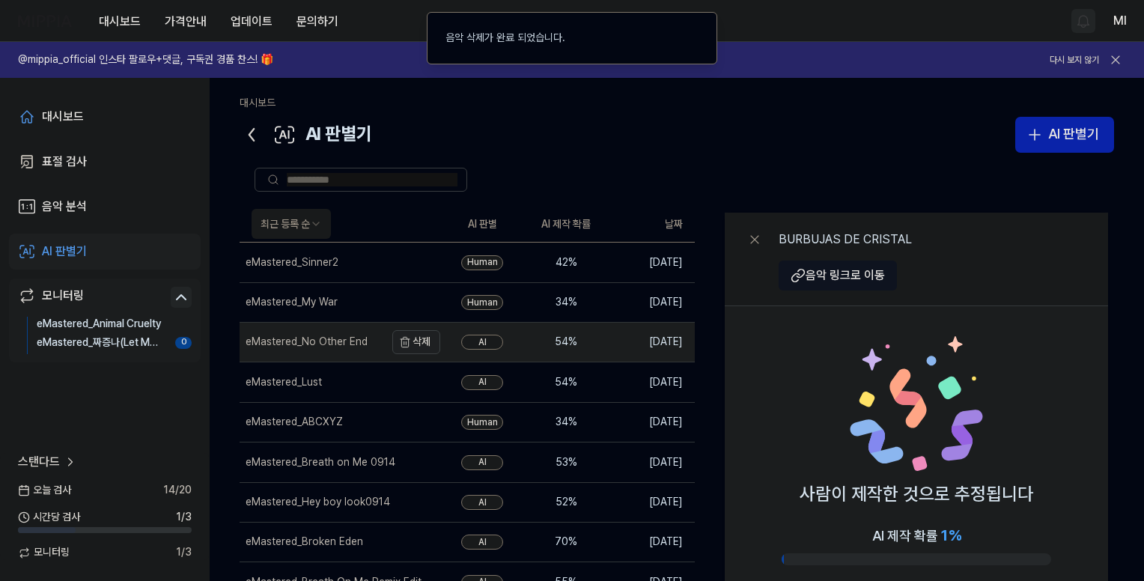
click at [430, 346] on button "삭제" at bounding box center [416, 342] width 48 height 24
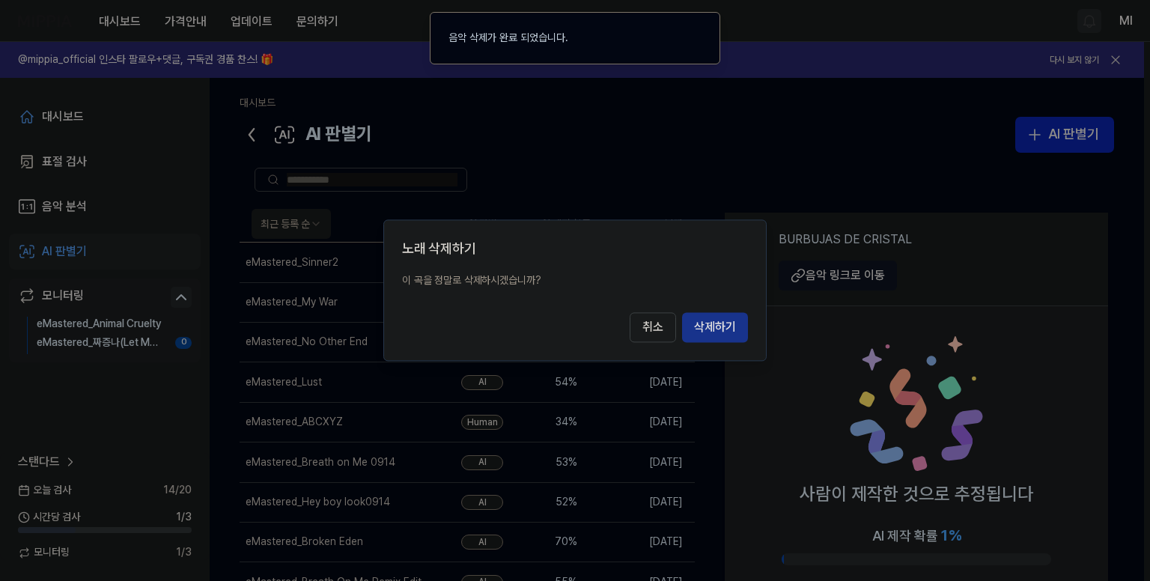
click at [736, 324] on button "삭제하기" at bounding box center [715, 328] width 66 height 30
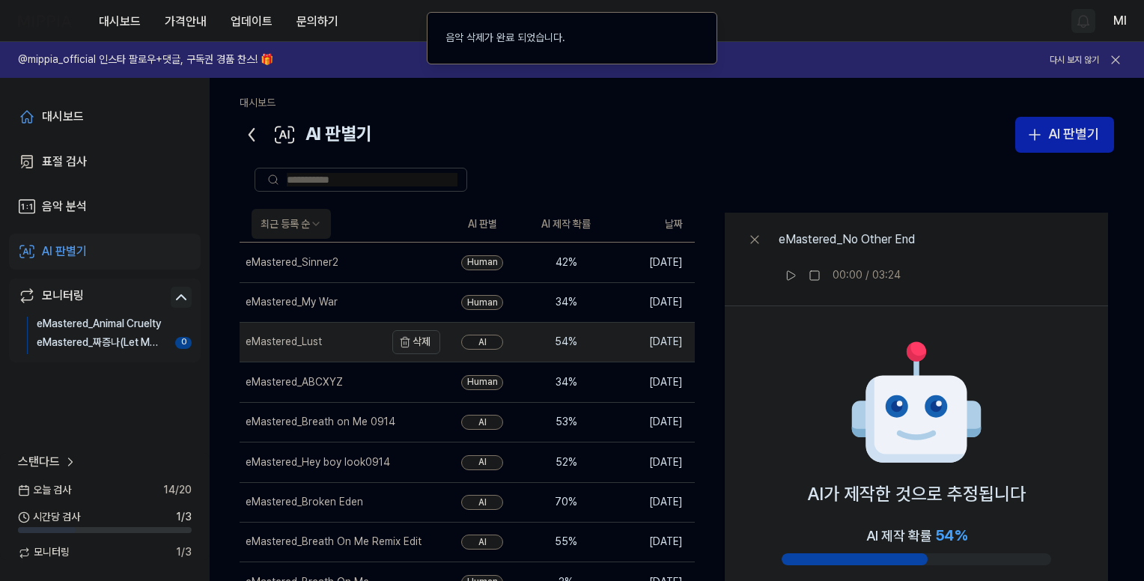
click at [417, 342] on button "삭제" at bounding box center [416, 342] width 48 height 24
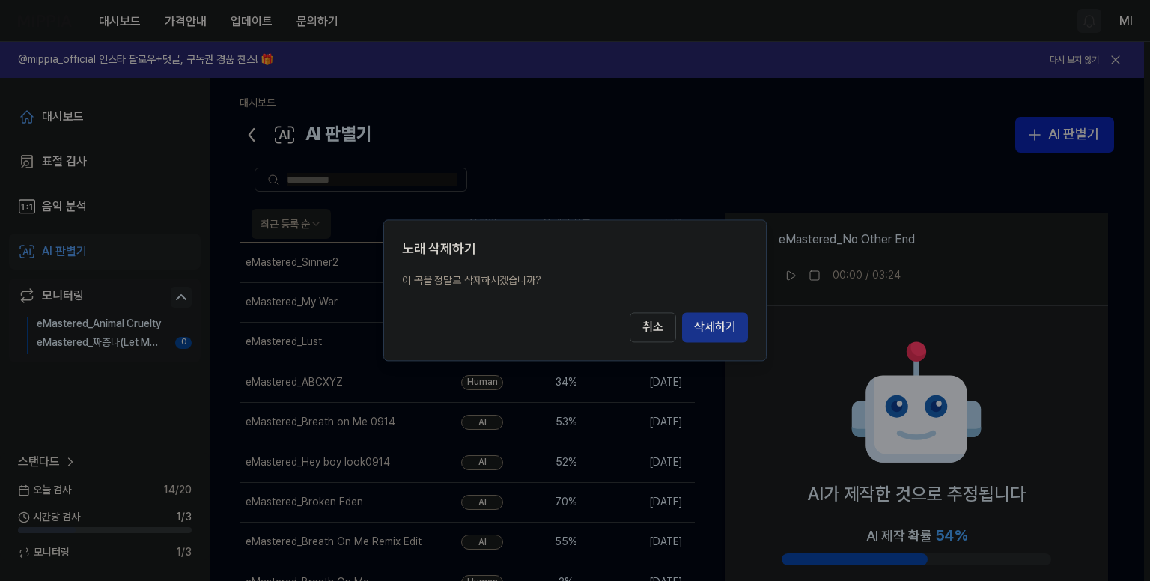
click at [700, 325] on button "삭제하기" at bounding box center [715, 328] width 66 height 30
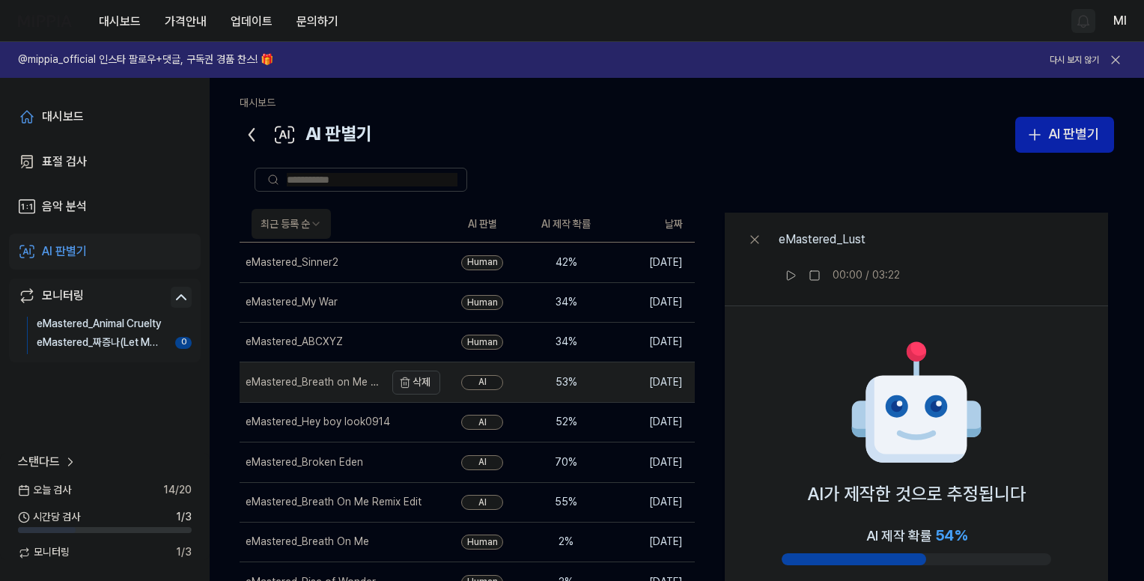
click at [425, 386] on button "삭제" at bounding box center [416, 383] width 48 height 24
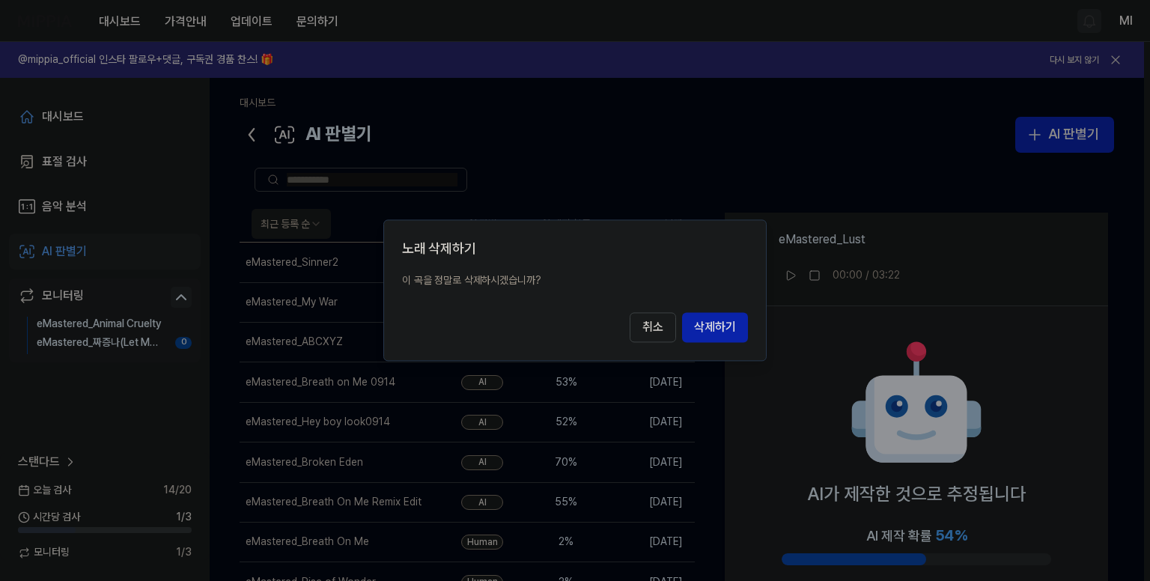
drag, startPoint x: 702, startPoint y: 329, endPoint x: 561, endPoint y: 354, distance: 142.9
click at [699, 330] on button "삭제하기" at bounding box center [715, 328] width 66 height 30
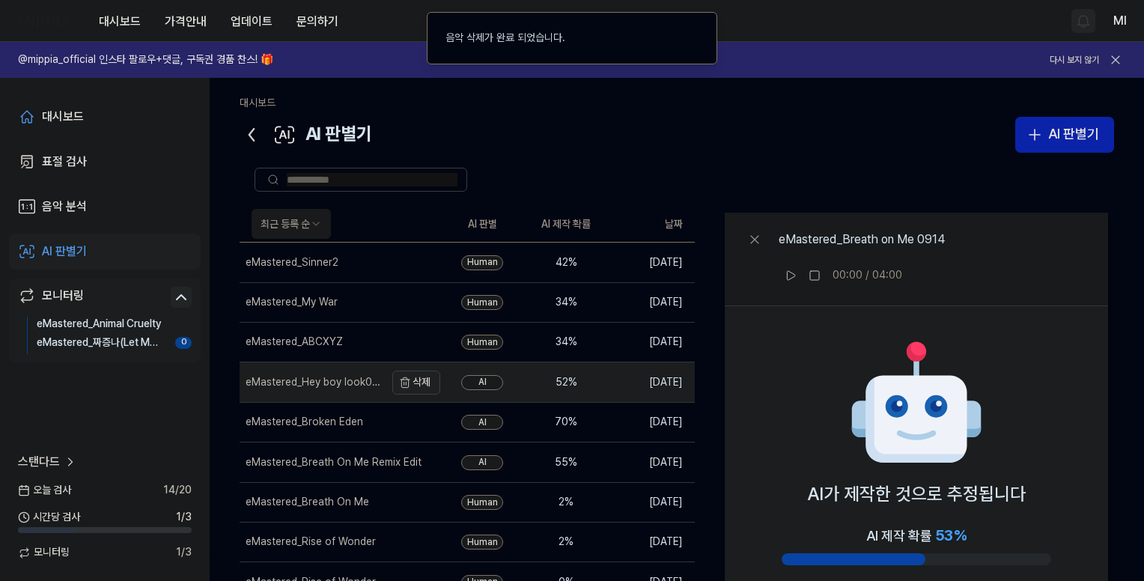
click at [428, 385] on button "삭제" at bounding box center [416, 383] width 48 height 24
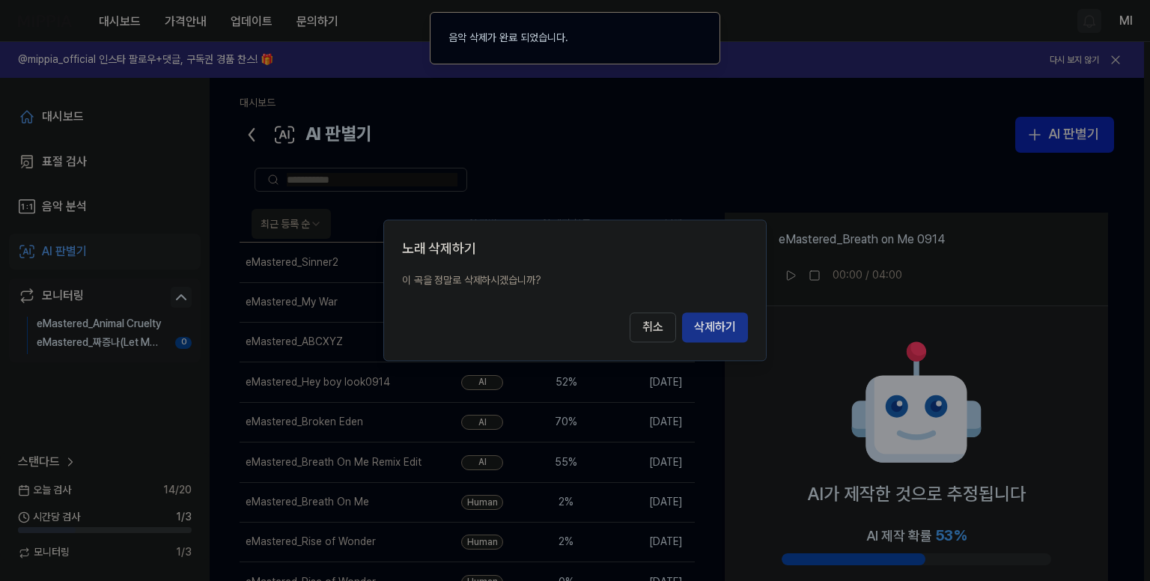
click at [716, 324] on button "삭제하기" at bounding box center [715, 328] width 66 height 30
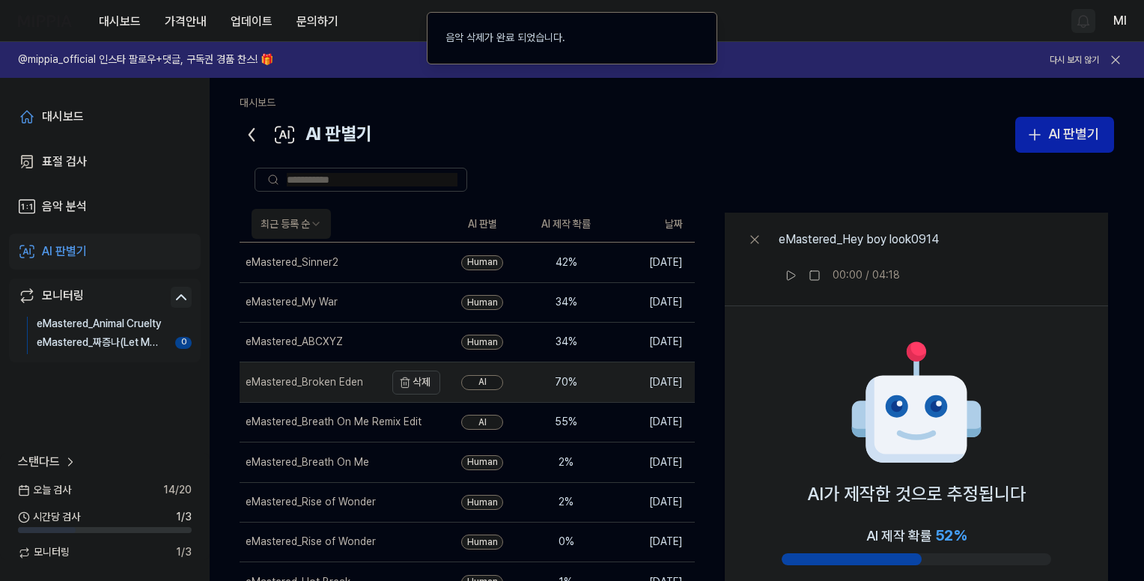
click at [430, 383] on button "삭제" at bounding box center [416, 383] width 48 height 24
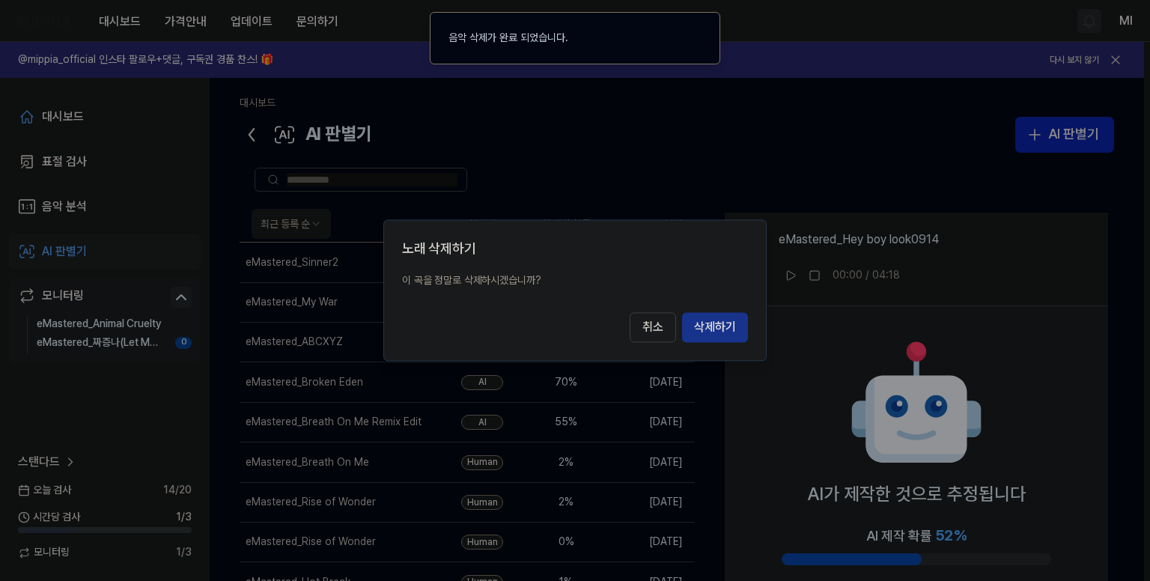
click at [704, 323] on button "삭제하기" at bounding box center [715, 328] width 66 height 30
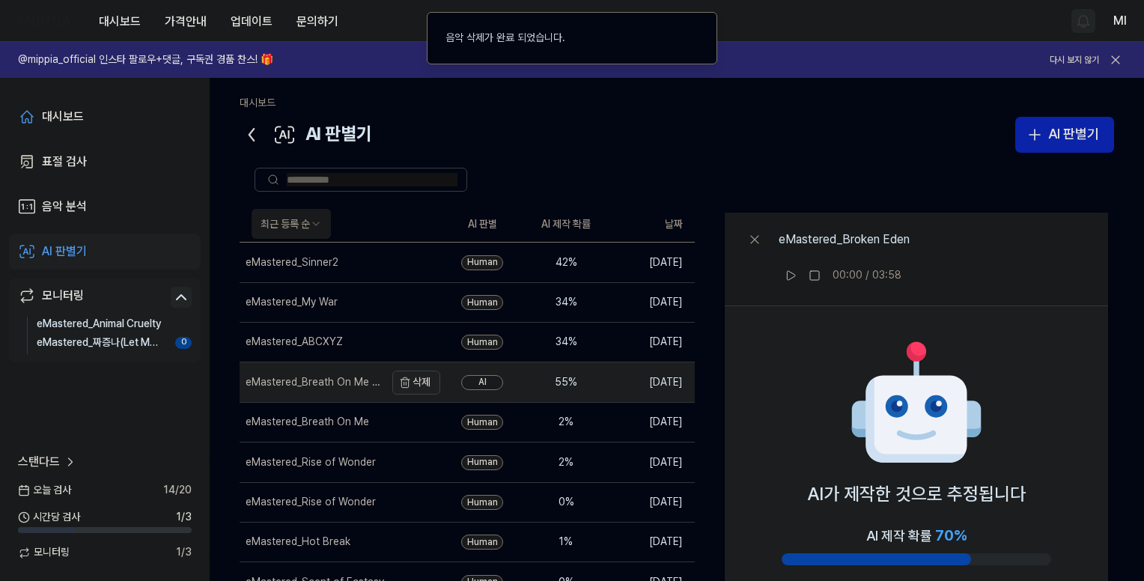
click at [425, 383] on button "삭제" at bounding box center [416, 383] width 48 height 24
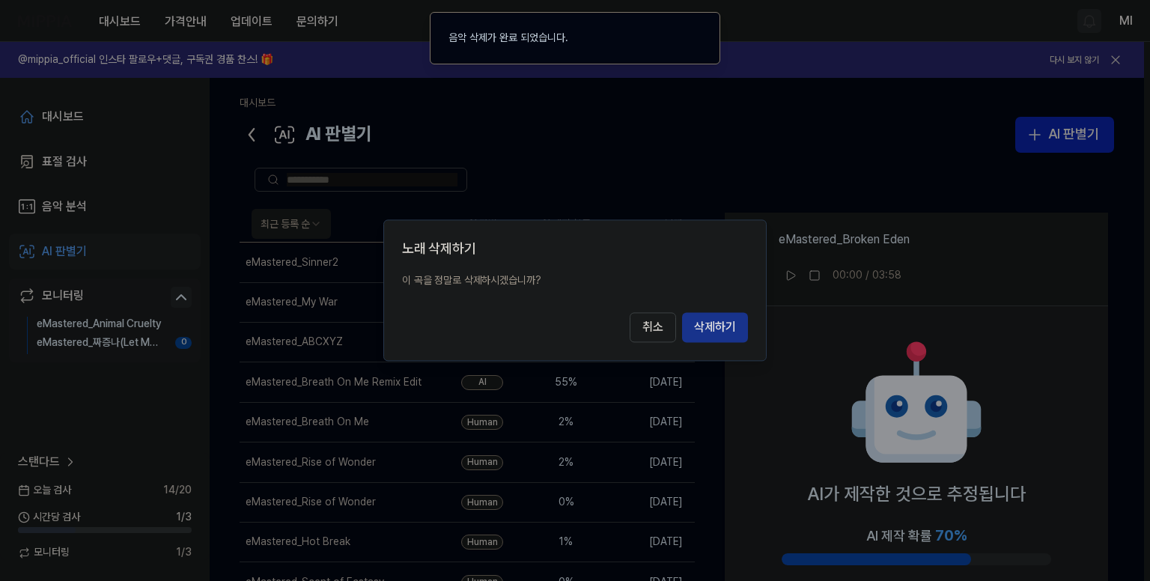
click at [728, 326] on button "삭제하기" at bounding box center [715, 328] width 66 height 30
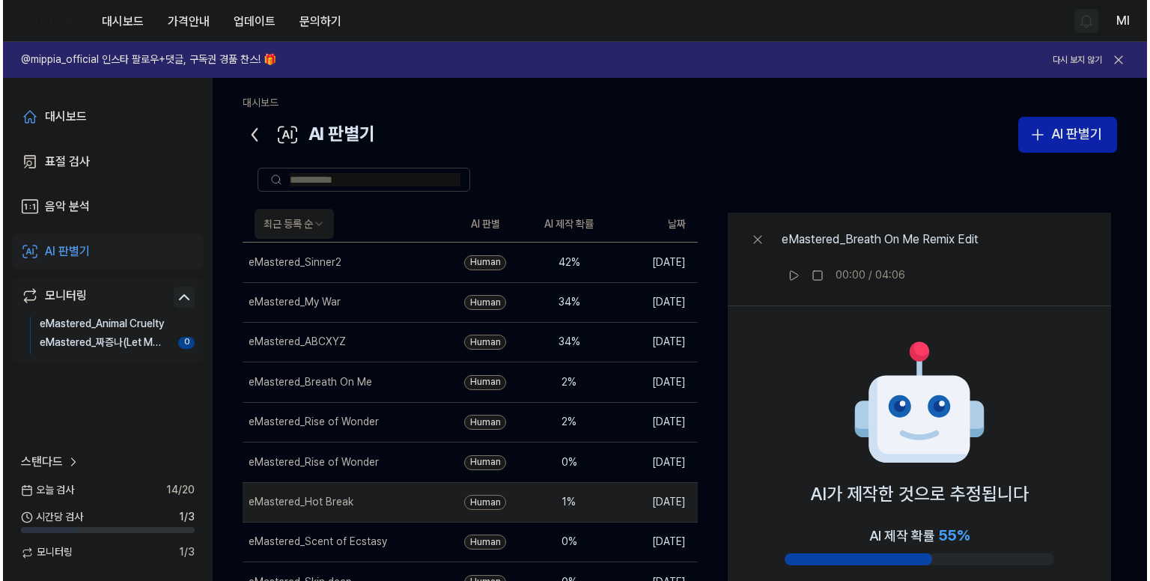
scroll to position [0, 0]
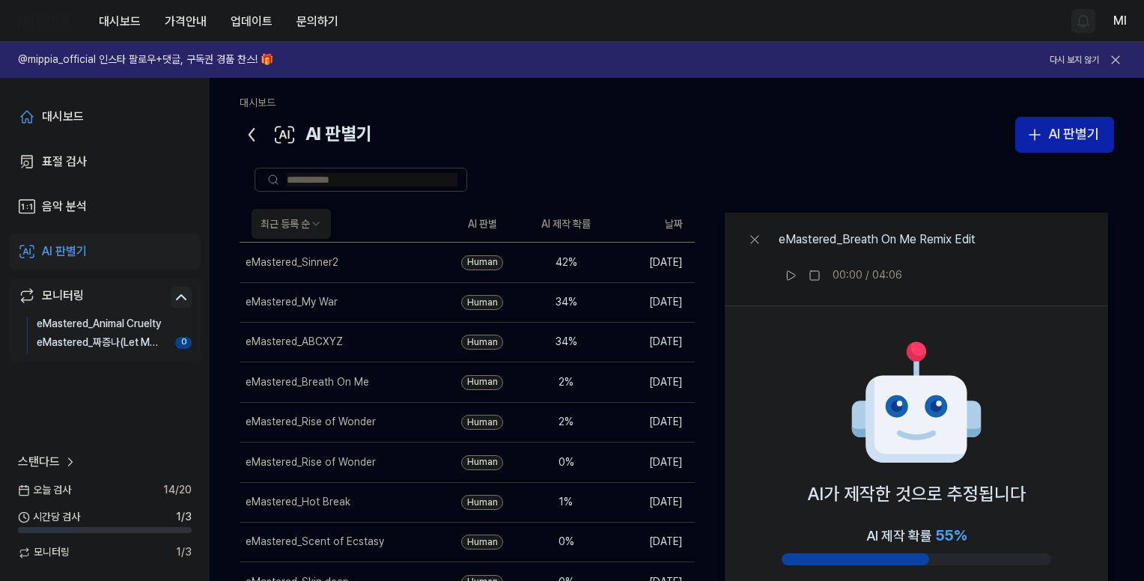
click at [125, 341] on div "eMastered_짜증나(Let Me Breathe)" at bounding box center [99, 342] width 124 height 15
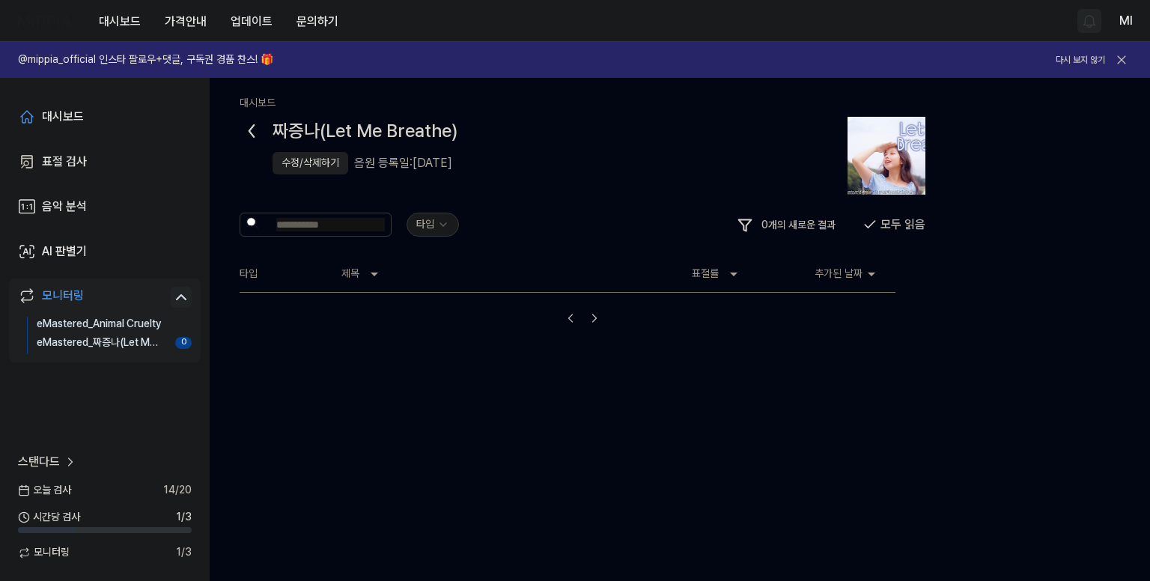
click at [430, 227] on html "대시보드 가격안내 업데이트 문의하기 Ml @mippia_official 인스타 팔로우+댓글, 구독권 경품 찬스! 🎁 다시 보지 않기 대시보드 …" at bounding box center [575, 290] width 1150 height 581
click at [75, 113] on div "대시보드" at bounding box center [63, 117] width 42 height 18
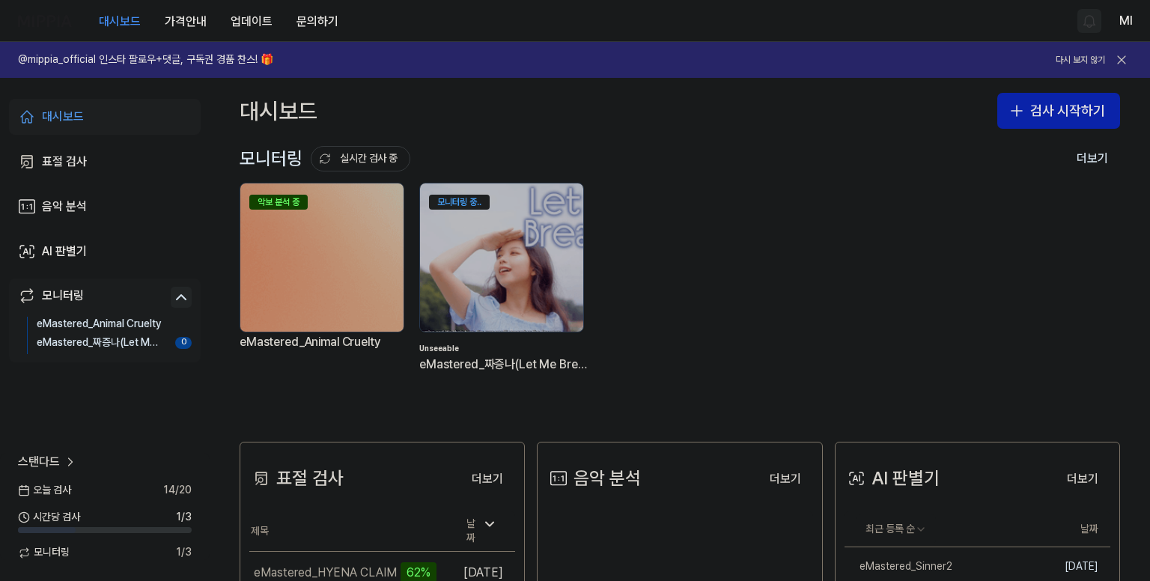
click at [791, 142] on div "대시보드 검사 시작하기" at bounding box center [680, 111] width 940 height 66
click at [180, 297] on icon at bounding box center [181, 297] width 18 height 18
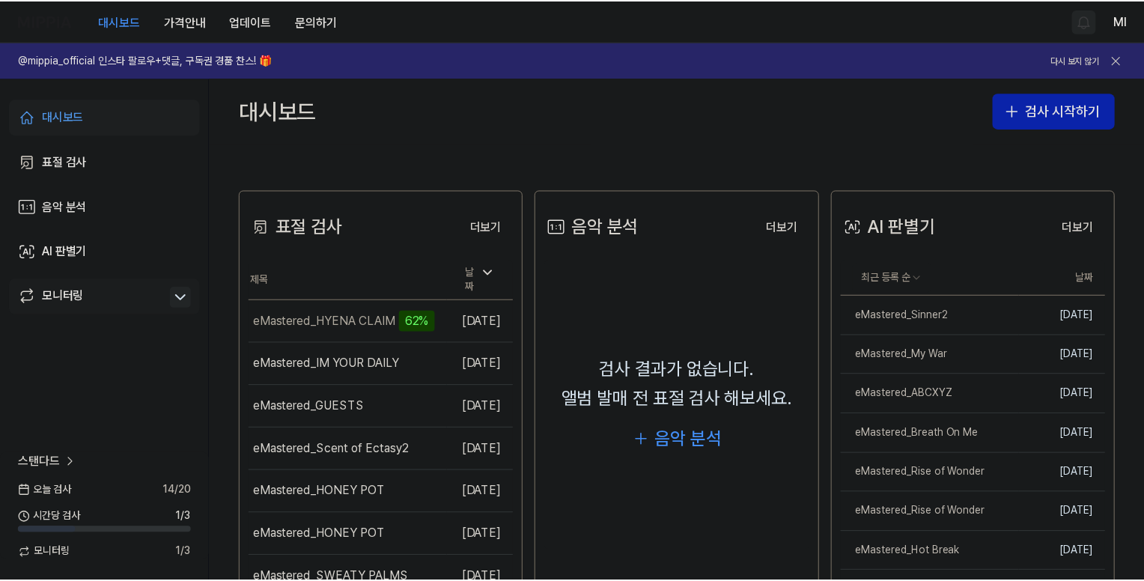
scroll to position [374, 0]
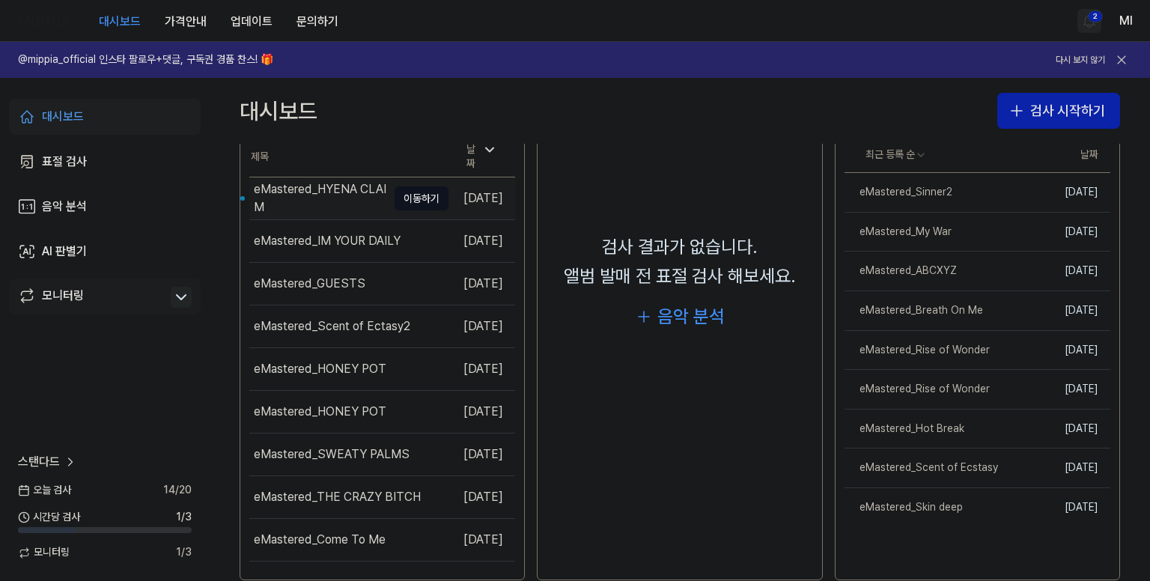
click at [324, 192] on div "eMastered_HYENA CLAIM" at bounding box center [320, 198] width 133 height 36
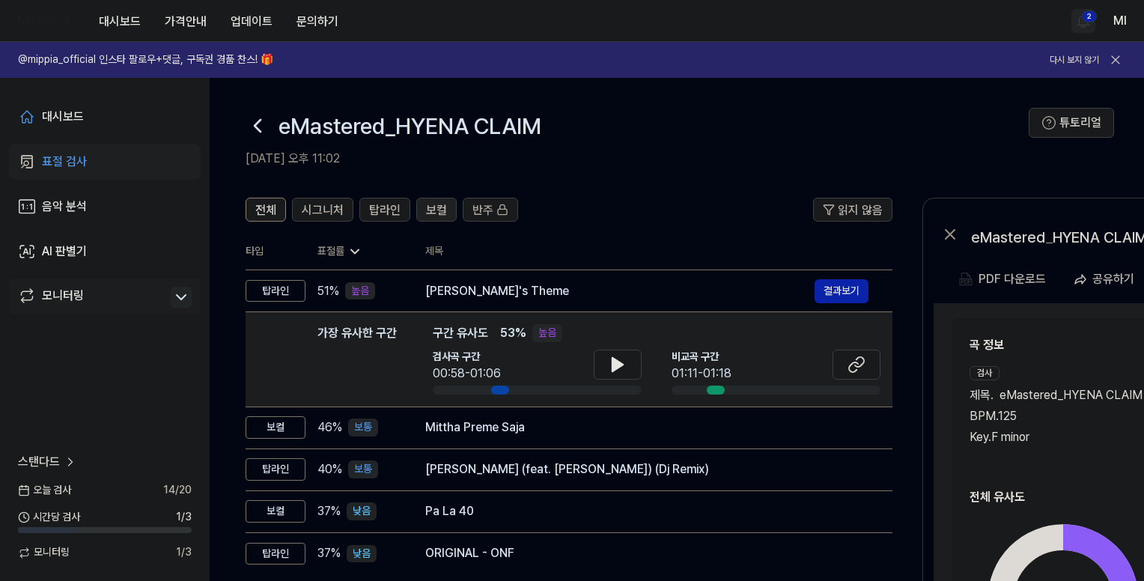
click at [437, 213] on span "보컬" at bounding box center [436, 210] width 21 height 18
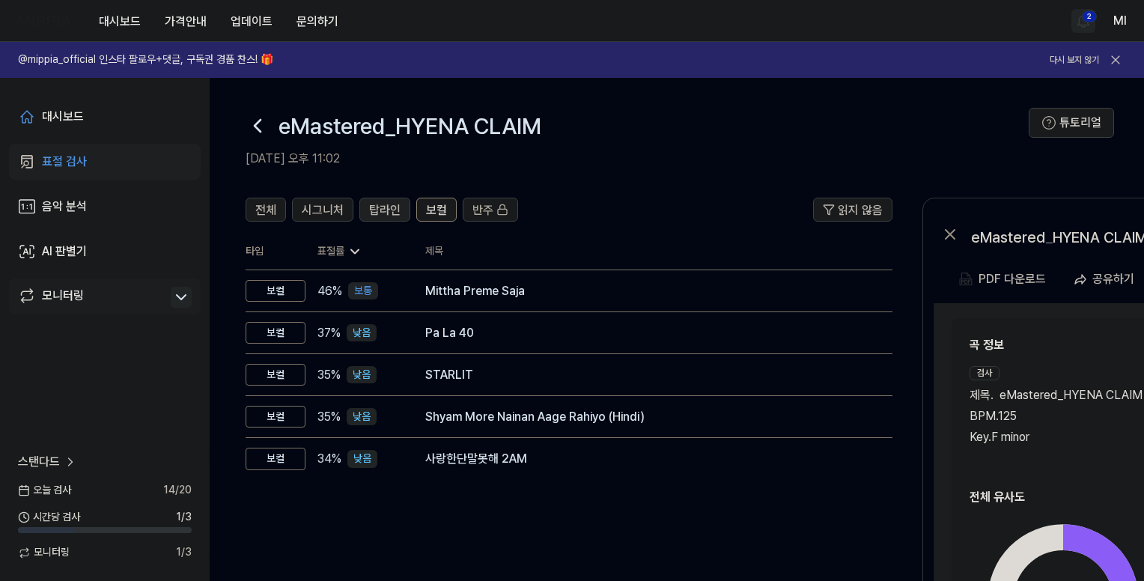
click at [394, 211] on span "탑라인" at bounding box center [384, 210] width 31 height 18
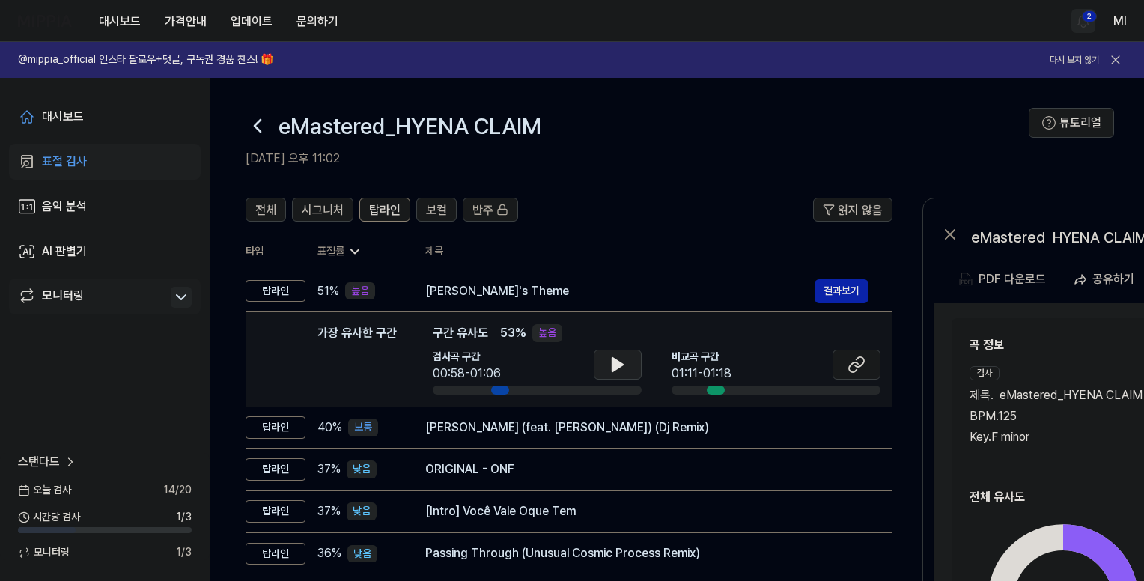
click at [624, 362] on icon at bounding box center [618, 365] width 18 height 18
click at [848, 366] on icon at bounding box center [857, 365] width 18 height 18
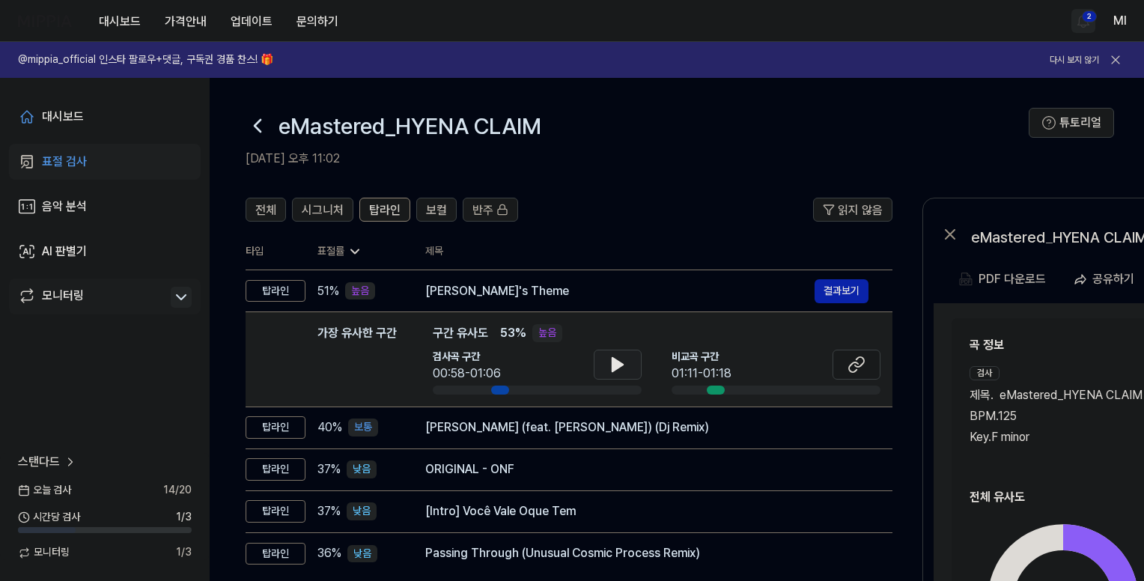
click at [620, 362] on icon at bounding box center [617, 364] width 10 height 13
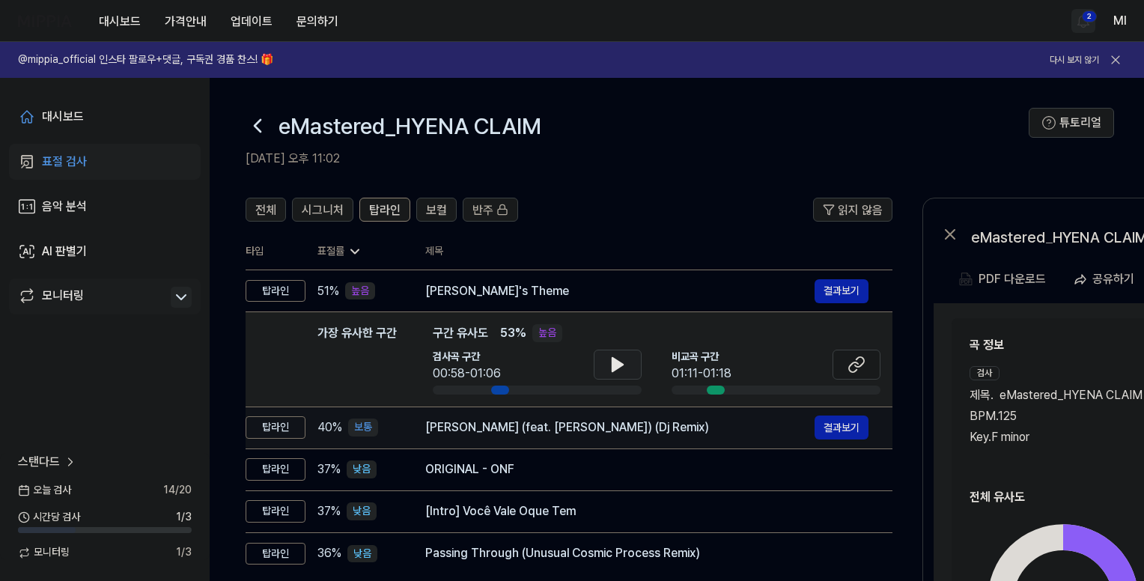
click at [555, 429] on div "[PERSON_NAME] (feat. [PERSON_NAME]) (Dj Remix)" at bounding box center [619, 428] width 389 height 18
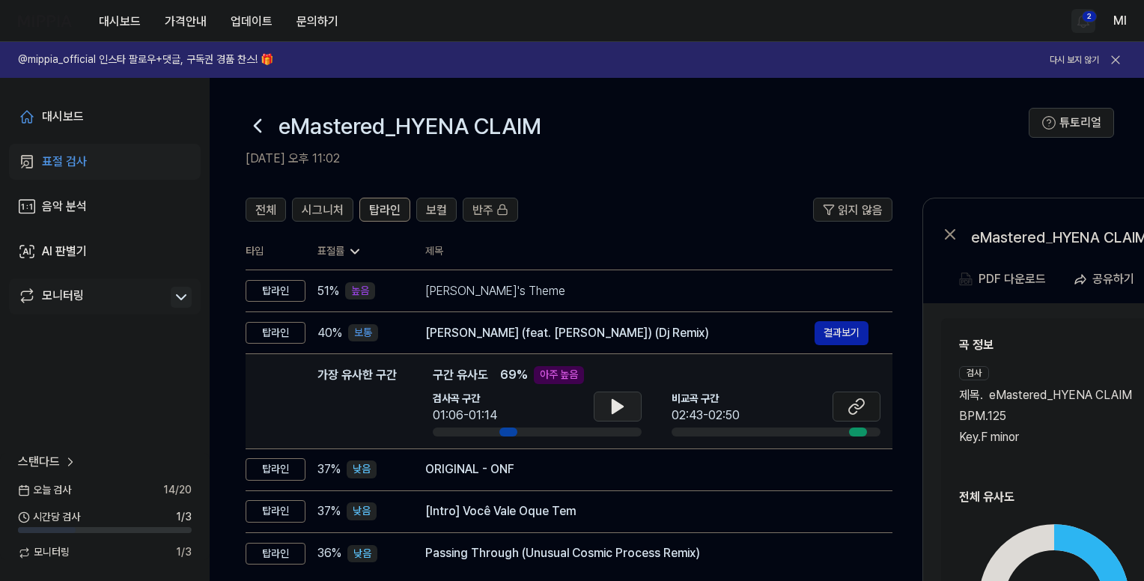
click at [627, 404] on button at bounding box center [618, 407] width 48 height 30
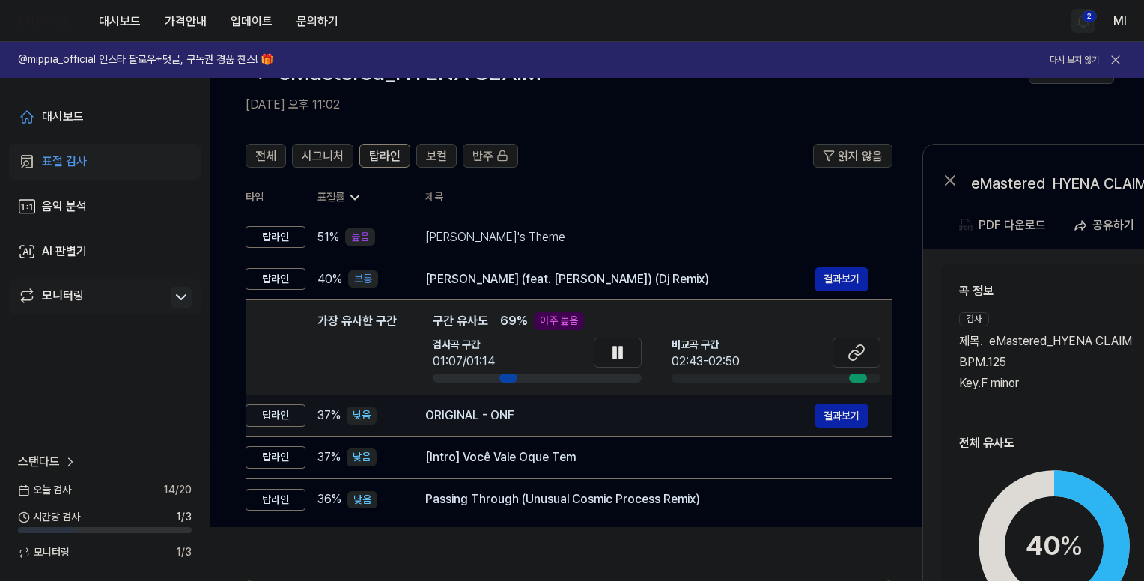
scroll to position [75, 0]
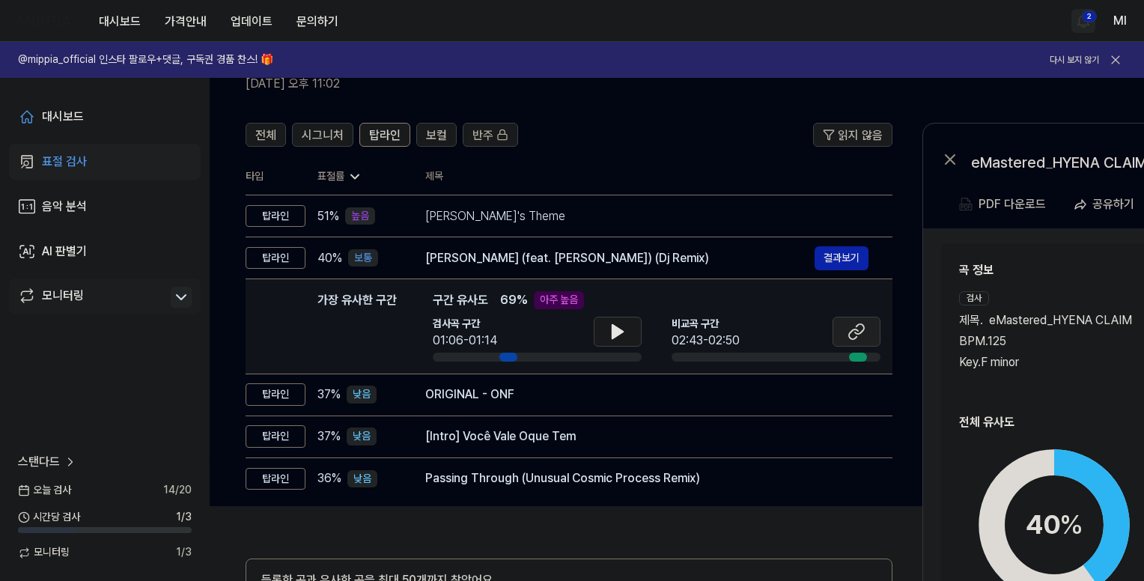
click at [851, 333] on icon at bounding box center [857, 332] width 18 height 18
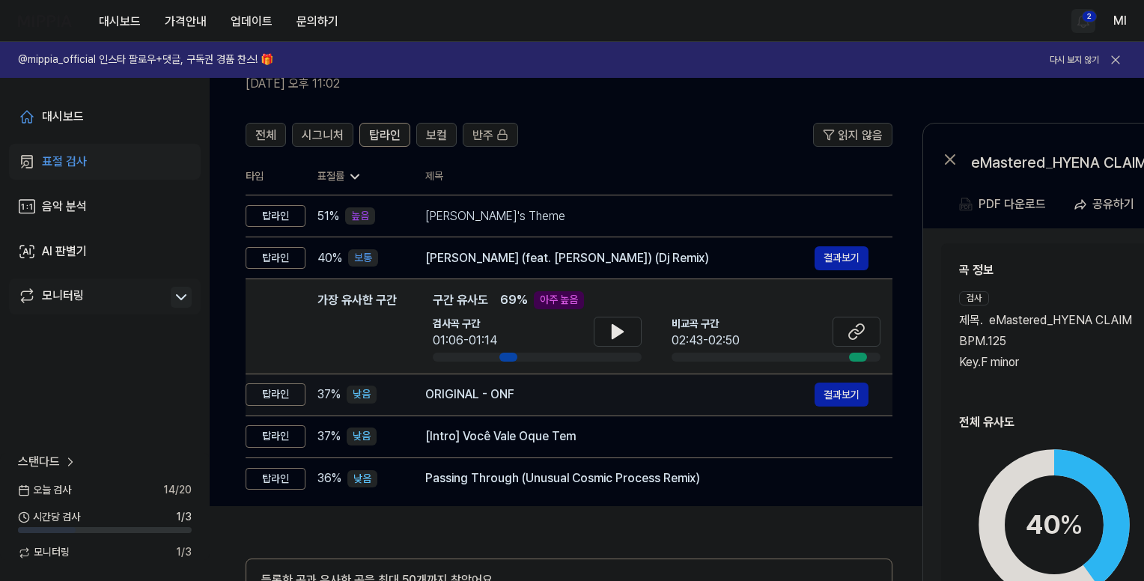
click at [578, 404] on div "ORIGINAL - ONF 결과보기" at bounding box center [646, 395] width 443 height 24
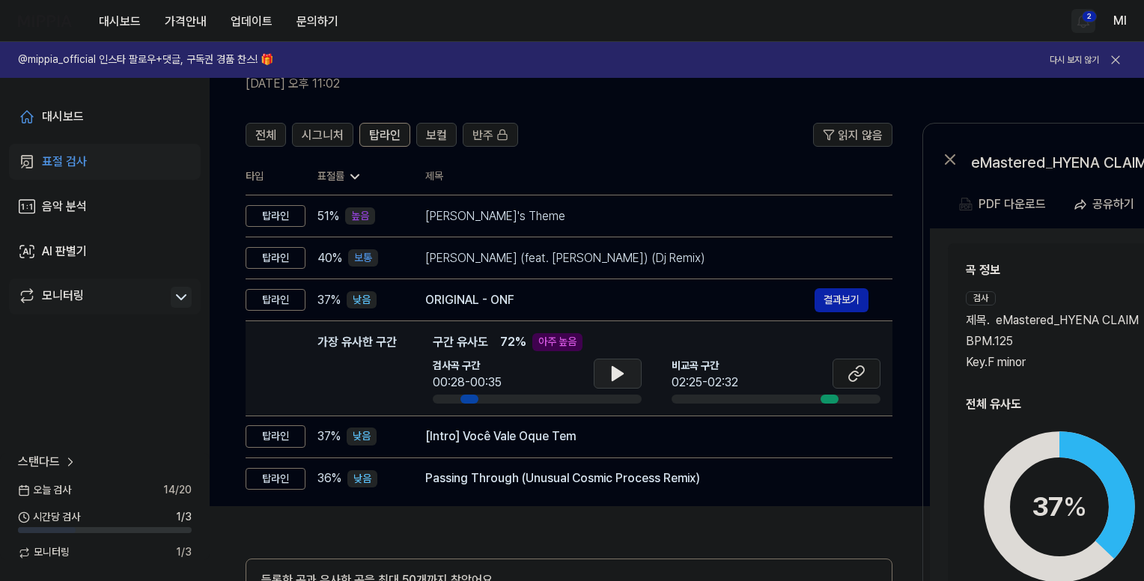
click at [618, 373] on icon at bounding box center [617, 373] width 10 height 13
click at [853, 373] on icon at bounding box center [857, 374] width 18 height 18
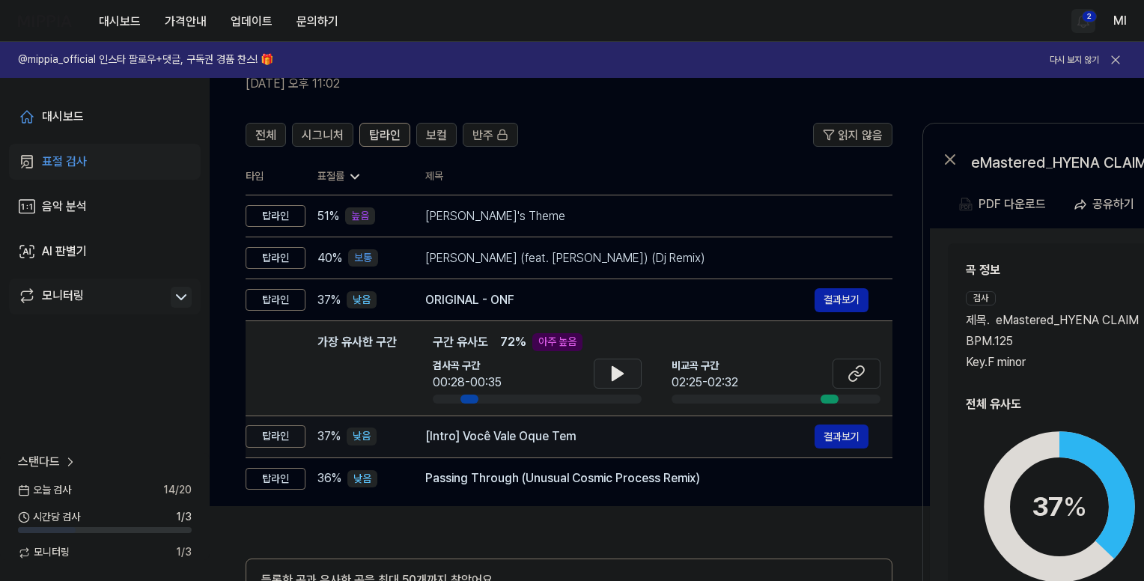
click at [616, 439] on div "[Intro] Você Vale Oque Tem" at bounding box center [619, 436] width 389 height 18
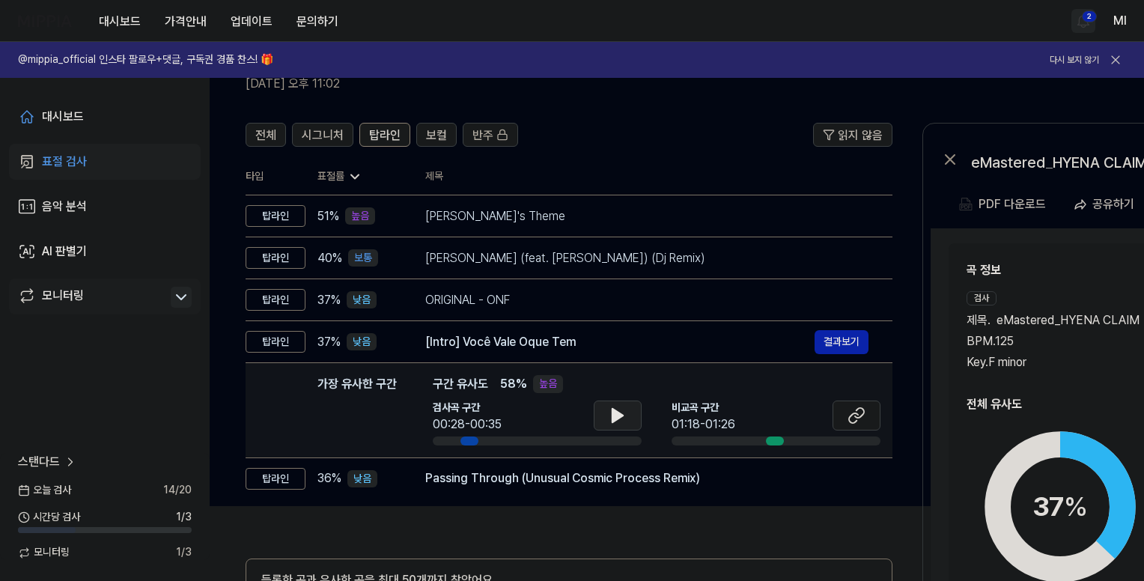
click at [616, 416] on icon at bounding box center [617, 415] width 10 height 13
drag, startPoint x: 615, startPoint y: 418, endPoint x: 593, endPoint y: 363, distance: 59.1
click at [615, 416] on icon at bounding box center [614, 416] width 3 height 12
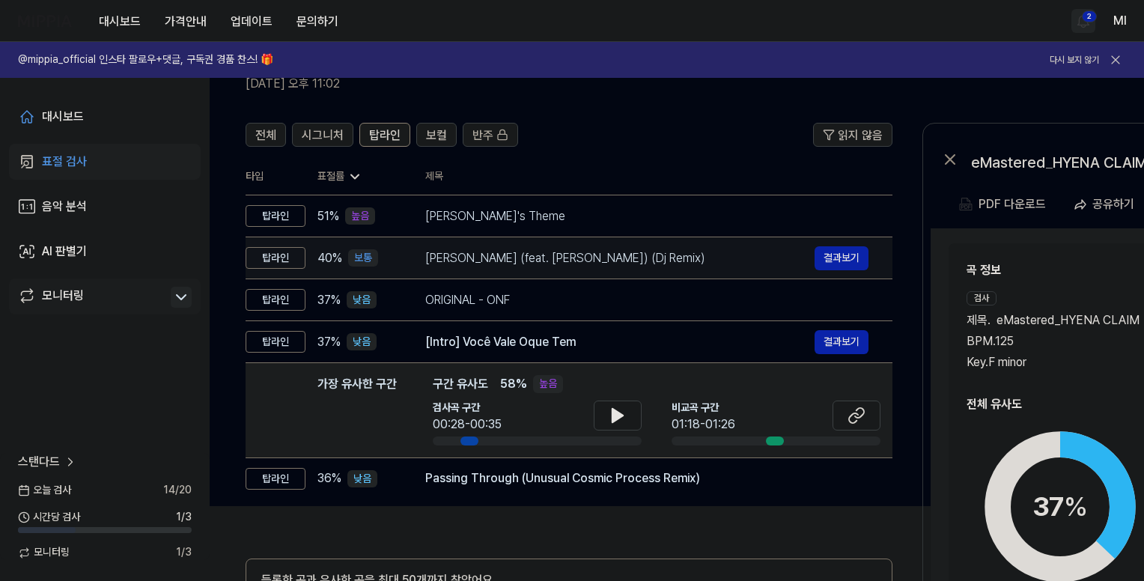
click at [588, 336] on div "[Intro] Você Vale Oque Tem" at bounding box center [619, 342] width 389 height 18
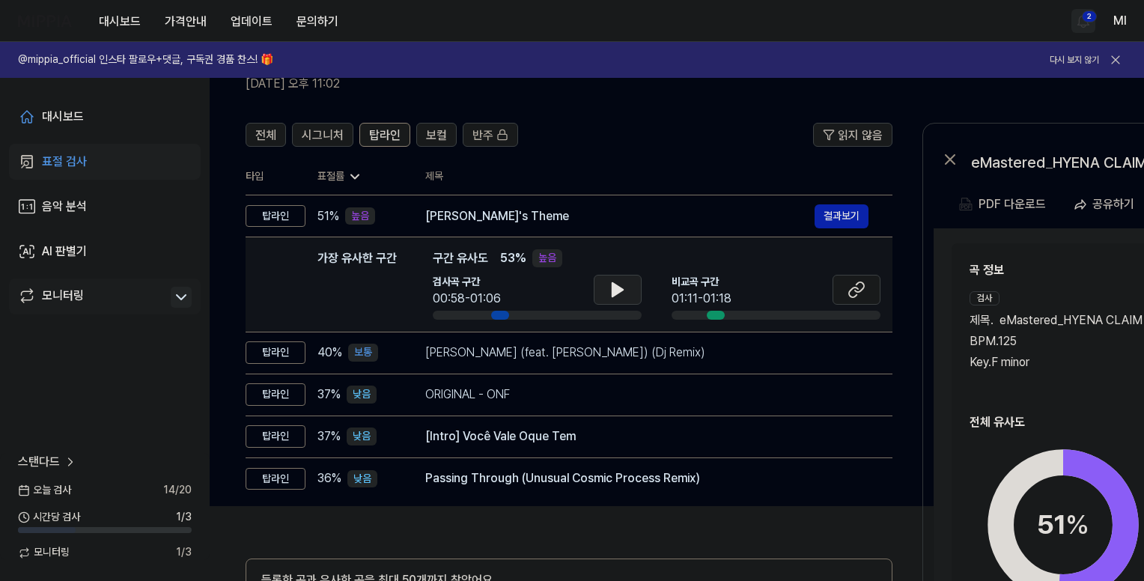
click at [622, 294] on icon at bounding box center [618, 290] width 18 height 18
click at [615, 289] on icon at bounding box center [618, 290] width 18 height 18
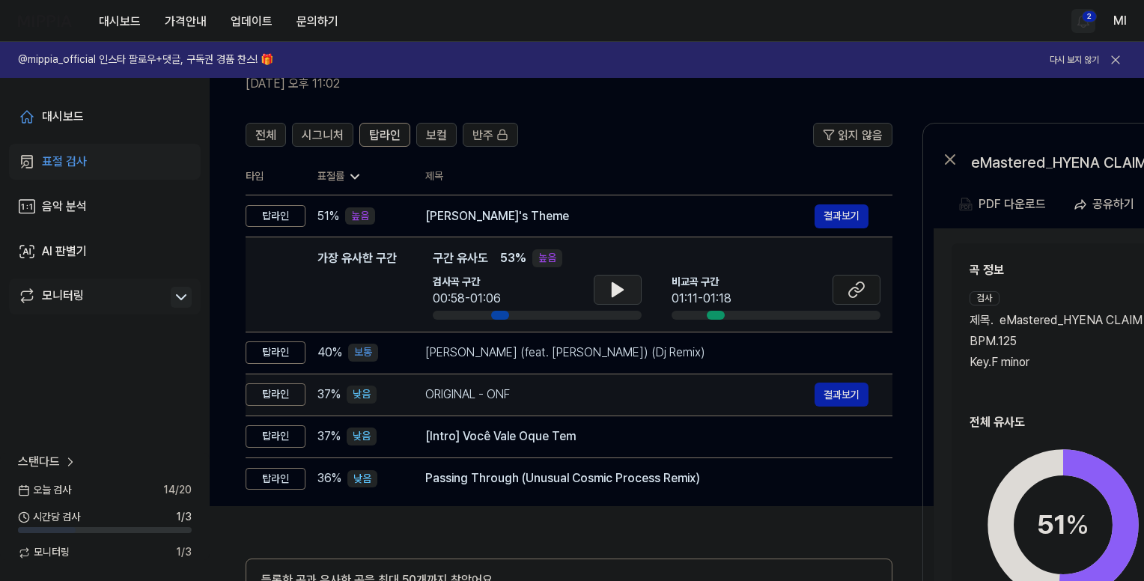
click at [588, 403] on div "ORIGINAL - ONF" at bounding box center [619, 395] width 389 height 18
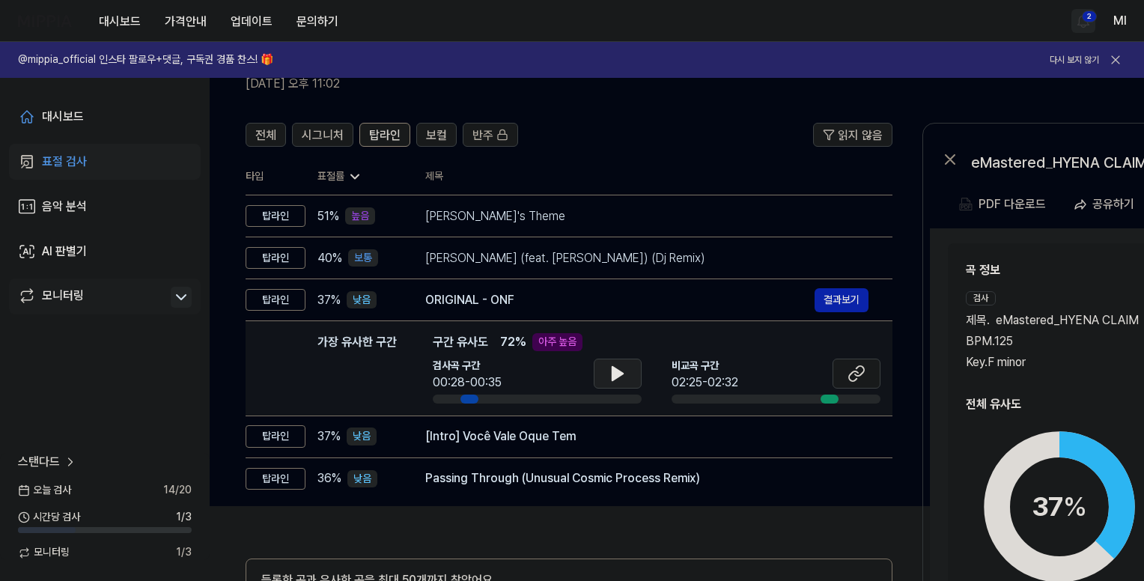
click at [609, 377] on icon at bounding box center [618, 374] width 18 height 18
click at [616, 373] on icon at bounding box center [618, 374] width 18 height 18
click at [865, 371] on button at bounding box center [857, 374] width 48 height 30
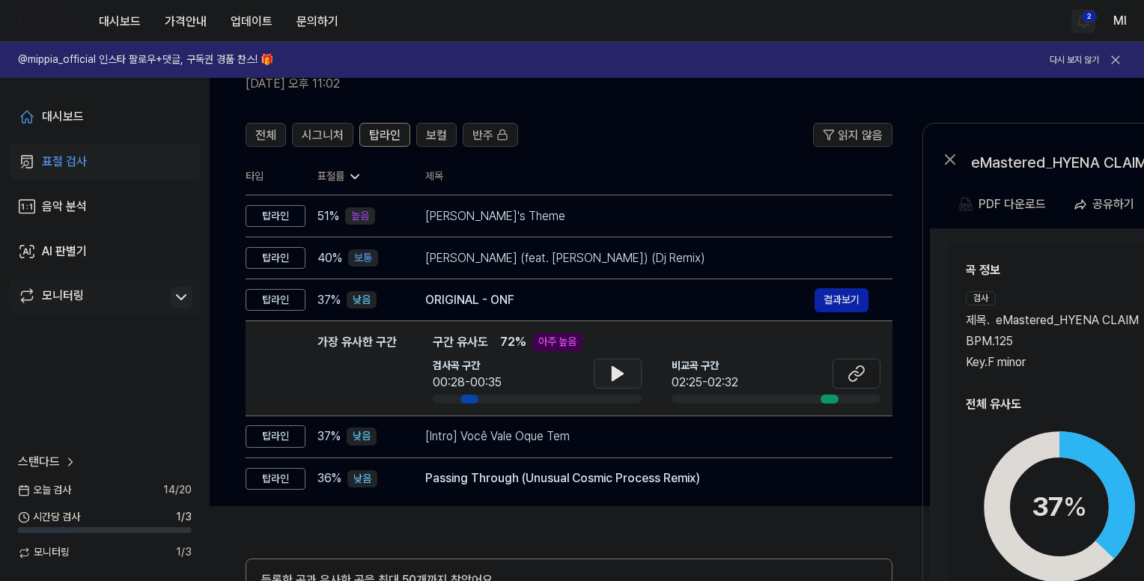
click at [625, 373] on icon at bounding box center [618, 374] width 18 height 18
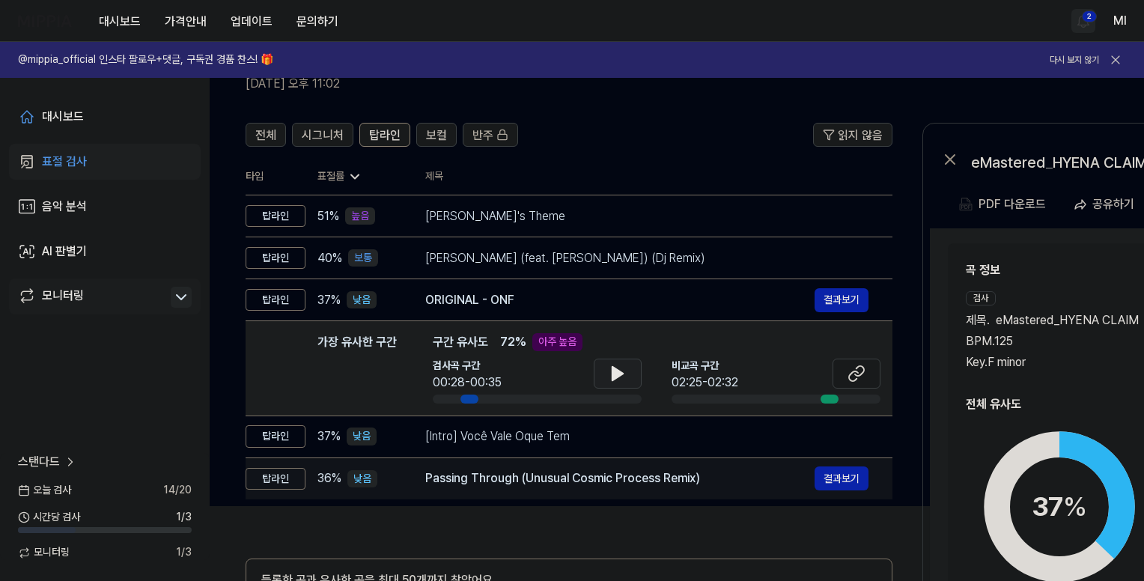
click at [557, 482] on div "Passing Through (Unusual Cosmic Process Remix)" at bounding box center [619, 478] width 389 height 18
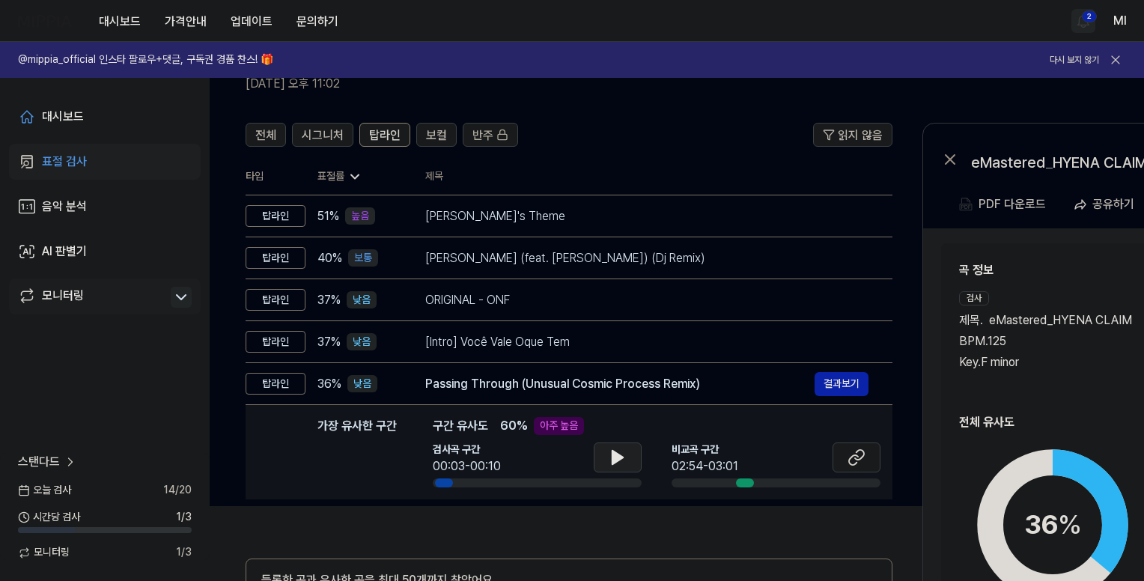
click at [612, 456] on icon at bounding box center [617, 457] width 10 height 13
click at [853, 458] on icon at bounding box center [857, 457] width 18 height 18
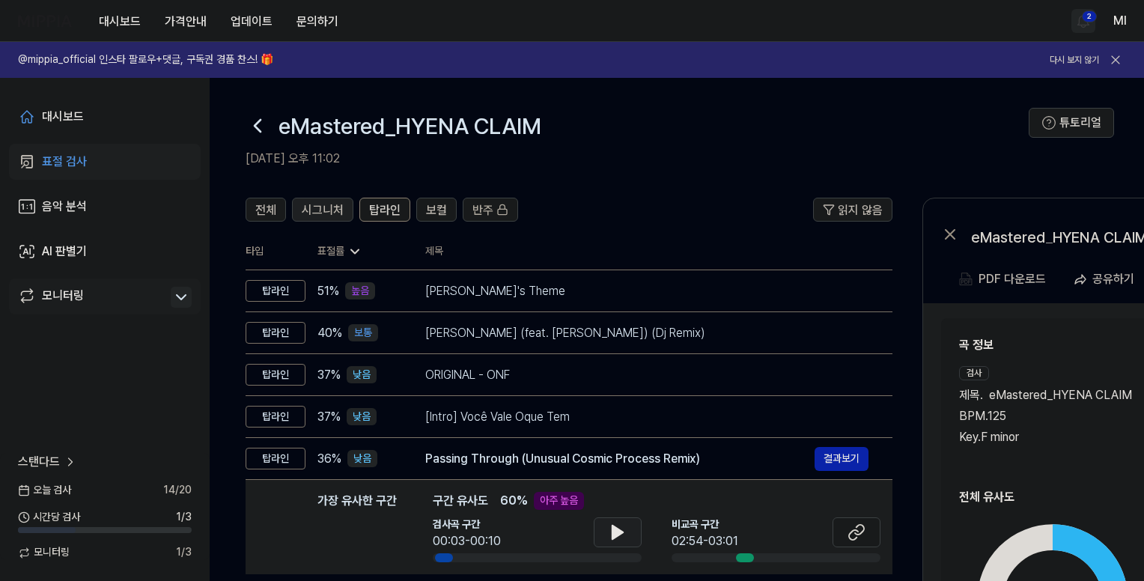
click at [310, 204] on span "시그니처" at bounding box center [323, 210] width 42 height 18
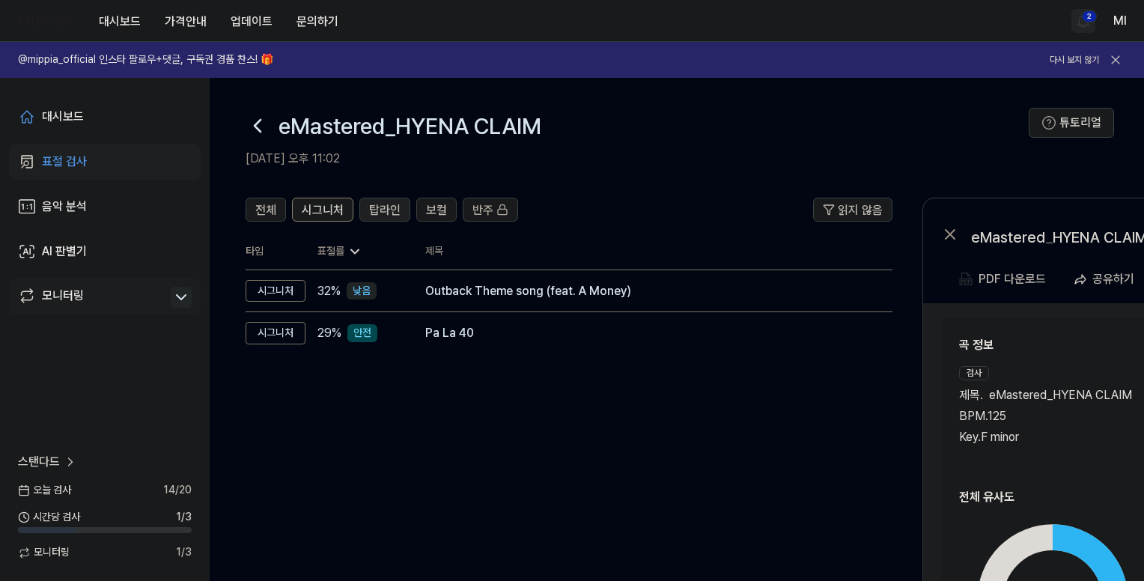
click at [380, 207] on span "탑라인" at bounding box center [384, 210] width 31 height 18
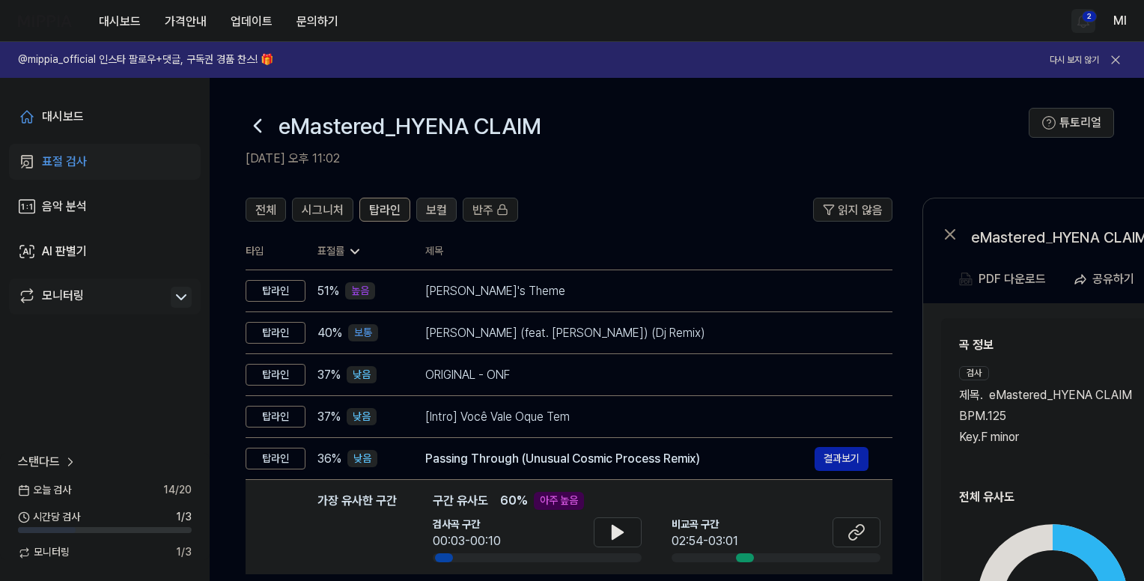
click at [438, 212] on span "보컬" at bounding box center [436, 210] width 21 height 18
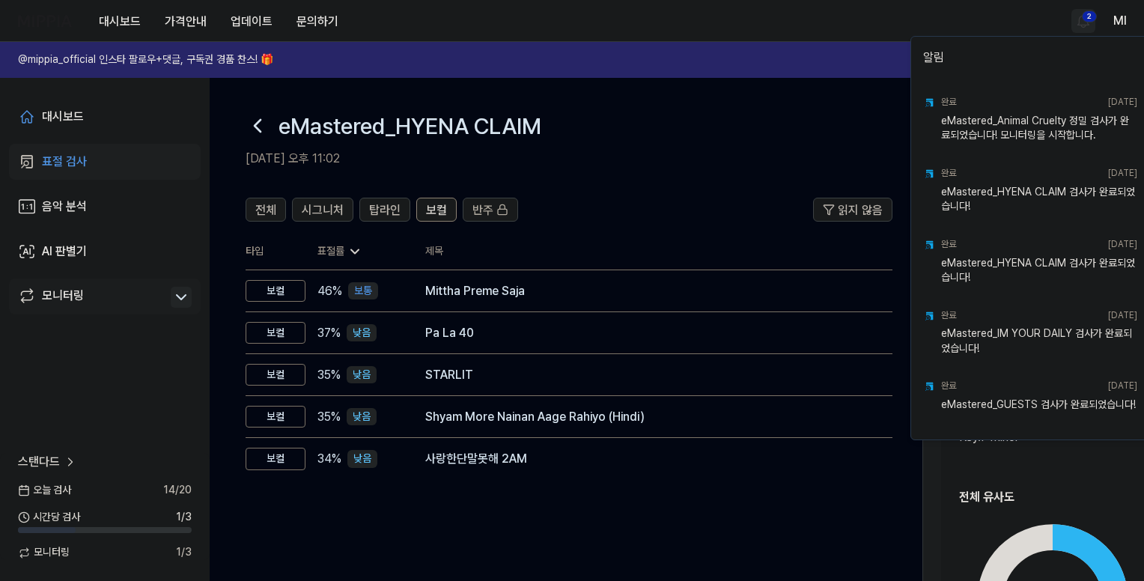
click at [1086, 19] on html "대시보드 가격안내 업데이트 문의하기 2 Ml @mippia_official 인스타 팔로우+댓글, 구독권 경품 찬스! 🎁 다시 보지 않기 대시보…" at bounding box center [572, 290] width 1144 height 581
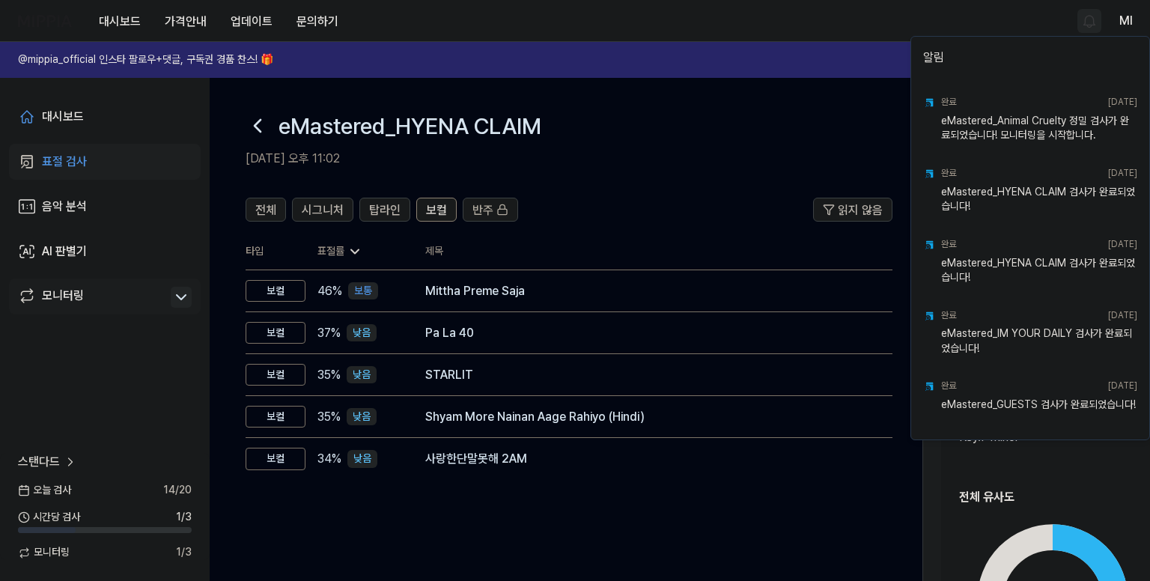
click at [809, 22] on html "대시보드 가격안내 업데이트 문의하기 Ml @mippia_official 인스타 팔로우+댓글, 구독권 경품 찬스! 🎁 다시 보지 않기 대시보드 …" at bounding box center [575, 290] width 1150 height 581
